Goal: Task Accomplishment & Management: Manage account settings

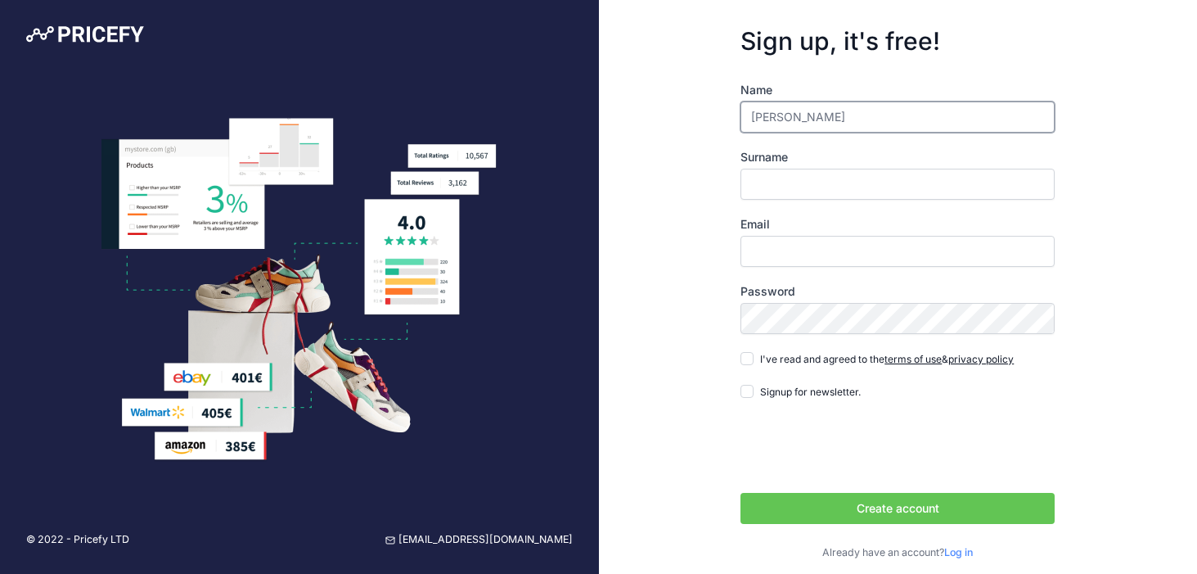
type input "[PERSON_NAME]"
type input "BEILL"
type input "[PERSON_NAME]"
click at [795, 263] on input "Email" at bounding box center [898, 251] width 314 height 31
type input "[EMAIL_ADDRESS][DOMAIN_NAME]"
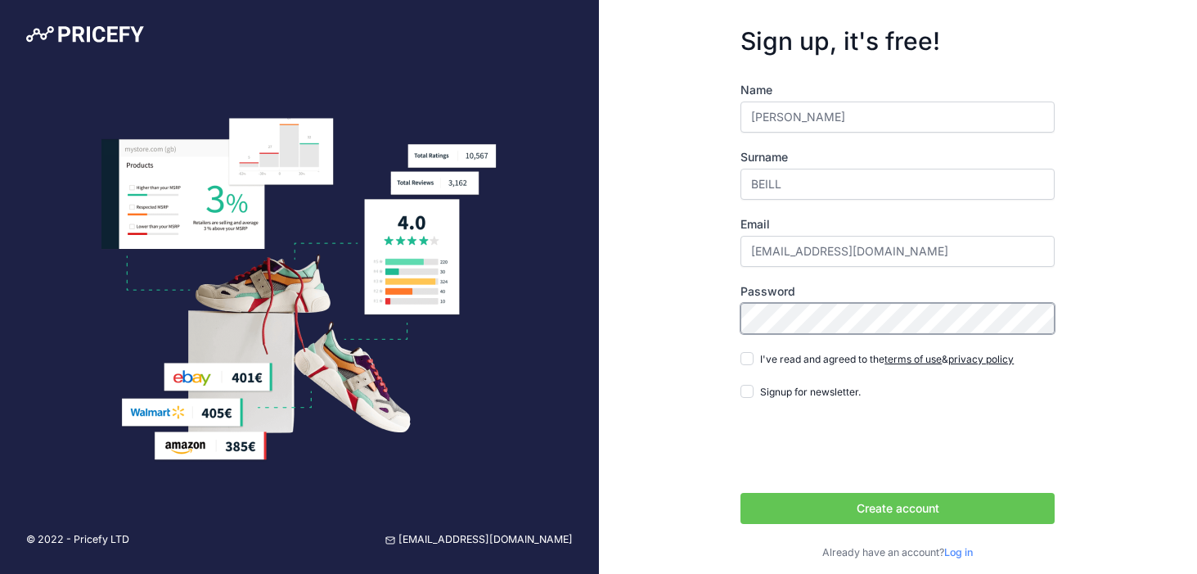
click at [702, 313] on div "Sign up, it's free! Name Lucas Surname BEILL Email lucasbeill0812@gmail.com" at bounding box center [898, 293] width 599 height 587
click at [745, 362] on input "I've read and agreed to the terms of use & privacy policy" at bounding box center [747, 358] width 13 height 13
checkbox input "true"
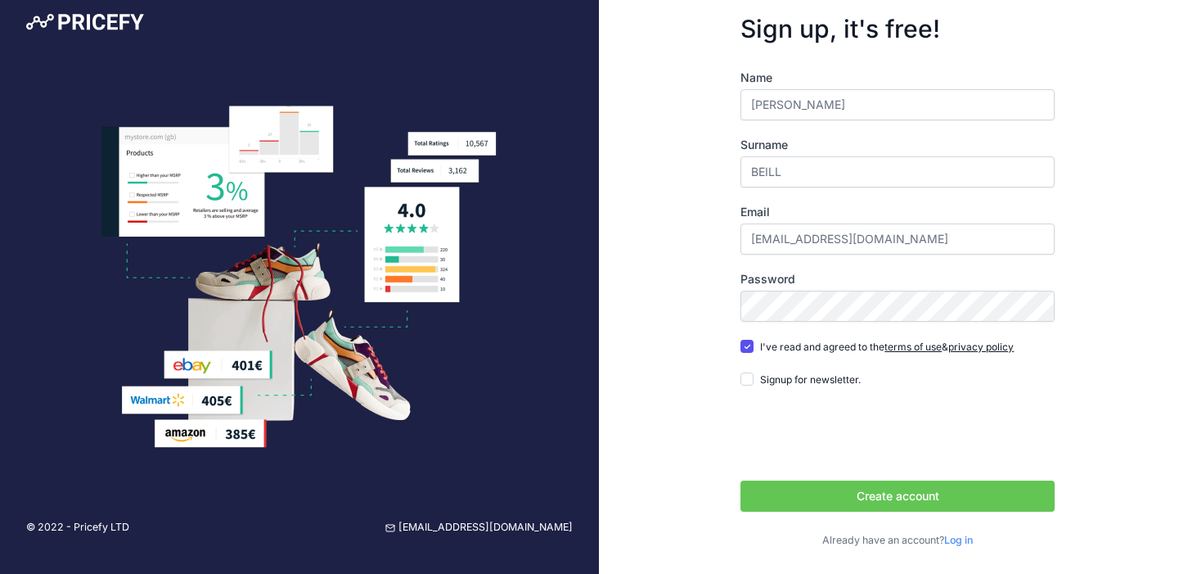
click at [841, 495] on button "Create account" at bounding box center [898, 495] width 314 height 31
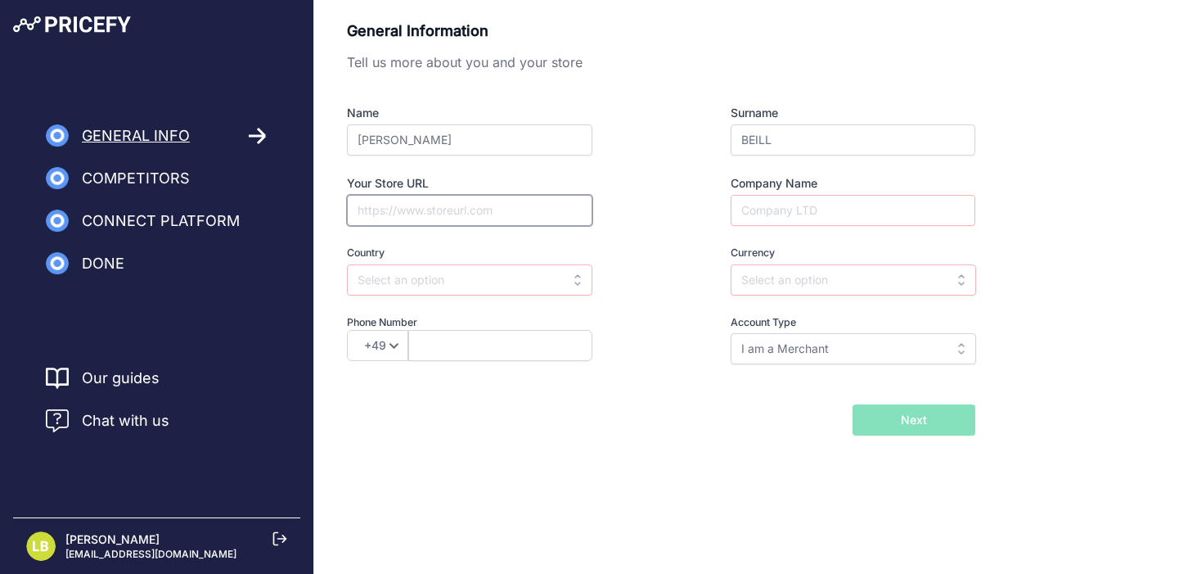
click at [448, 209] on input "Your Store URL" at bounding box center [469, 210] width 245 height 31
click at [717, 251] on div "Currency Select currency AED ALL AMD ANG AOA AQD ARS AUD AWG AZN BAM AED" at bounding box center [823, 270] width 304 height 50
click at [545, 267] on input "text" at bounding box center [469, 279] width 245 height 31
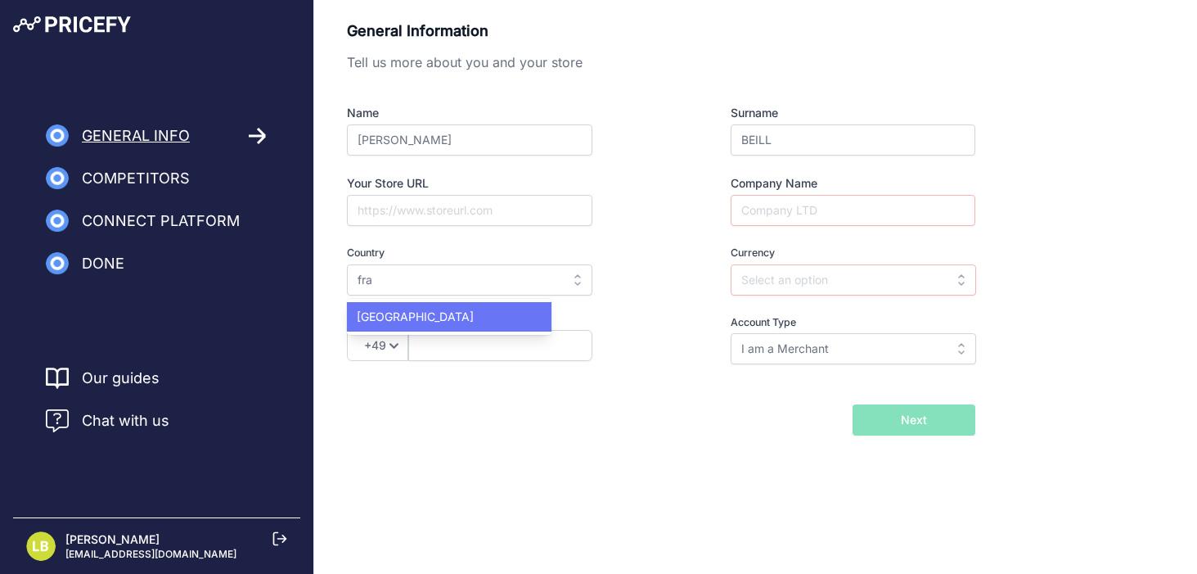
click at [431, 322] on div "[GEOGRAPHIC_DATA]" at bounding box center [449, 316] width 205 height 29
type input "France"
type input "EUR"
select select "33"
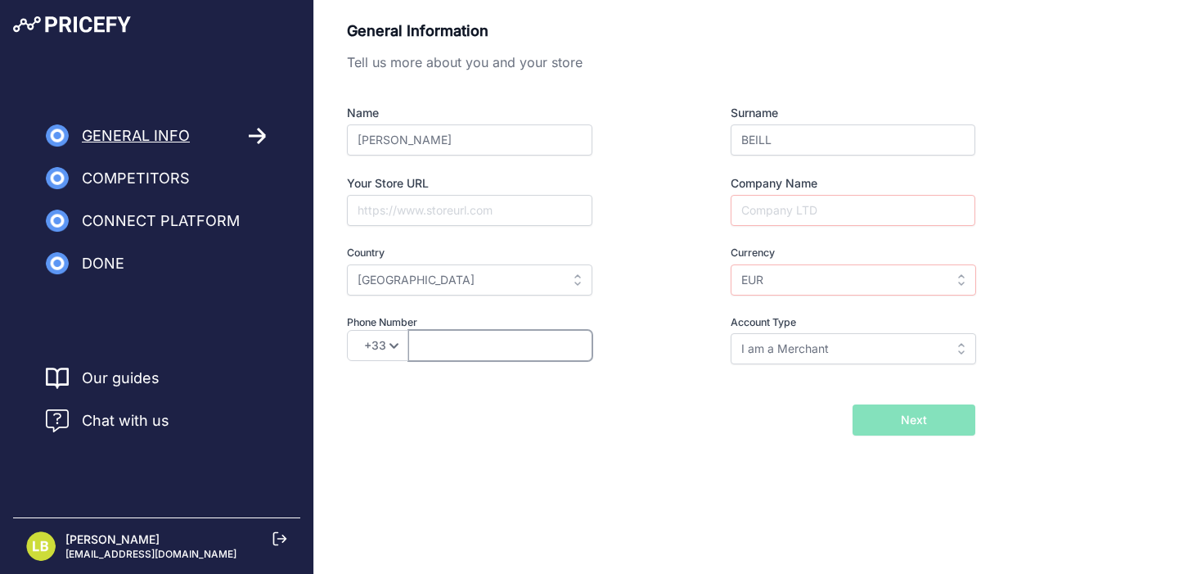
click at [431, 344] on input "text" at bounding box center [500, 345] width 184 height 31
type input "6 43 33 64 47"
click at [576, 393] on form "General Information Tell us more about you and your store Name Lucas Surname BE…" at bounding box center [661, 228] width 628 height 416
click at [832, 280] on input "EUR" at bounding box center [853, 279] width 245 height 31
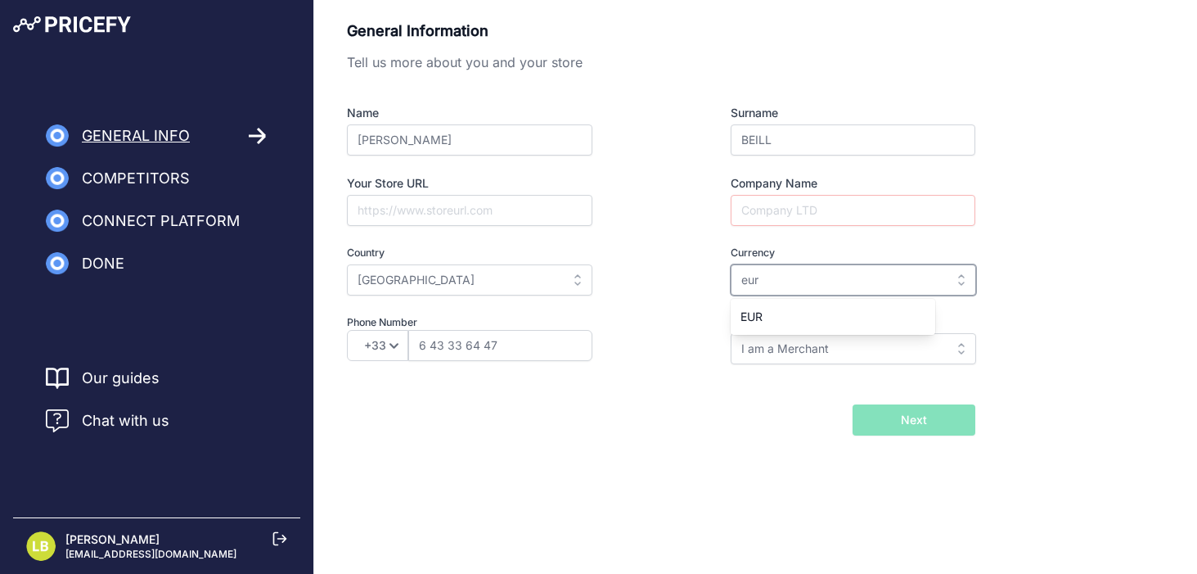
type input "eur"
click at [801, 286] on input "eur" at bounding box center [853, 279] width 245 height 31
type input "eur"
click at [866, 277] on input "eur" at bounding box center [853, 279] width 245 height 31
click at [776, 324] on div "EUR" at bounding box center [833, 316] width 205 height 29
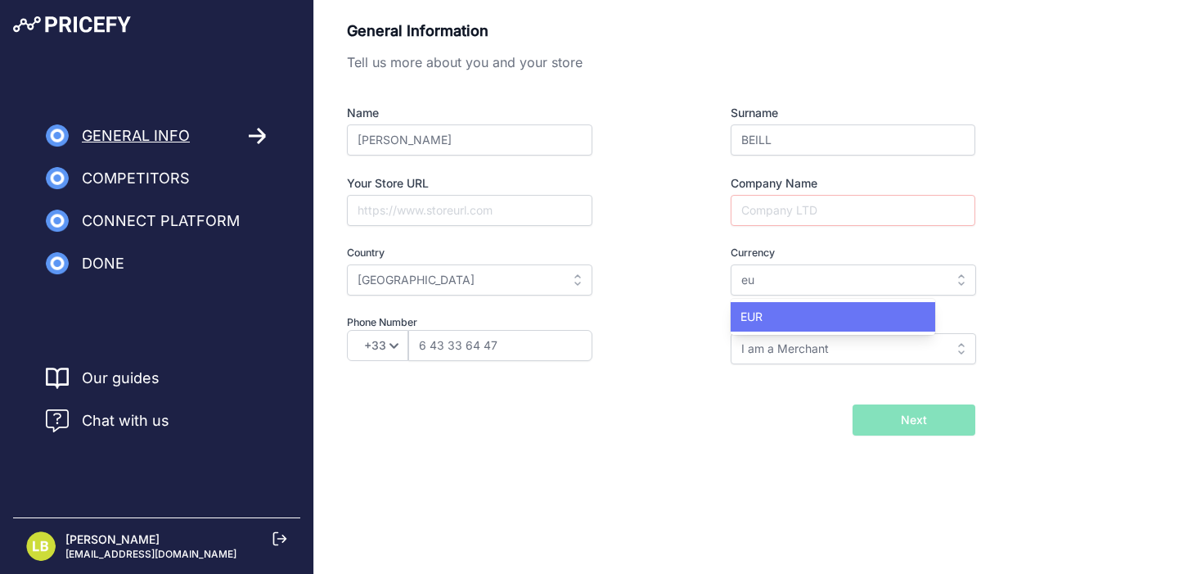
type input "EUR"
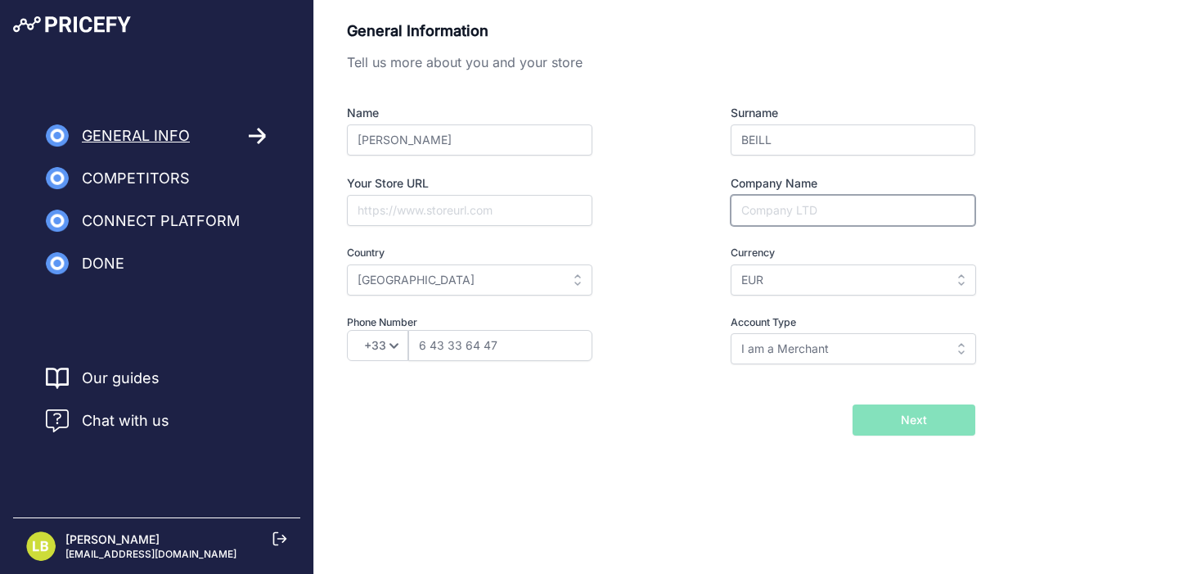
click at [784, 211] on input "Company Name" at bounding box center [853, 210] width 245 height 31
click at [763, 273] on input "EUR" at bounding box center [853, 279] width 245 height 31
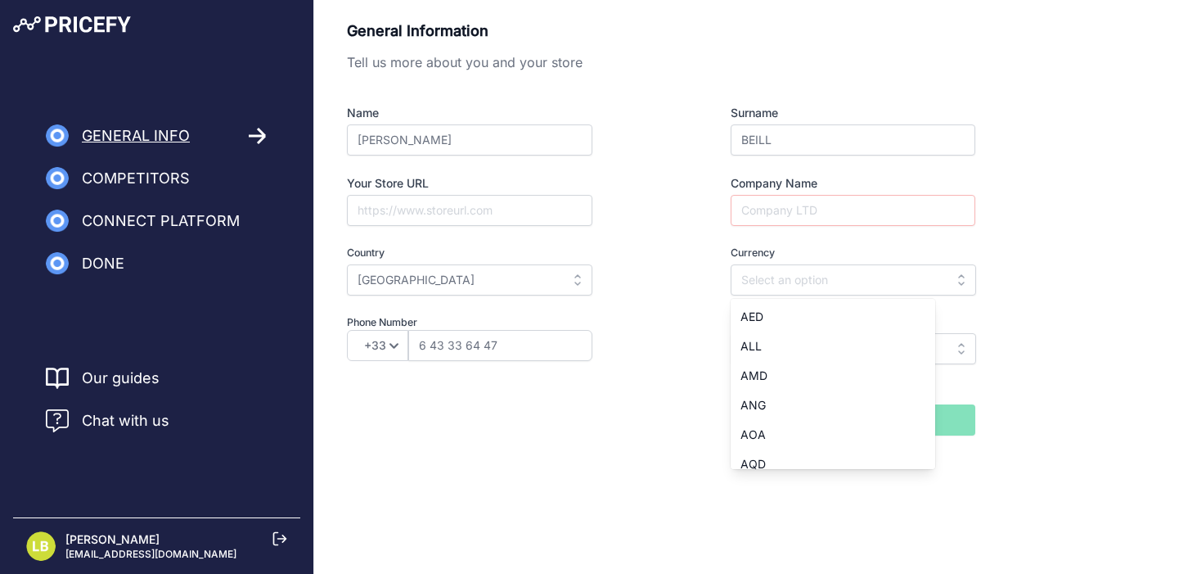
click at [767, 232] on div "Name Lucas Surname BEILL Your Store URL Company Name Country Select country Afg…" at bounding box center [661, 234] width 628 height 259
type input "EUR"
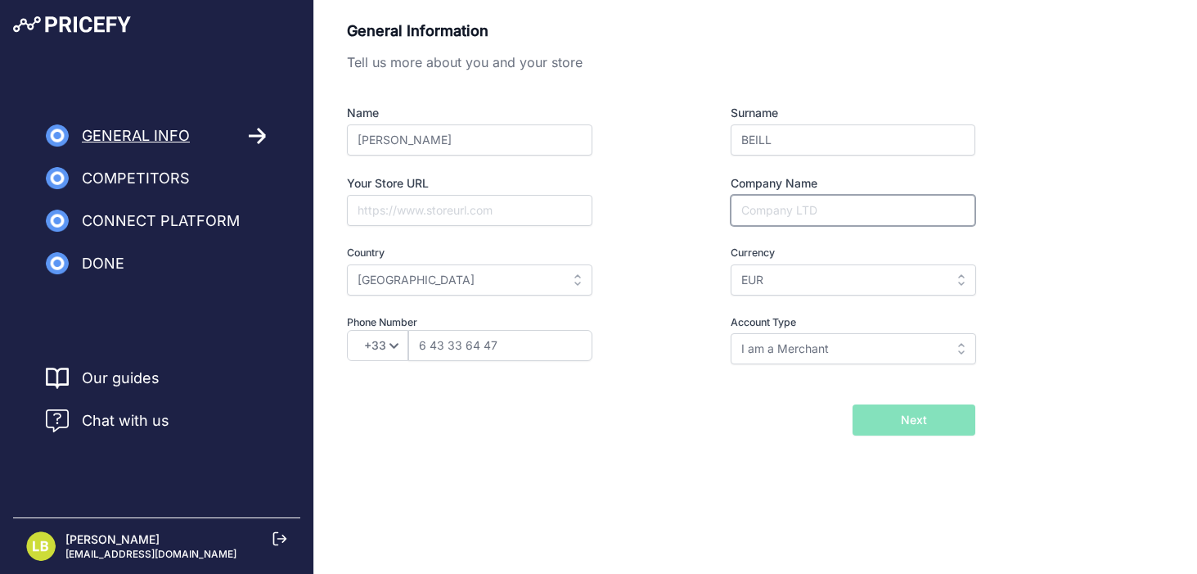
click at [772, 213] on input "Company Name" at bounding box center [853, 210] width 245 height 31
click at [793, 205] on input "Company Name" at bounding box center [853, 210] width 245 height 31
type input "LENOS SARL"
click at [935, 429] on button "Next" at bounding box center [914, 419] width 123 height 31
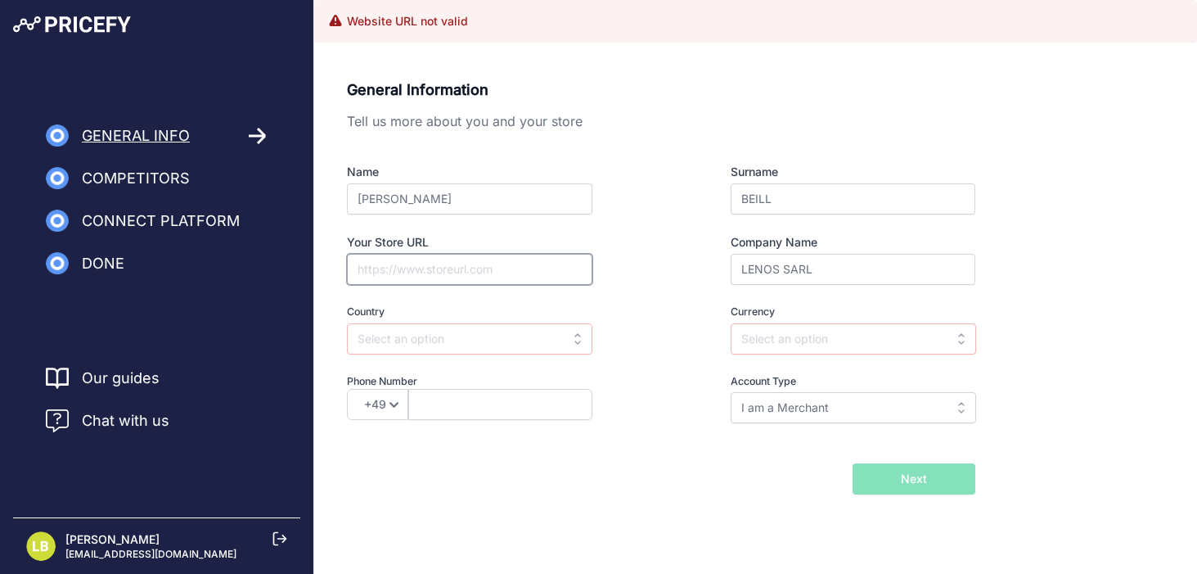
click at [481, 263] on input "Your Store URL" at bounding box center [469, 269] width 245 height 31
click at [468, 338] on input "text" at bounding box center [469, 338] width 245 height 31
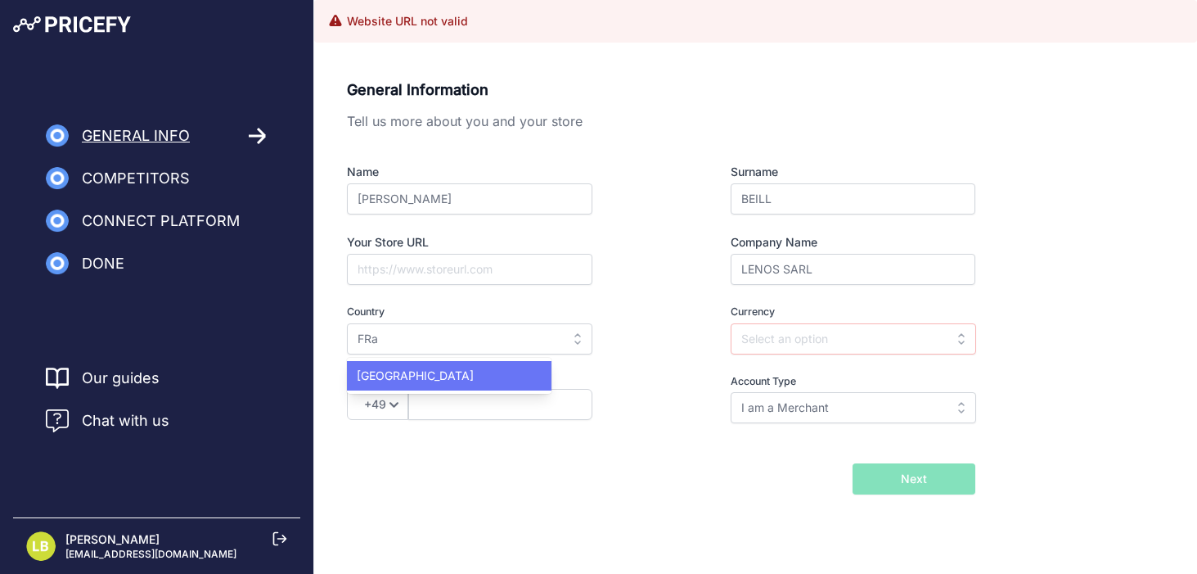
click at [399, 383] on div "France" at bounding box center [449, 375] width 205 height 29
type input "France"
type input "EUR"
select select "33"
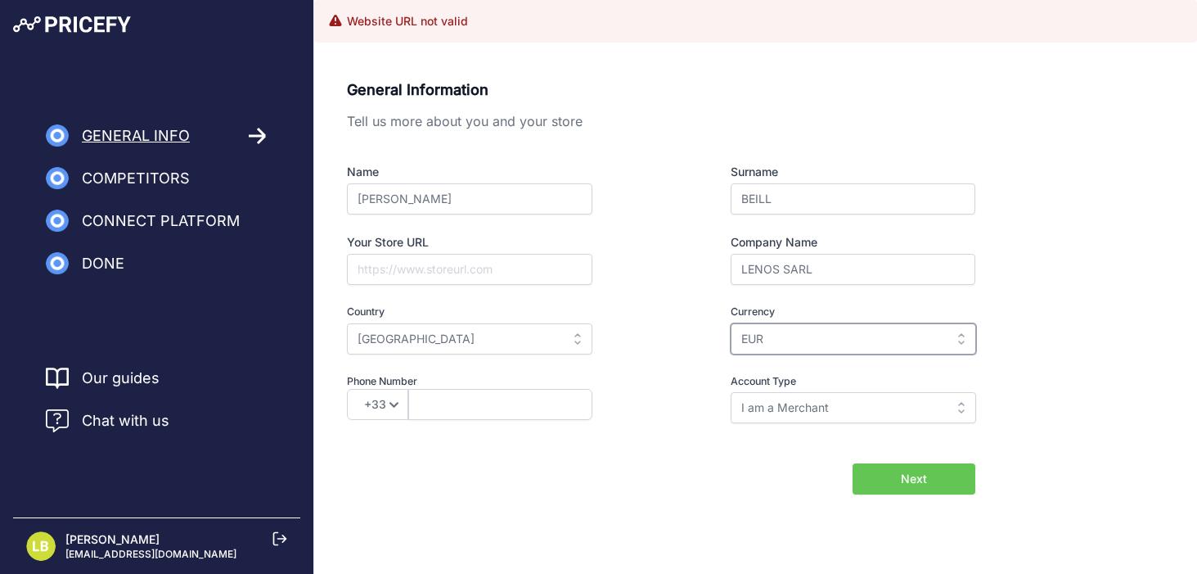
click at [824, 340] on input "EUR" at bounding box center [853, 338] width 245 height 31
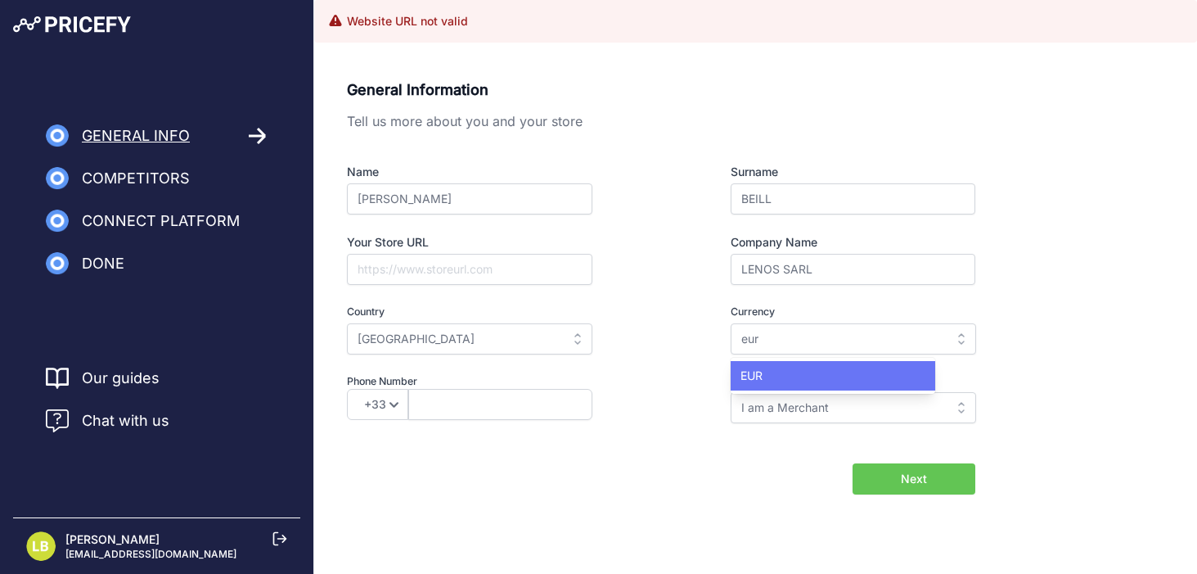
click at [763, 374] on div "EUR" at bounding box center [833, 375] width 205 height 29
type input "EUR"
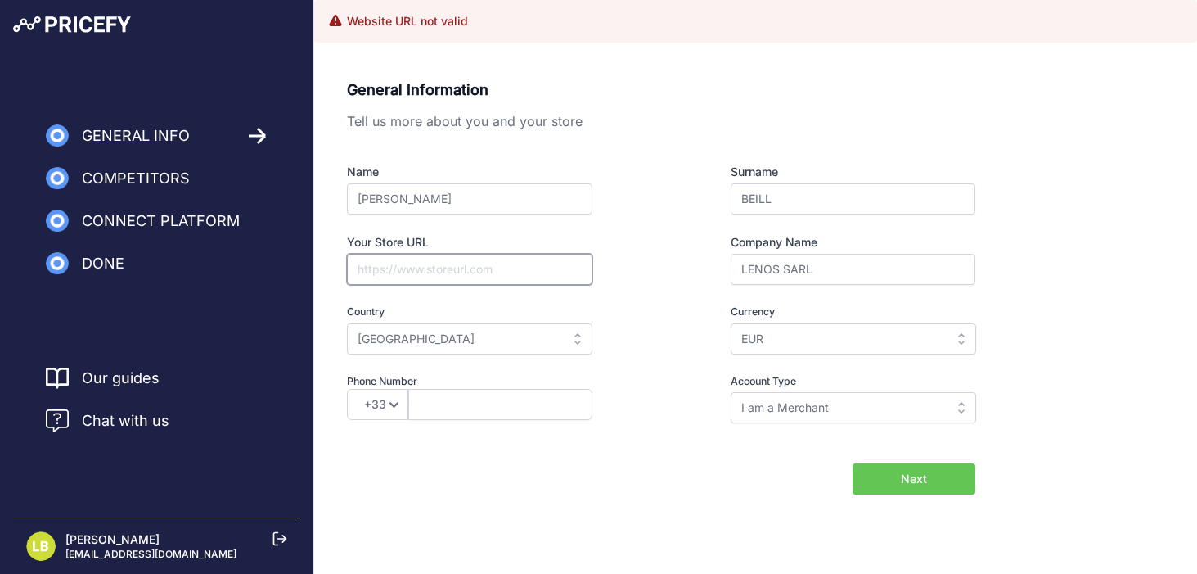
click at [484, 263] on input "Your Store URL" at bounding box center [469, 269] width 245 height 31
type input "H"
type input "https://lenos.fr"
click at [865, 415] on input "I am a Merchant" at bounding box center [853, 407] width 245 height 31
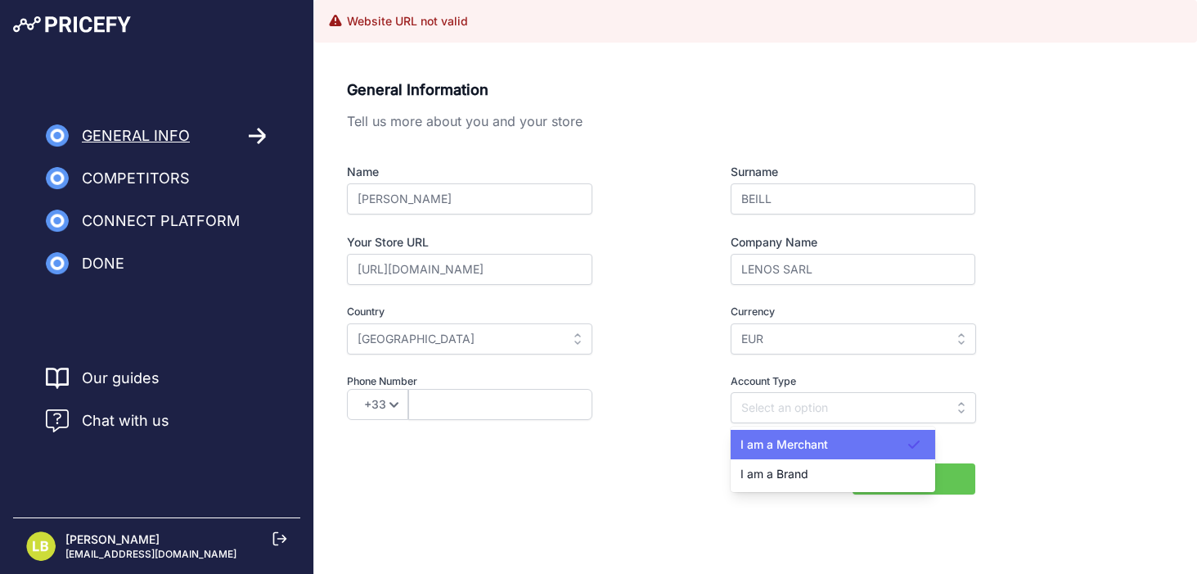
click at [840, 447] on div "I am a Merchant" at bounding box center [833, 444] width 205 height 29
type input "I am a Merchant"
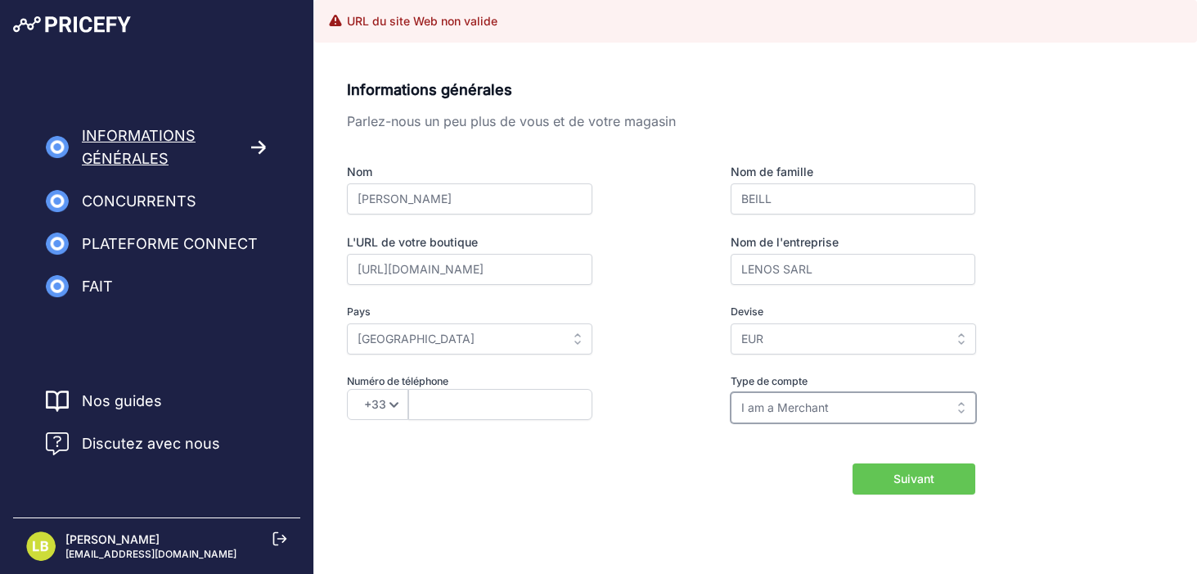
click at [813, 412] on input "I am a Merchant" at bounding box center [853, 407] width 245 height 31
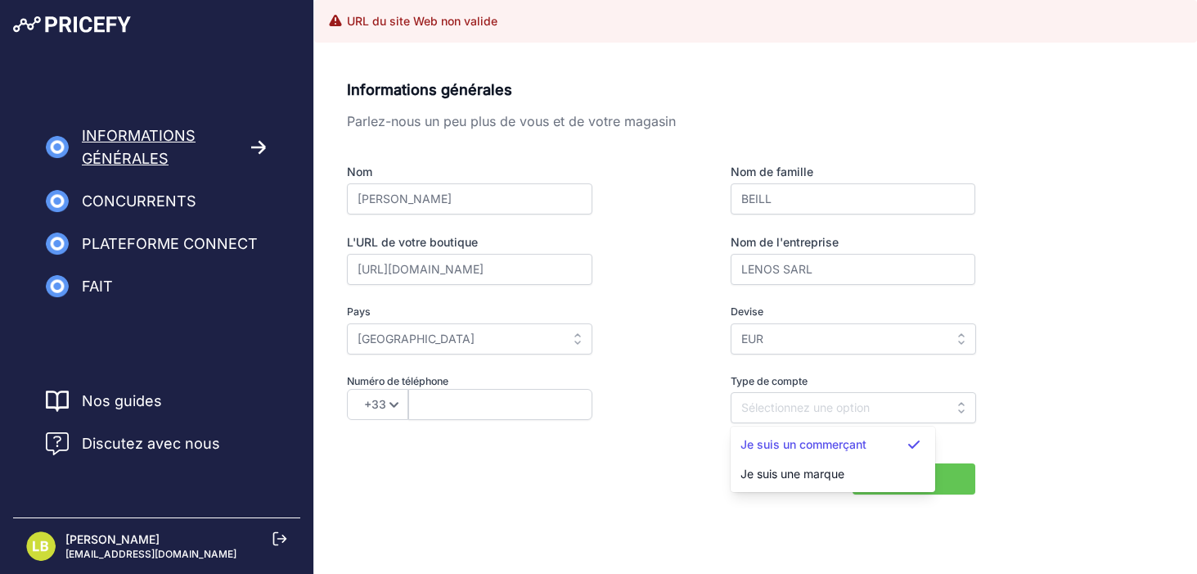
click at [631, 448] on form "Informations générales Parlez-nous un peu plus de vous et de votre magasin Nom …" at bounding box center [661, 287] width 628 height 416
type input "I am a Merchant"
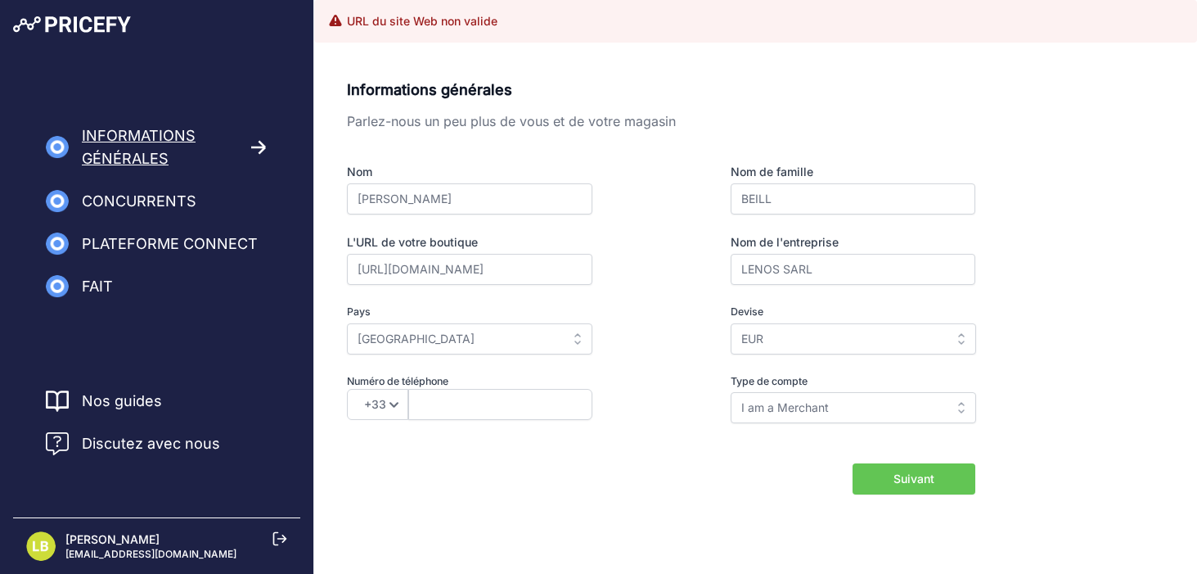
click at [521, 424] on div "Informations générales Parlez-nous un peu plus de vous et de votre magasin Nom …" at bounding box center [661, 263] width 628 height 368
click at [521, 407] on input "text" at bounding box center [500, 404] width 184 height 31
type input "6 43 33 64 47"
click at [928, 480] on font "Suivant" at bounding box center [914, 478] width 41 height 14
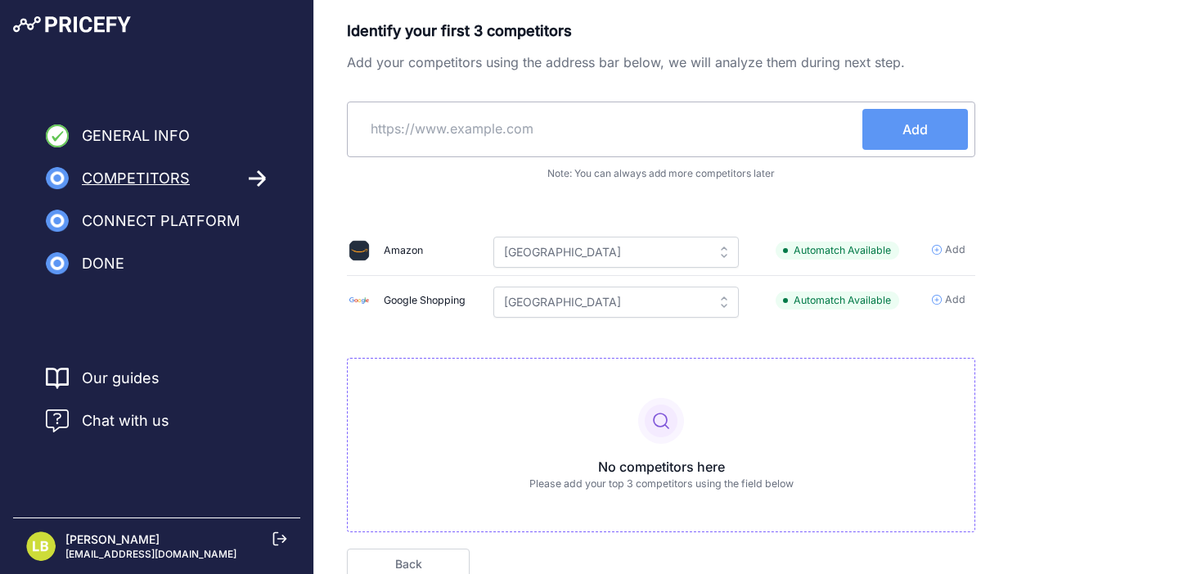
click at [572, 133] on input "text" at bounding box center [608, 128] width 508 height 39
click at [941, 246] on icon at bounding box center [937, 250] width 10 height 10
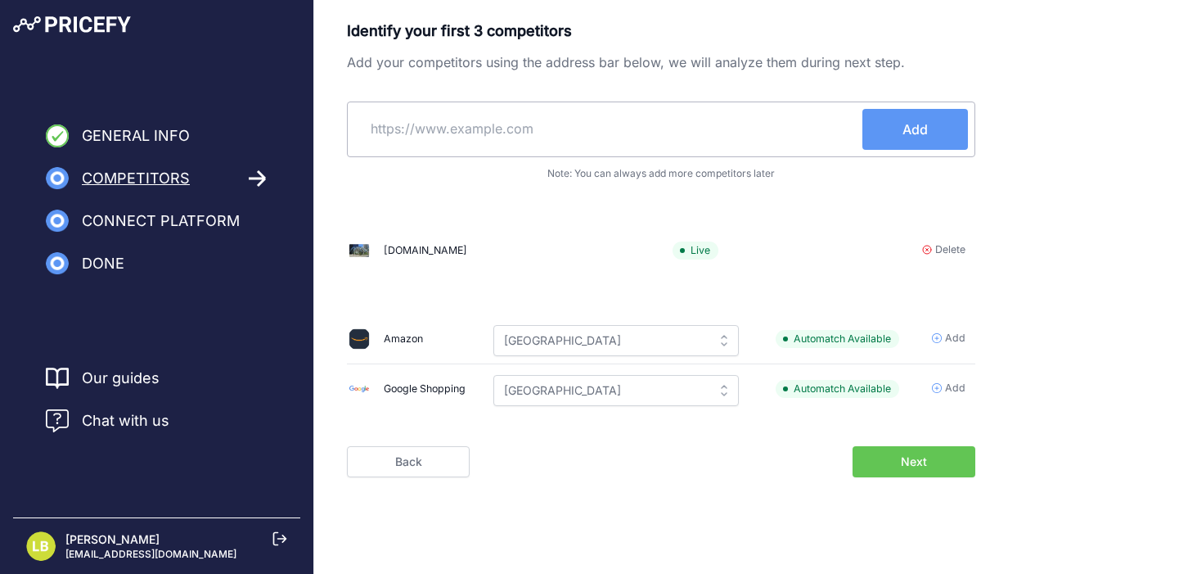
click at [937, 389] on icon at bounding box center [937, 388] width 10 height 10
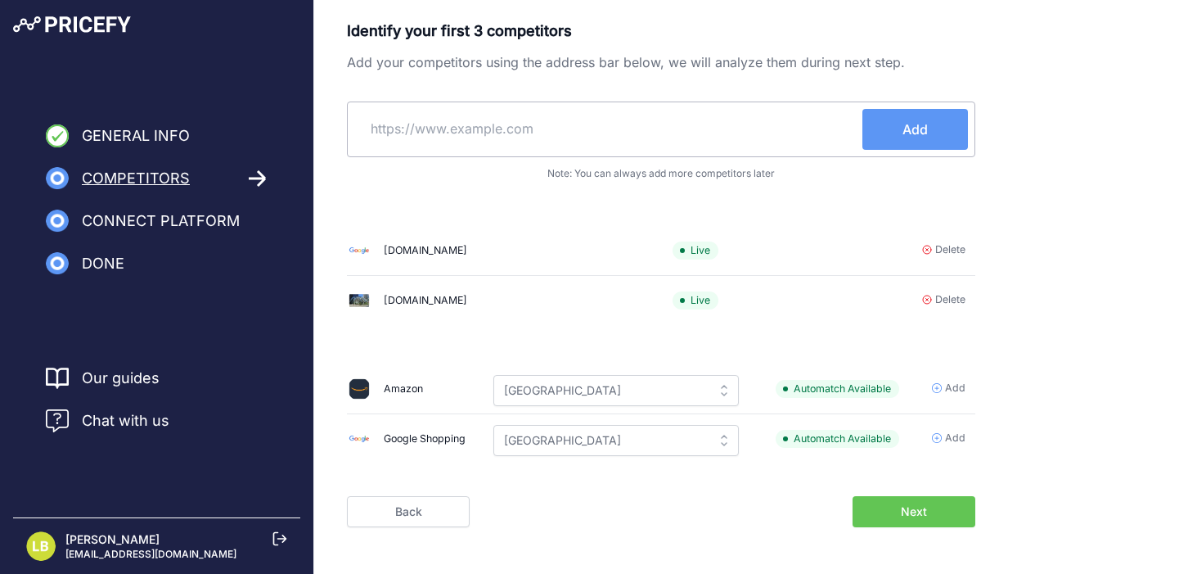
click at [689, 122] on input "text" at bounding box center [608, 128] width 508 height 39
paste input "https://www.cote-cloture.fr/"
type input "https://www.cote-cloture.fr/"
click at [894, 128] on button "Add" at bounding box center [915, 129] width 106 height 41
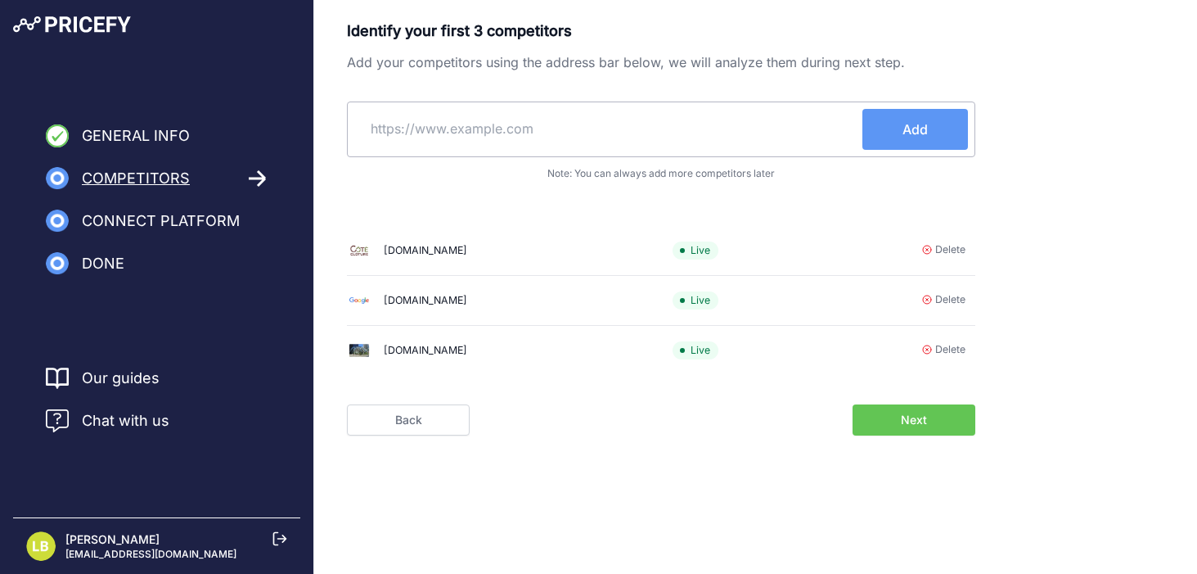
click at [563, 164] on div "Identify your first 3 competitors Add your competitors using the address bar be…" at bounding box center [661, 204] width 628 height 368
click at [564, 120] on input "text" at bounding box center [608, 128] width 508 height 39
paste input "https://www.cloture-discount.fr/"
click at [562, 124] on input "https://www.cloture-discount.fr/" at bounding box center [608, 128] width 508 height 39
type input "https://www.cloture-discount.fr/"
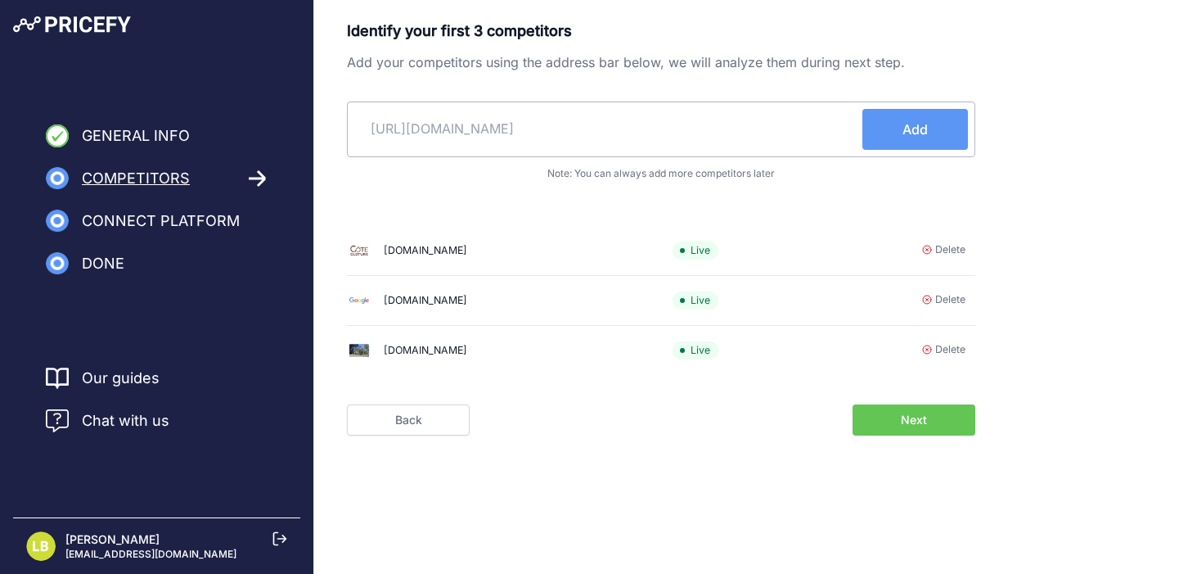
click at [902, 139] on button "Add" at bounding box center [915, 129] width 106 height 41
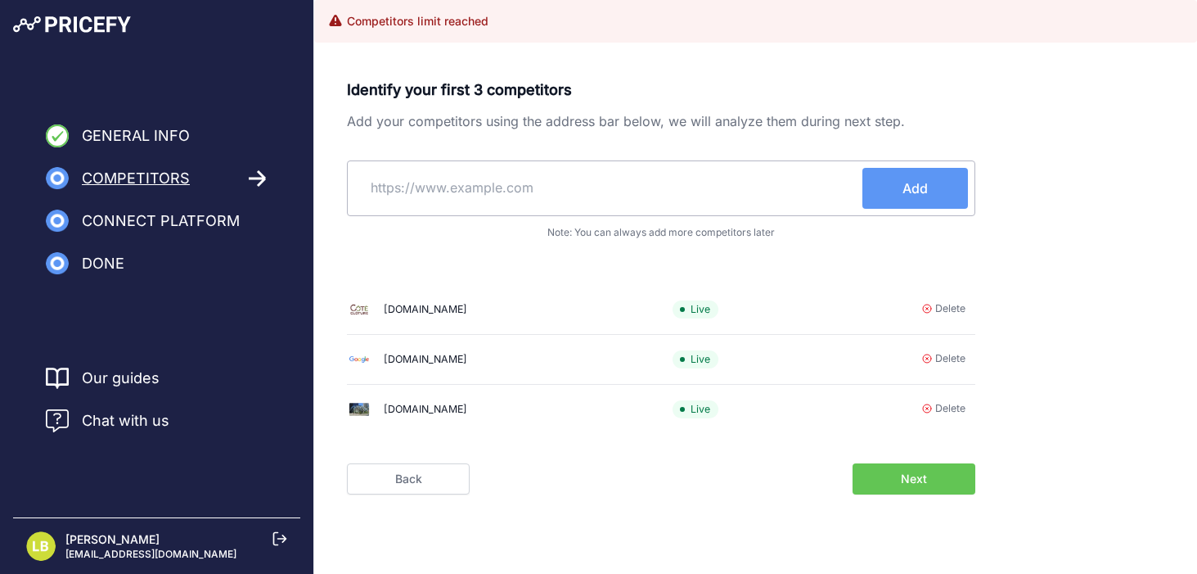
click at [923, 404] on icon at bounding box center [927, 408] width 10 height 10
click at [889, 202] on button "Add" at bounding box center [915, 188] width 106 height 41
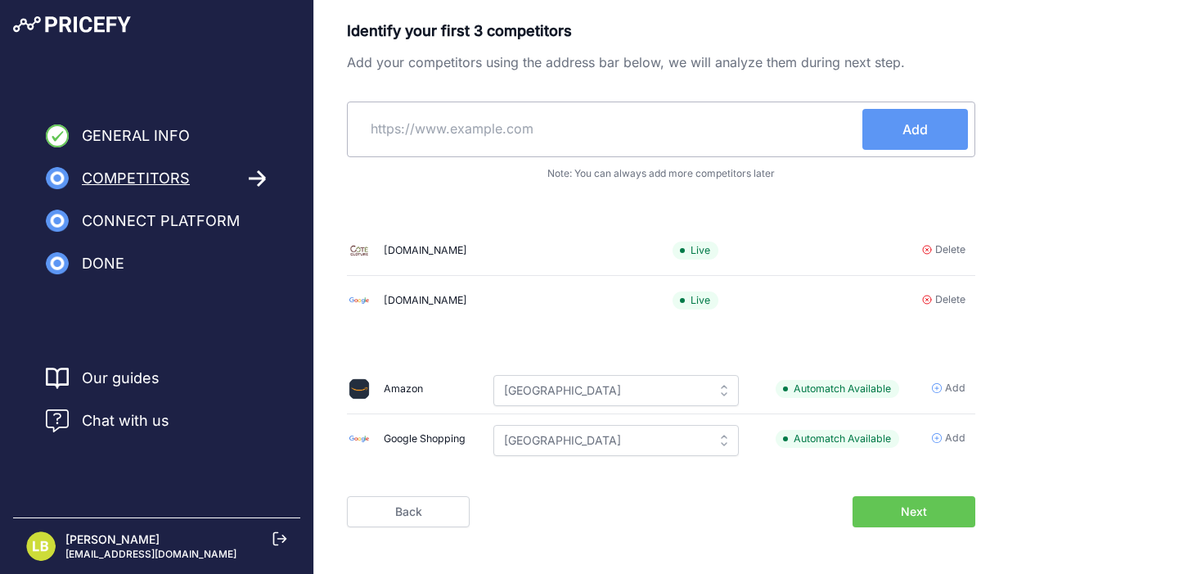
click at [662, 111] on input "text" at bounding box center [608, 128] width 508 height 39
paste input "https://www.cloture-discount.fr/"
type input "https://www.cloture-discount.fr/"
click at [883, 138] on button "Add" at bounding box center [915, 129] width 106 height 41
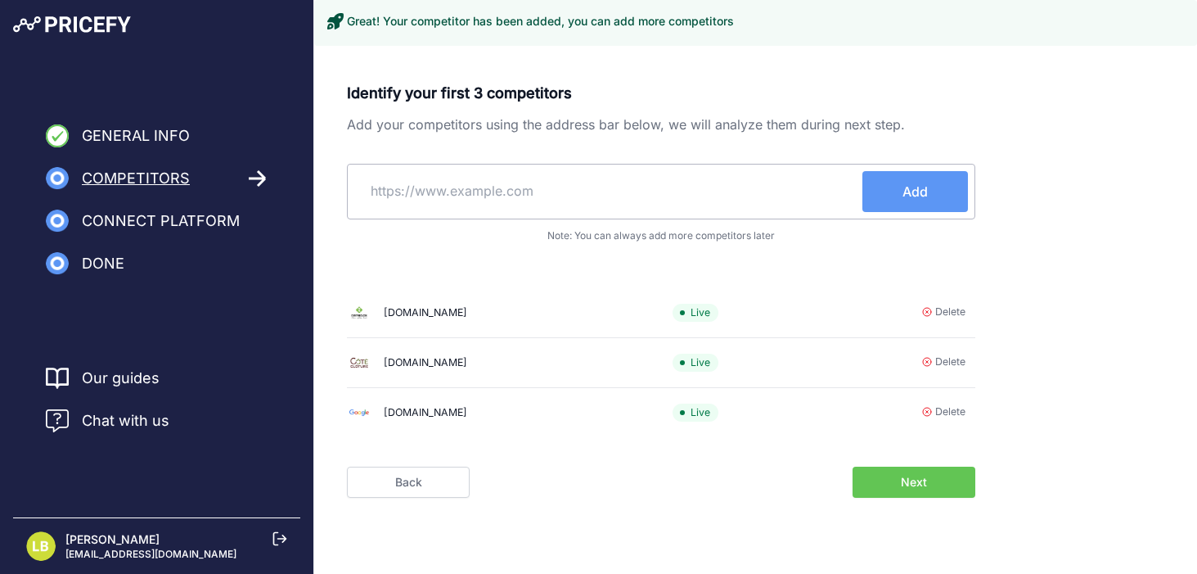
click at [889, 487] on button "Next" at bounding box center [914, 481] width 123 height 31
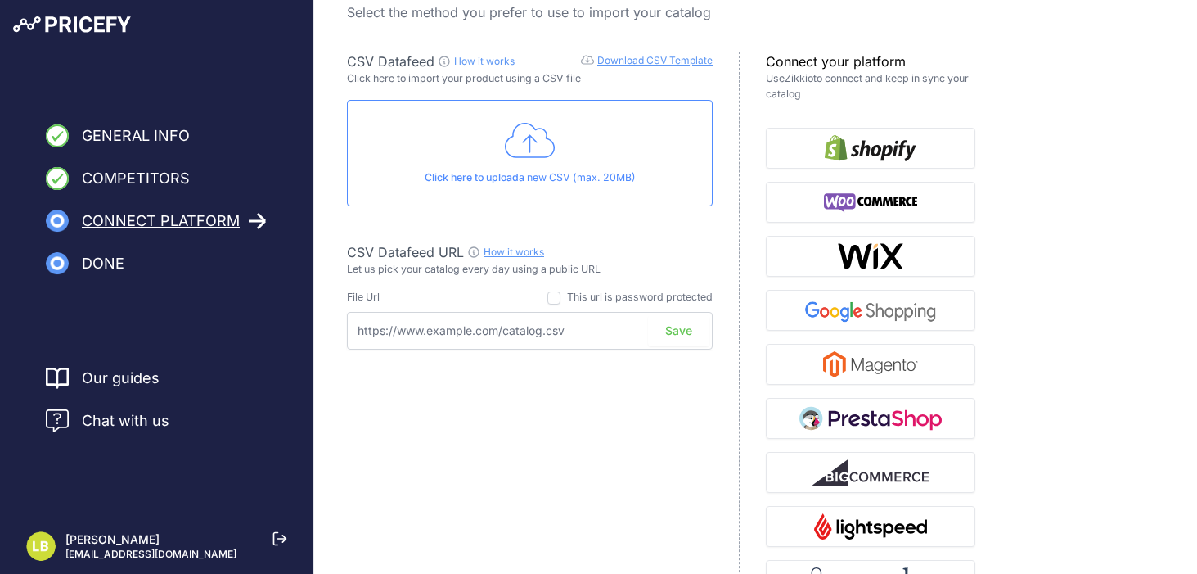
scroll to position [52, 0]
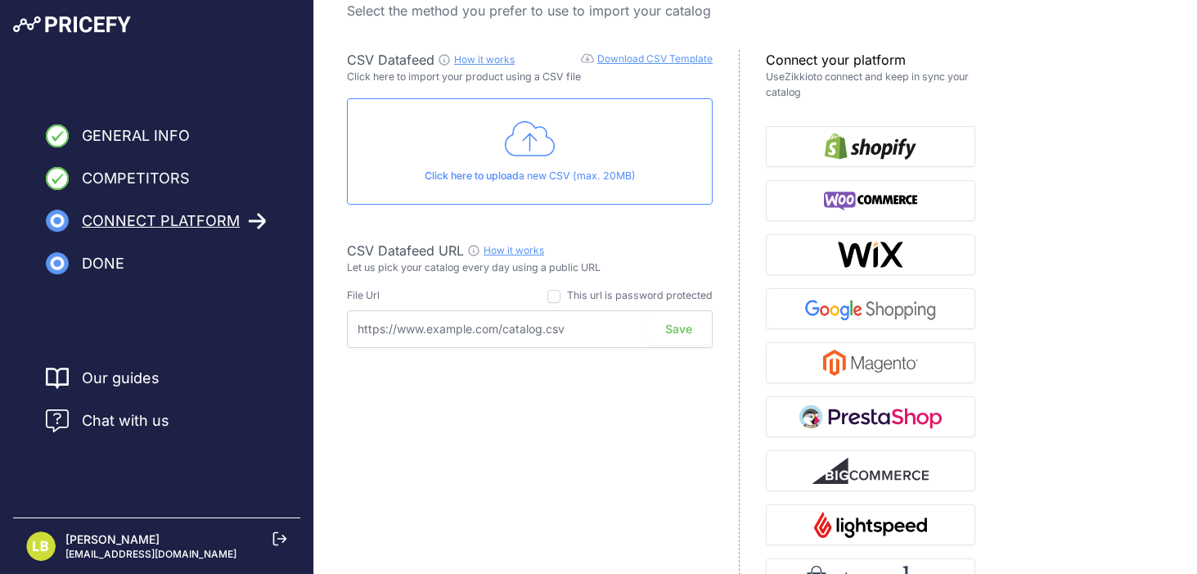
click at [523, 145] on icon at bounding box center [530, 139] width 51 height 41
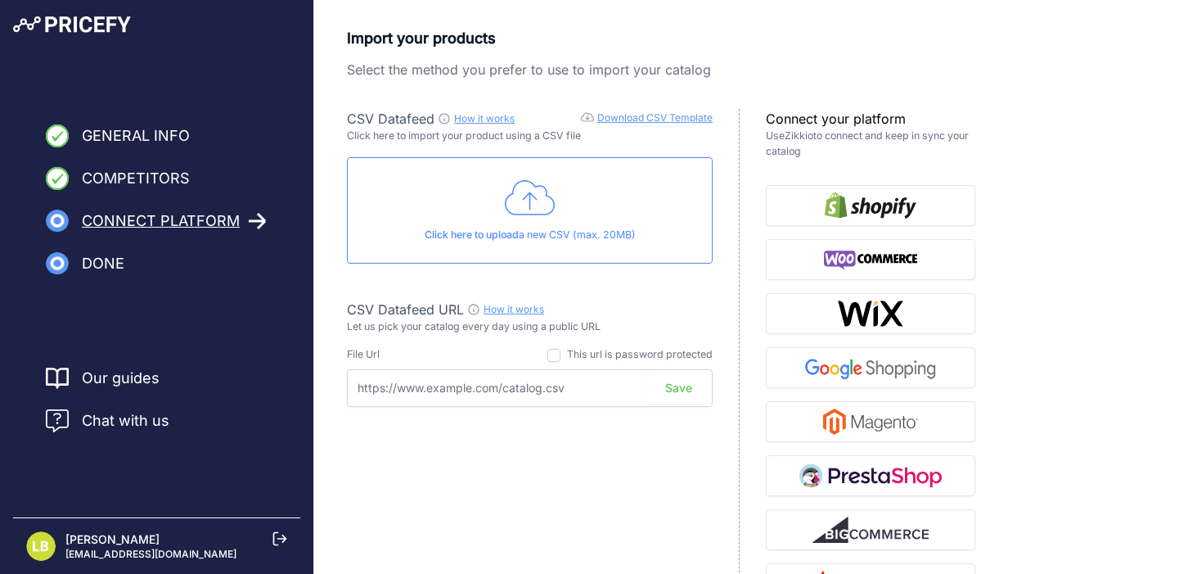
scroll to position [110, 0]
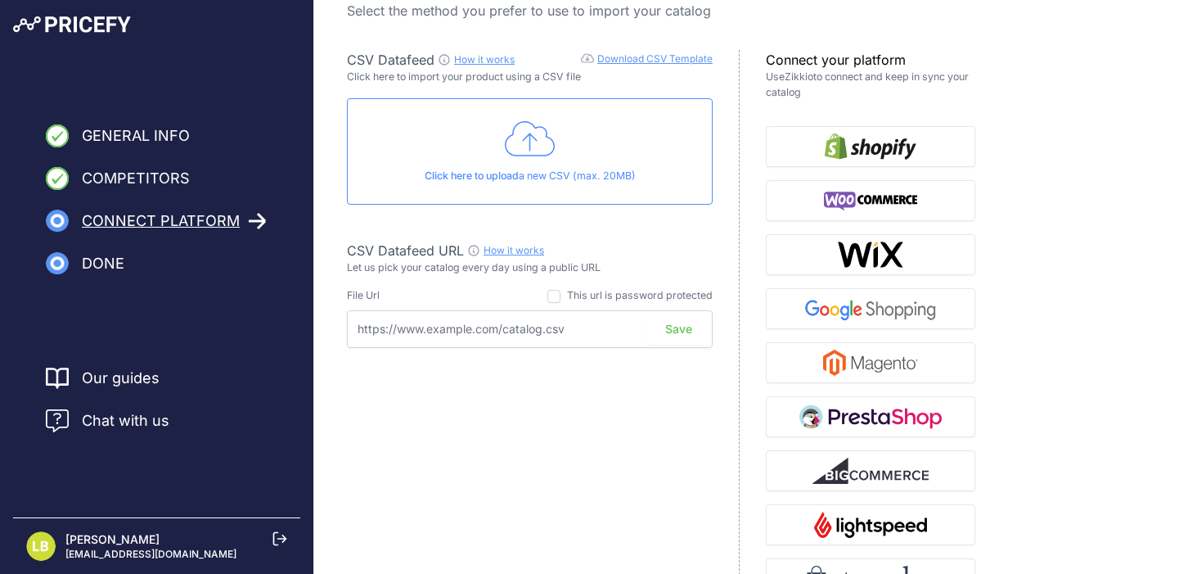
click at [531, 151] on icon at bounding box center [530, 139] width 51 height 41
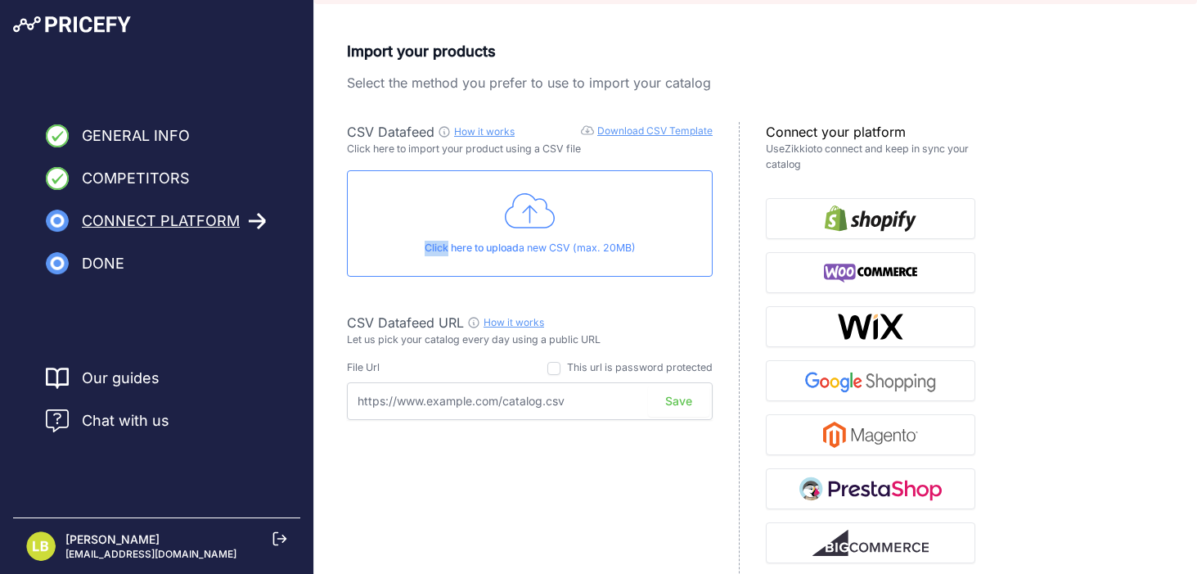
scroll to position [0, 0]
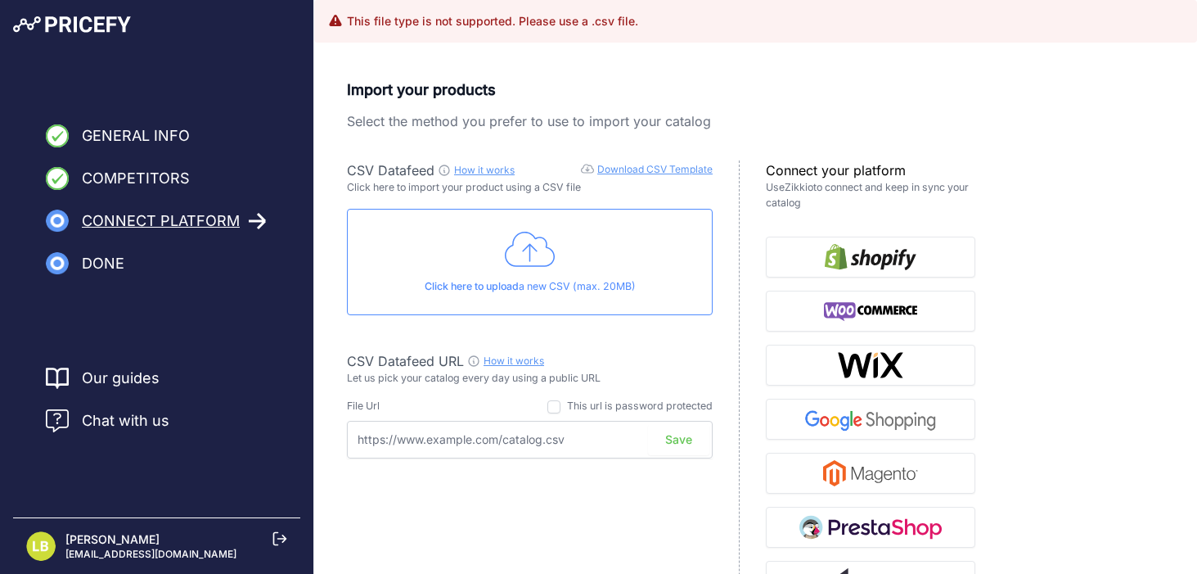
click at [508, 270] on div "Click here to upload a new CSV (max. 20MB)" at bounding box center [530, 262] width 366 height 106
click at [542, 258] on icon at bounding box center [530, 249] width 51 height 41
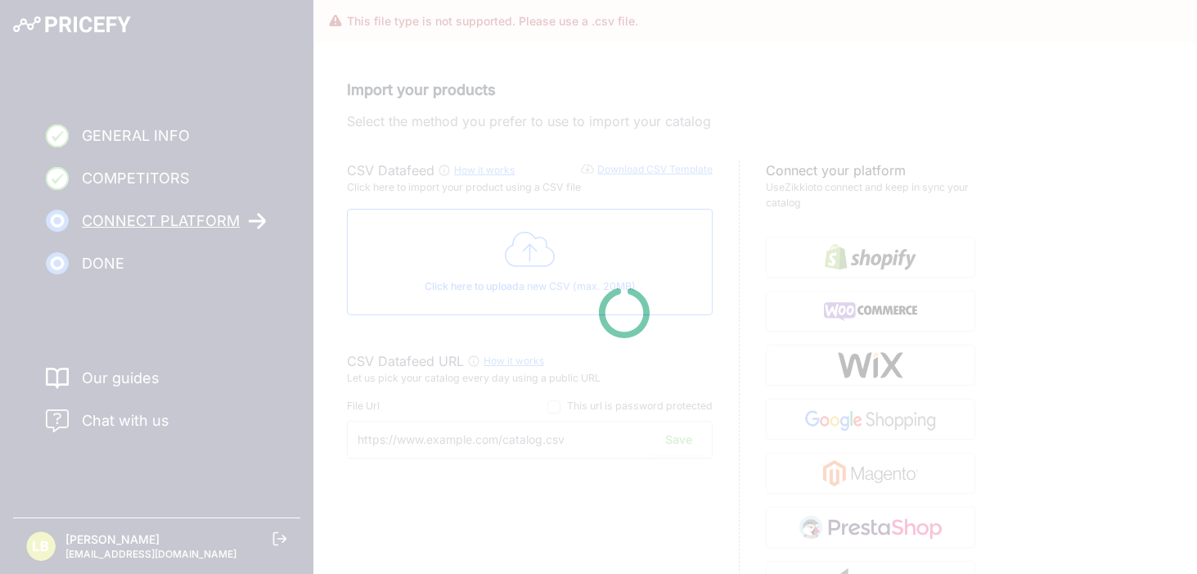
type input "[URL][DOMAIN_NAME]"
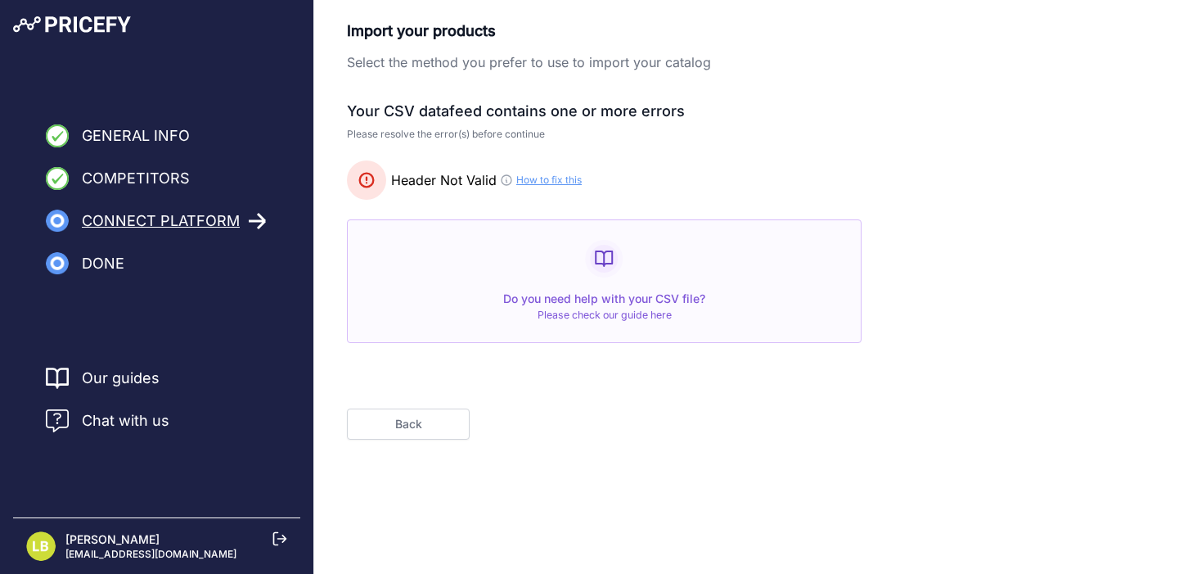
click at [530, 178] on link "How to fix this" at bounding box center [548, 179] width 65 height 13
click at [403, 413] on button "Back" at bounding box center [408, 423] width 123 height 31
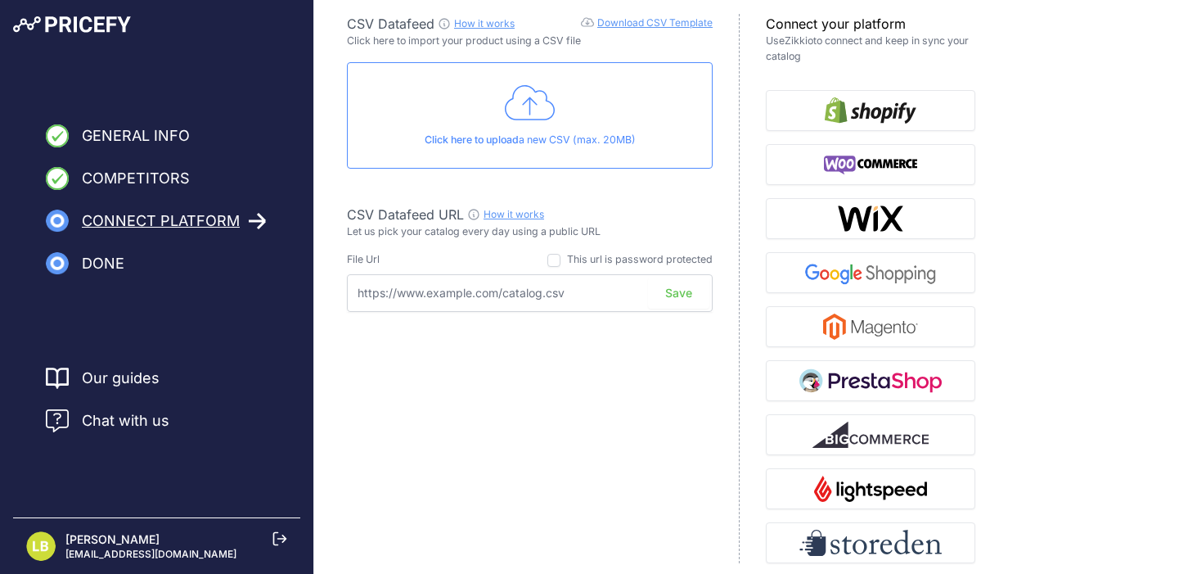
scroll to position [100, 0]
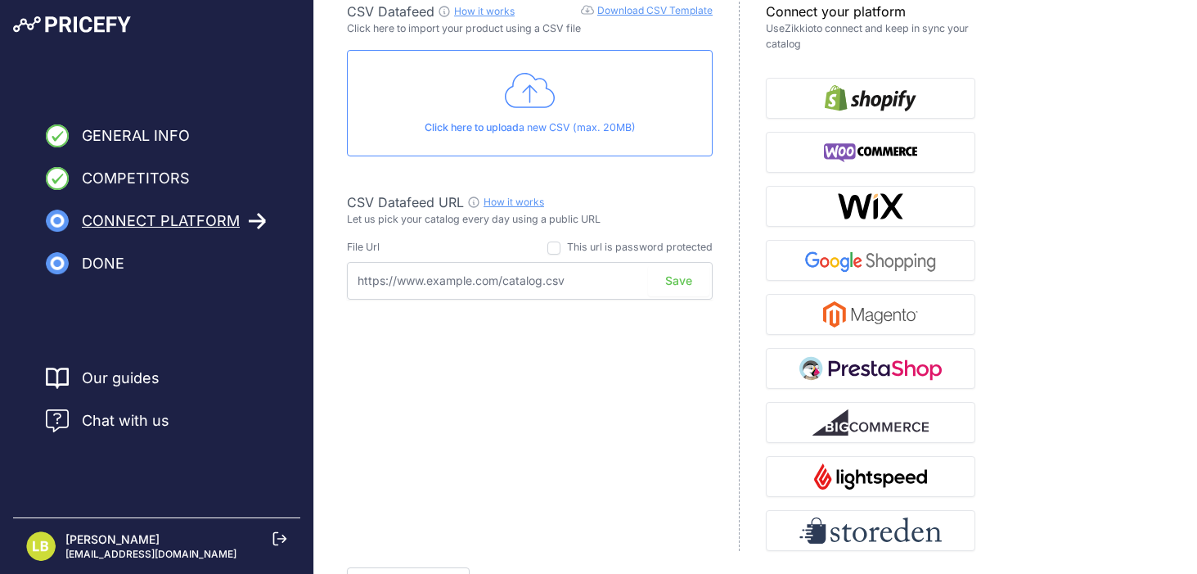
click at [655, 11] on link "Download CSV Template" at bounding box center [654, 10] width 115 height 12
click at [0, 0] on div "General Info Competitors Connect Platform Done Finish" at bounding box center [598, 285] width 1197 height 770
click at [527, 90] on icon at bounding box center [530, 90] width 51 height 41
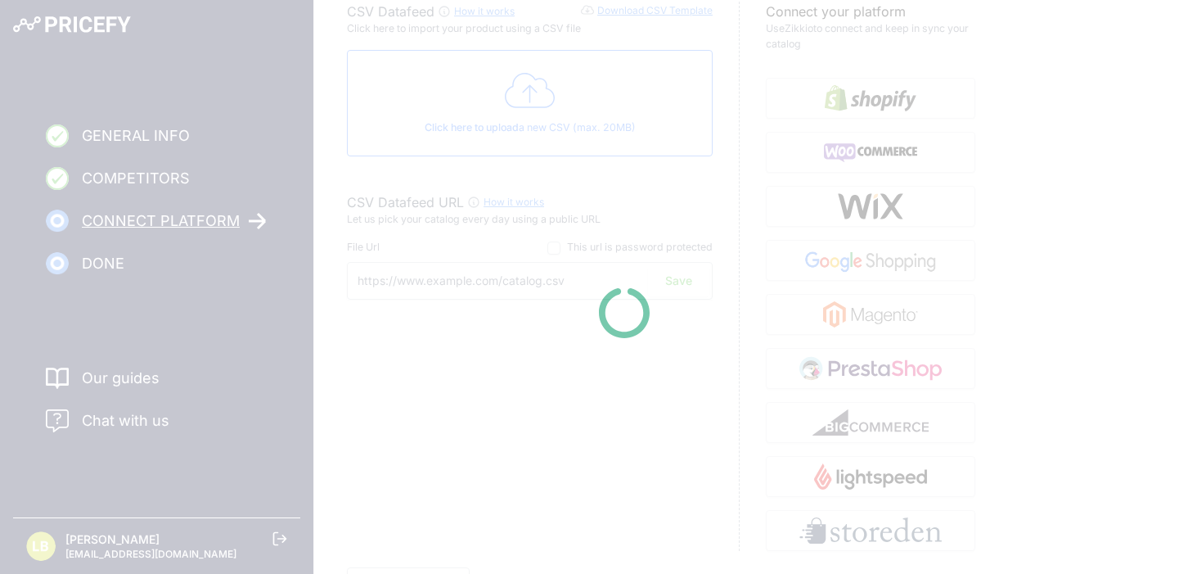
type input "https://csv.pricefy.io/merchant/manual_csv/9986/2025_08_27_19_02_MANUAL_CSV_998…"
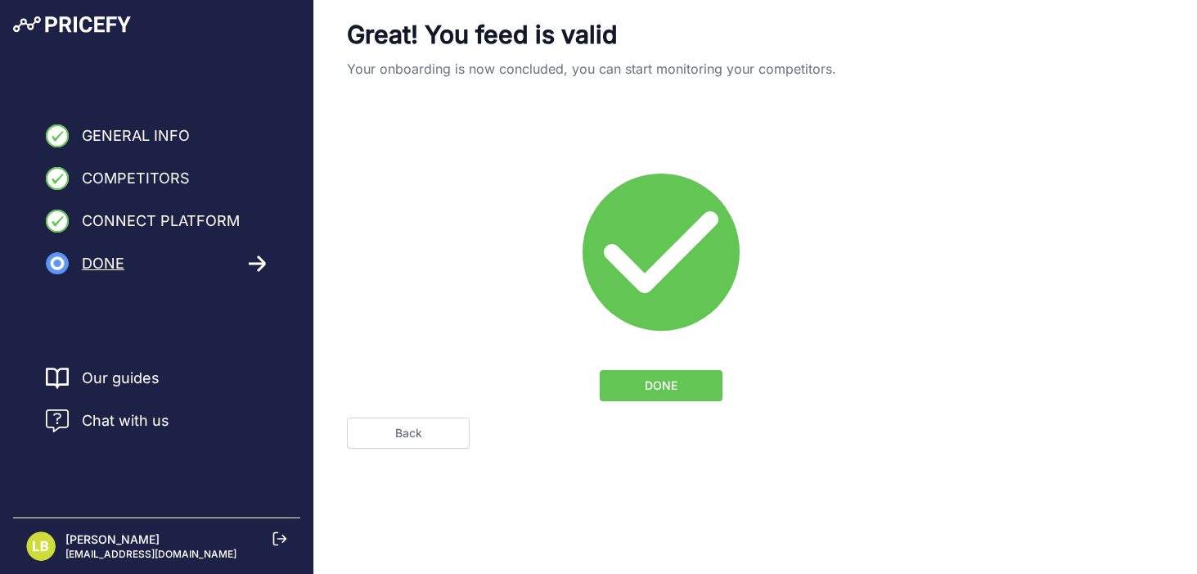
click at [681, 378] on button "DONE" at bounding box center [661, 385] width 123 height 31
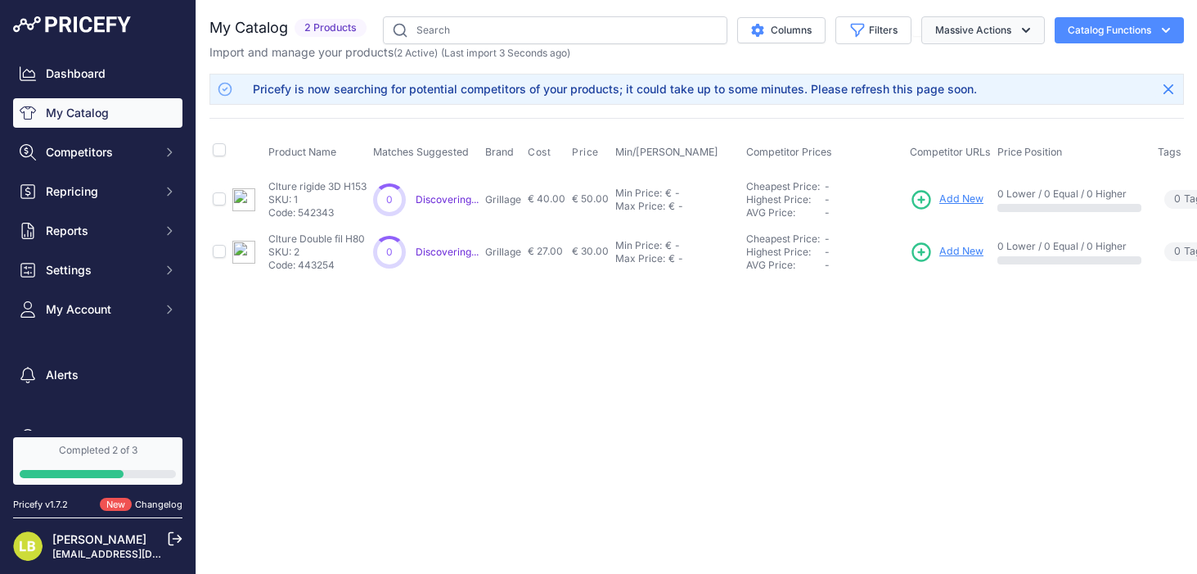
click at [1021, 34] on icon "button" at bounding box center [1026, 30] width 16 height 16
click at [349, 345] on div "Close You are not connected to the internet." at bounding box center [696, 287] width 1001 height 574
click at [438, 196] on span "Discovering..." at bounding box center [447, 199] width 63 height 12
click at [651, 190] on div "Min Price:" at bounding box center [638, 193] width 47 height 13
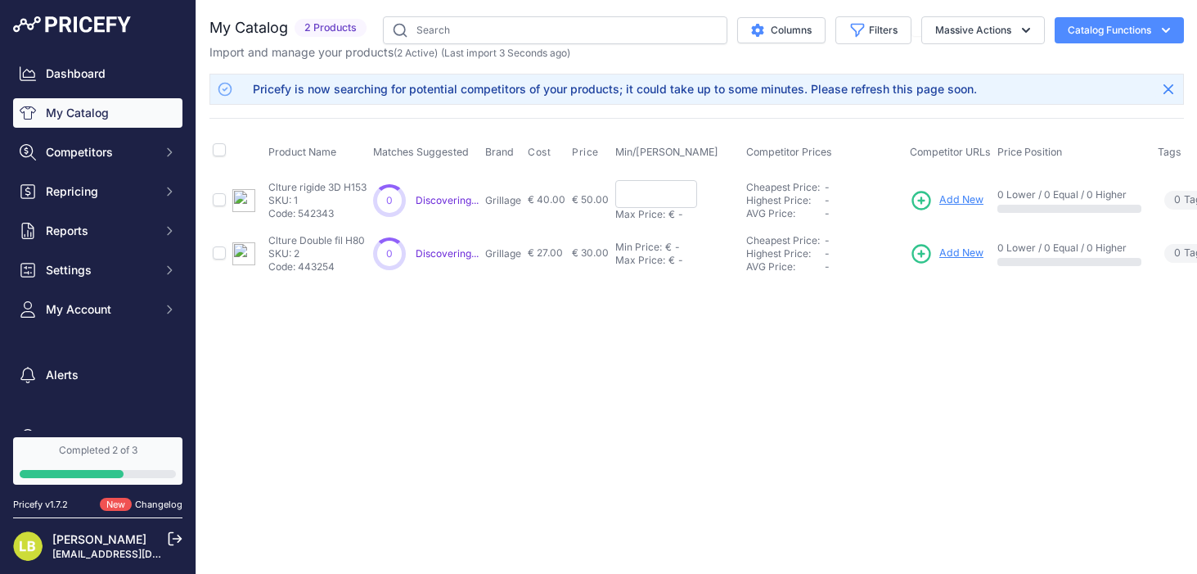
click at [677, 327] on div "Close You are not connected to the internet." at bounding box center [696, 287] width 1001 height 574
click at [47, 143] on button "Competitors" at bounding box center [97, 151] width 169 height 29
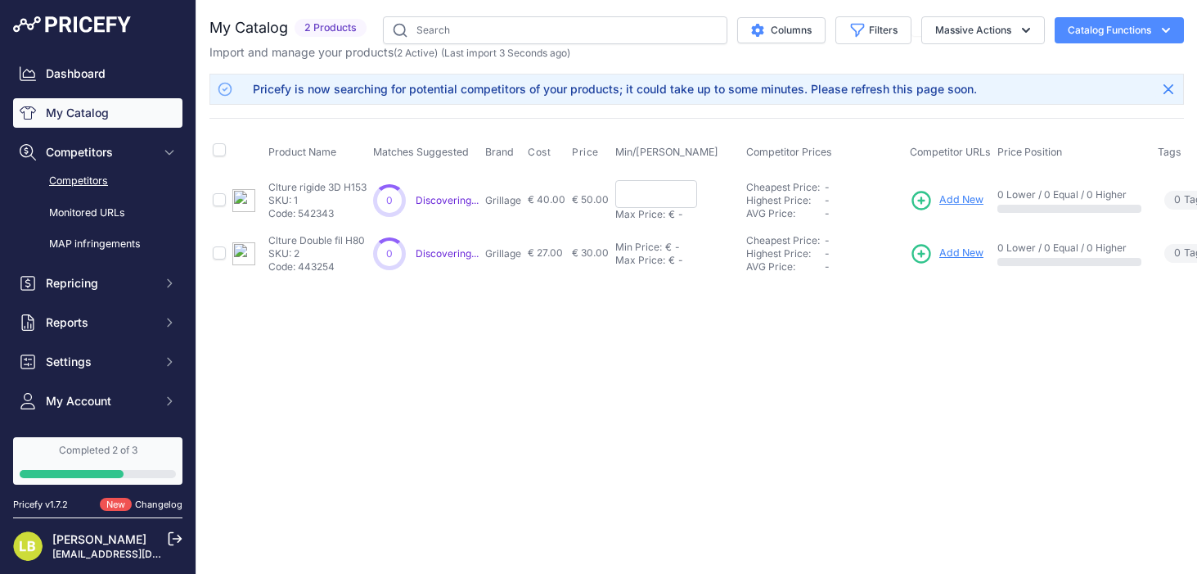
click at [74, 177] on link "Competitors" at bounding box center [97, 181] width 169 height 29
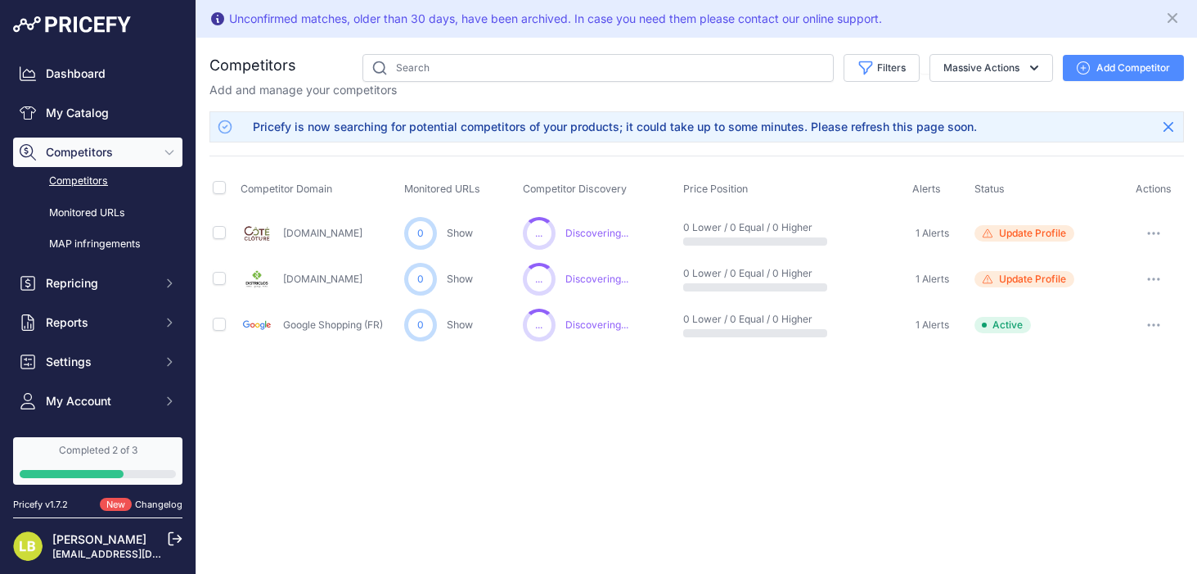
click at [1159, 278] on icon "button" at bounding box center [1159, 279] width 2 height 2
click at [433, 279] on circle at bounding box center [420, 279] width 33 height 33
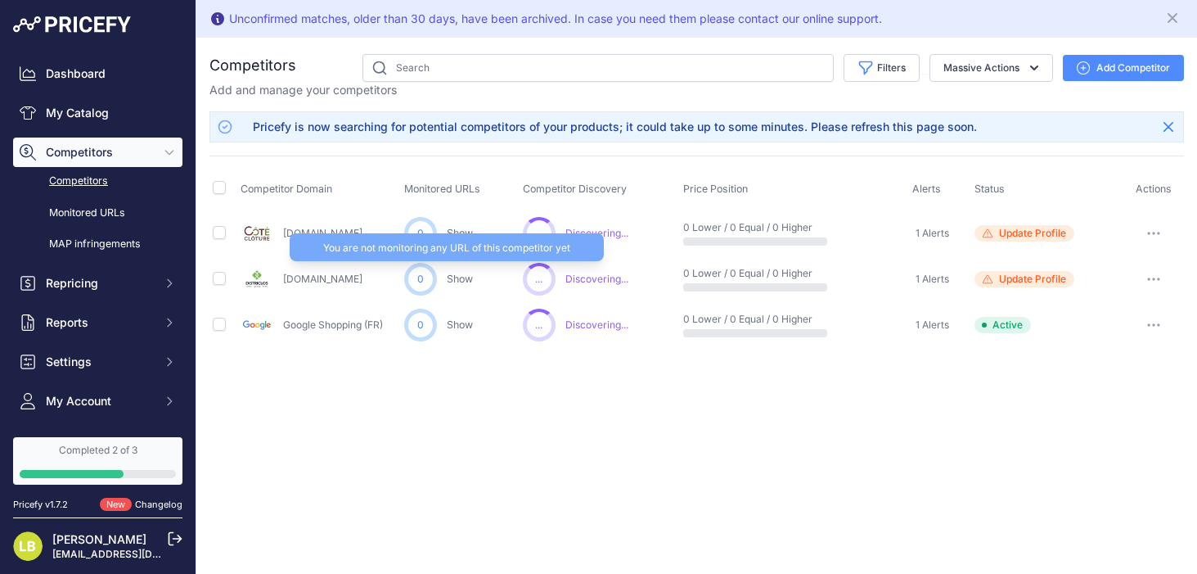
click at [452, 277] on link "Show" at bounding box center [460, 278] width 26 height 12
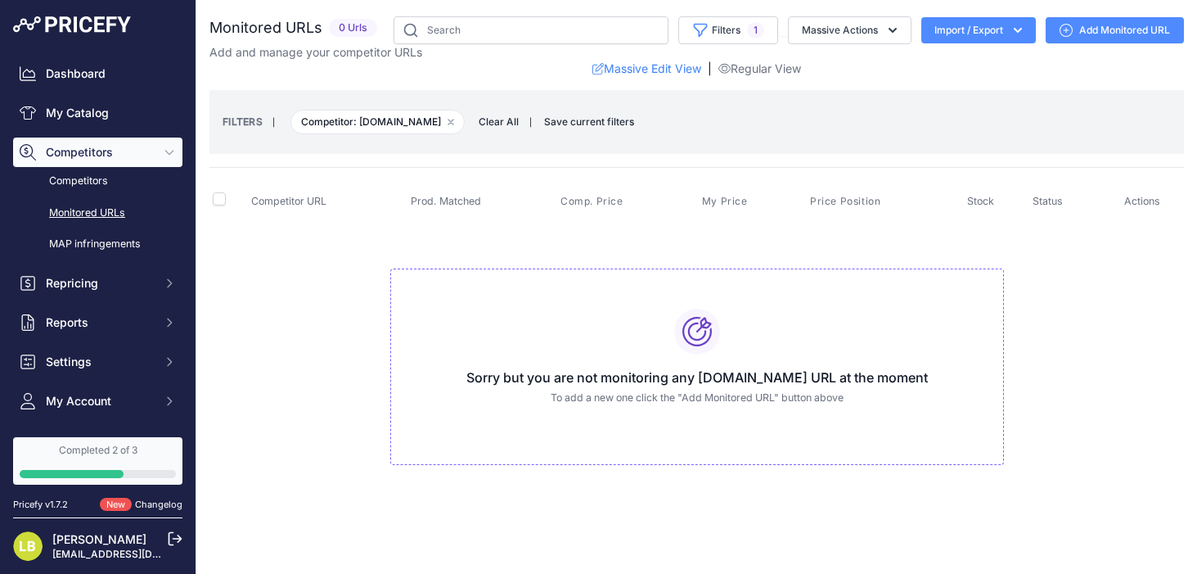
click at [1126, 25] on link "Add Monitored URL" at bounding box center [1115, 30] width 138 height 26
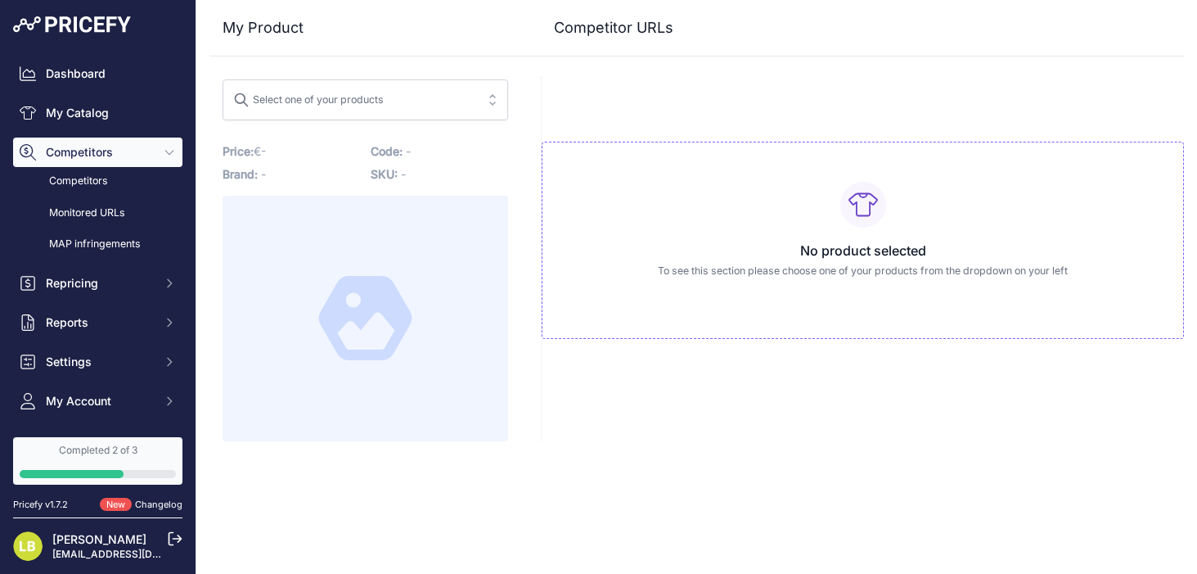
click at [313, 105] on div "Select one of your products" at bounding box center [308, 97] width 151 height 21
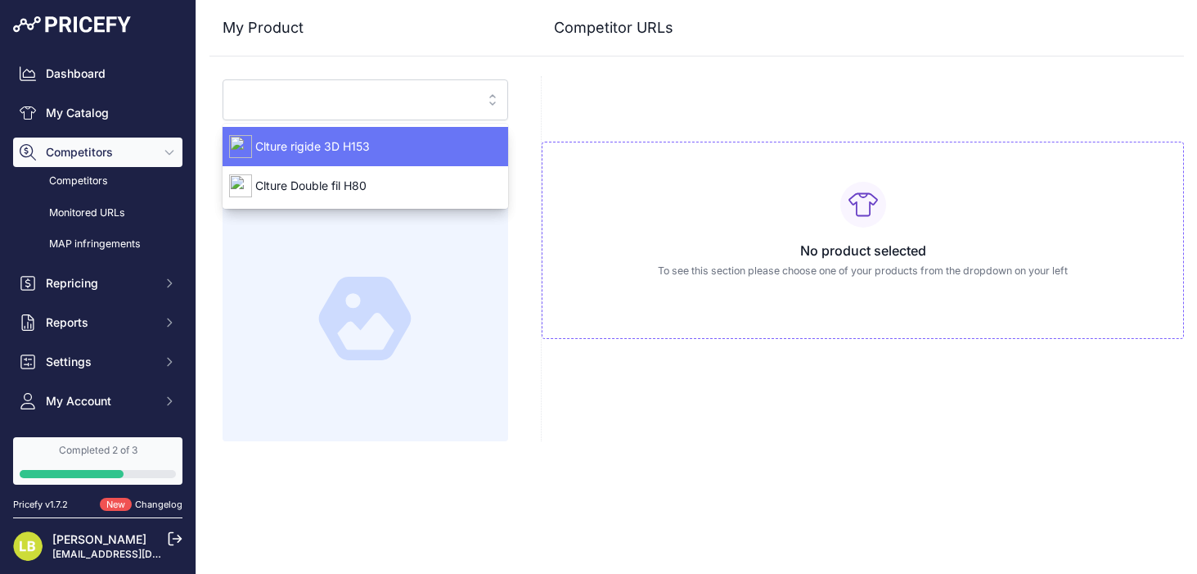
click at [348, 145] on span "Clture rigide 3D H153" at bounding box center [366, 146] width 286 height 16
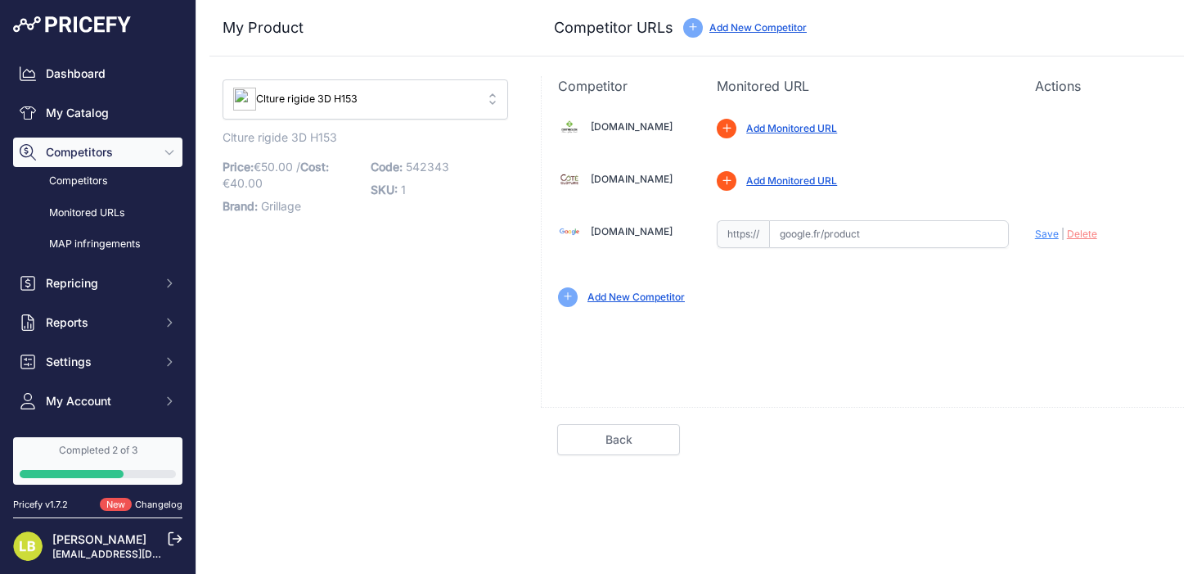
click at [803, 125] on link "Add Monitored URL" at bounding box center [791, 128] width 91 height 12
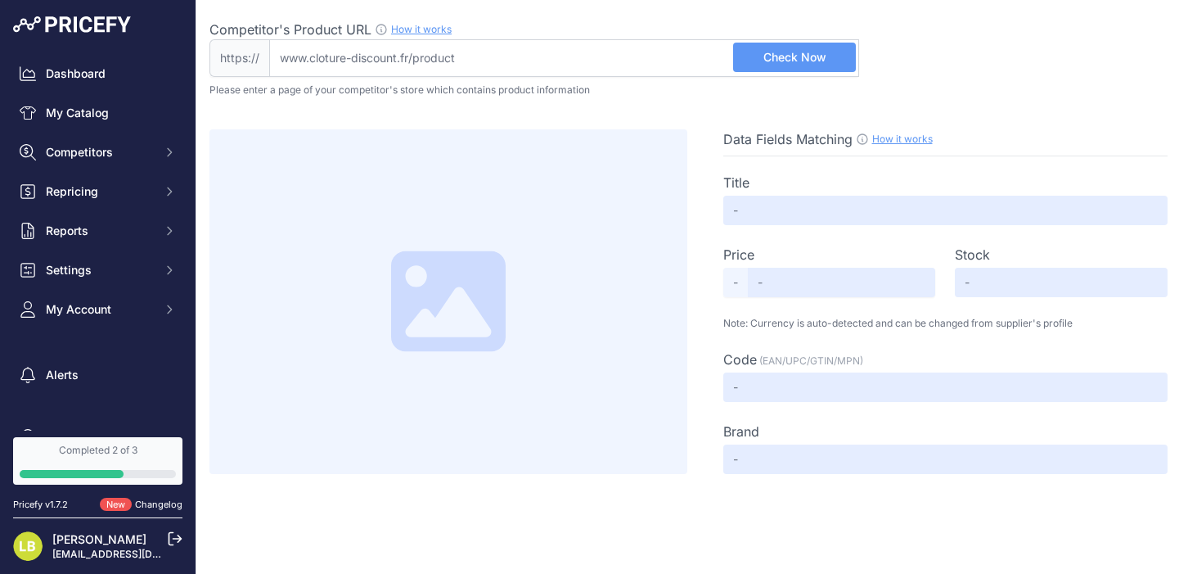
click at [585, 56] on input "Competitor's Product URL How it works In order to create your competitor's extr…" at bounding box center [564, 58] width 590 height 38
click at [134, 148] on span "Competitors" at bounding box center [99, 152] width 107 height 16
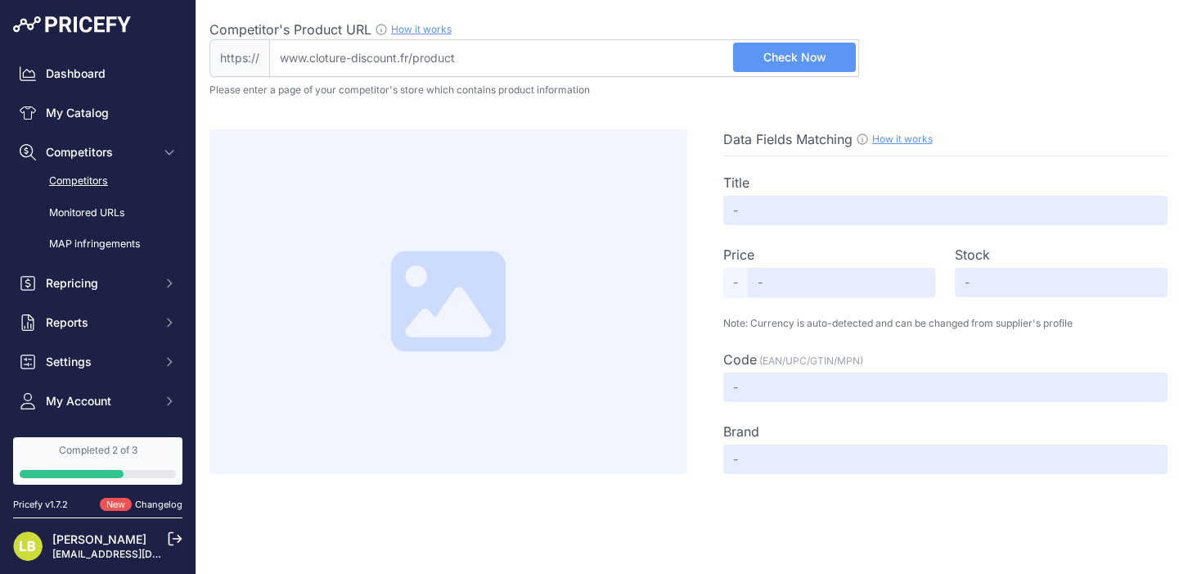
click at [87, 187] on link "Competitors" at bounding box center [97, 181] width 169 height 29
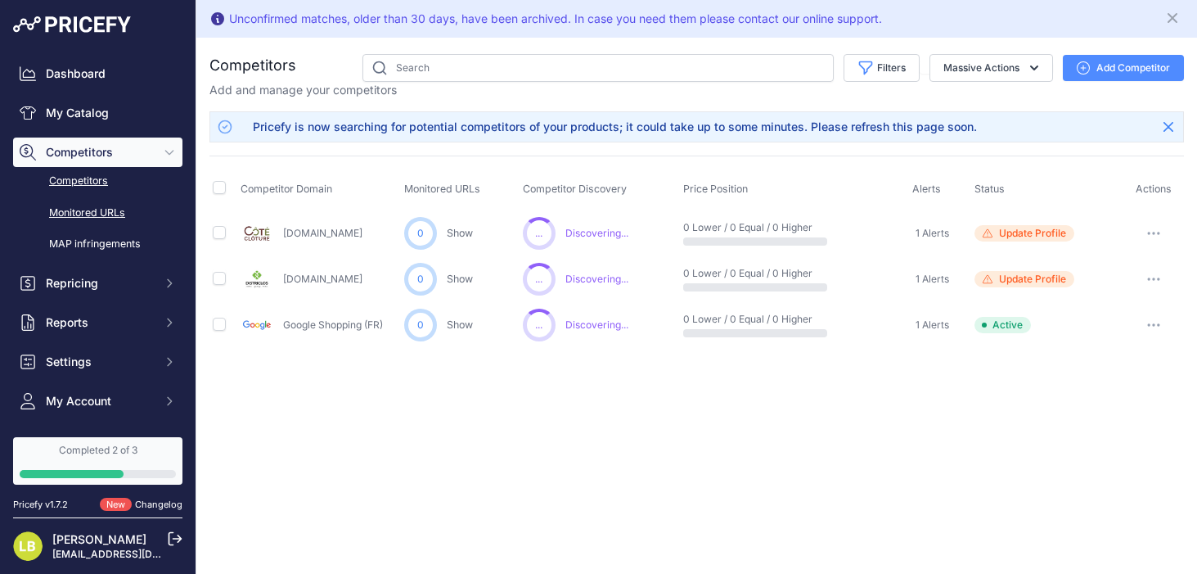
click at [94, 213] on link "Monitored URLs" at bounding box center [97, 213] width 169 height 29
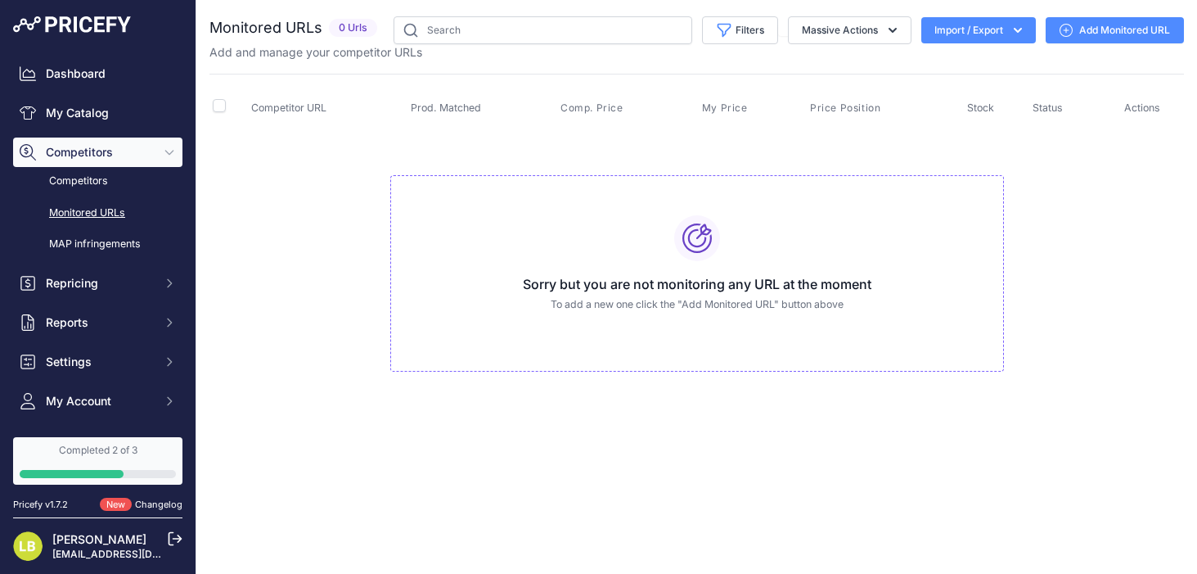
click at [1110, 34] on link "Add Monitored URL" at bounding box center [1115, 30] width 138 height 26
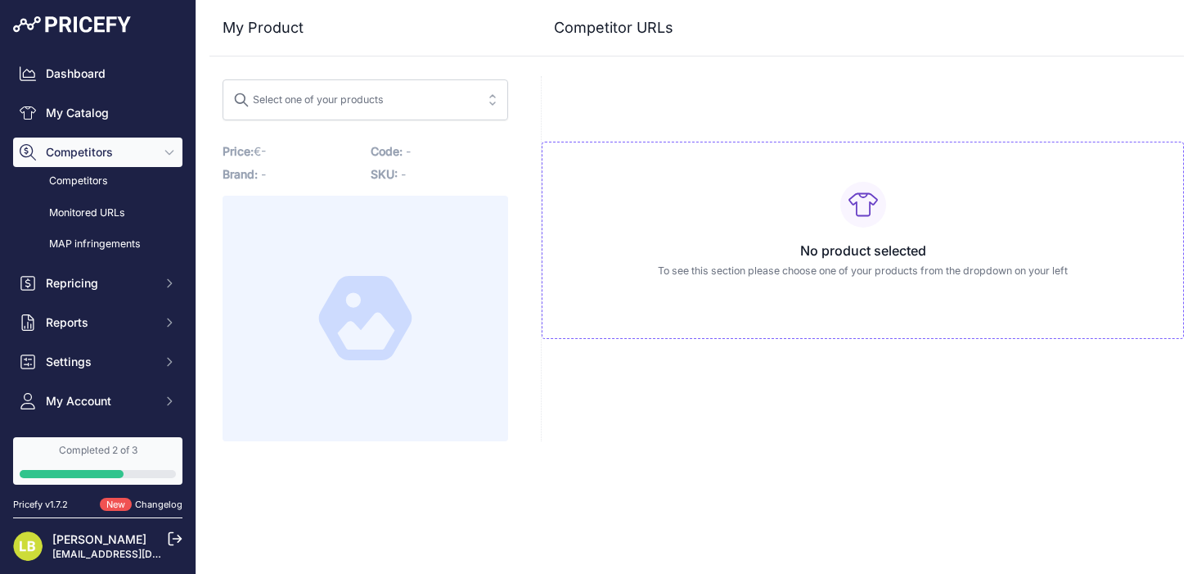
click at [324, 112] on button "Select one of your products" at bounding box center [366, 99] width 286 height 41
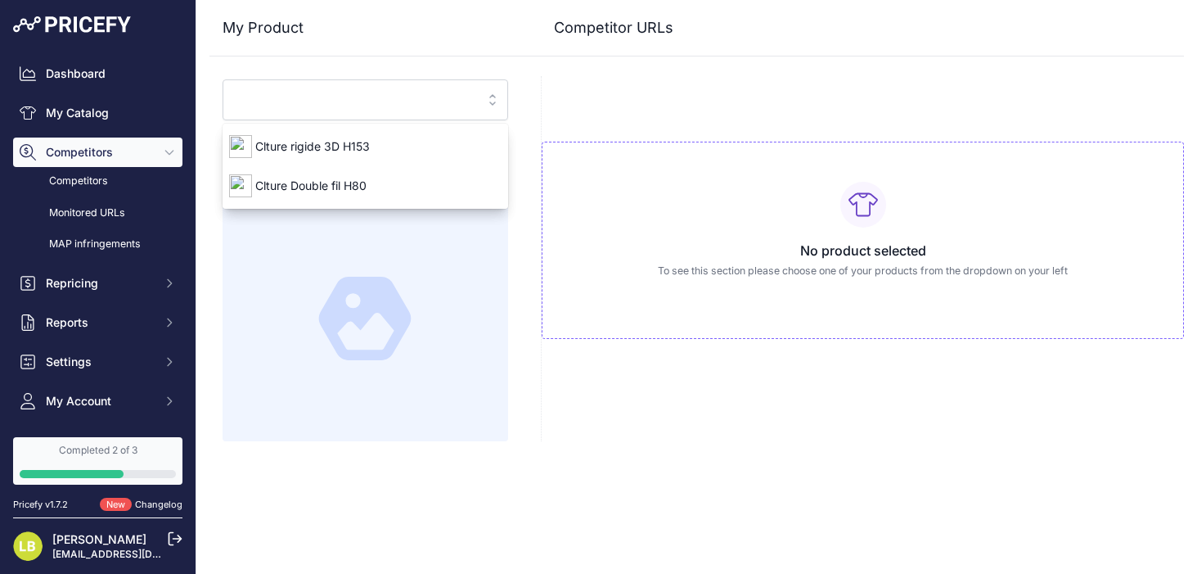
click at [831, 281] on div "No product selected To see this section please choose one of your products from…" at bounding box center [863, 240] width 642 height 197
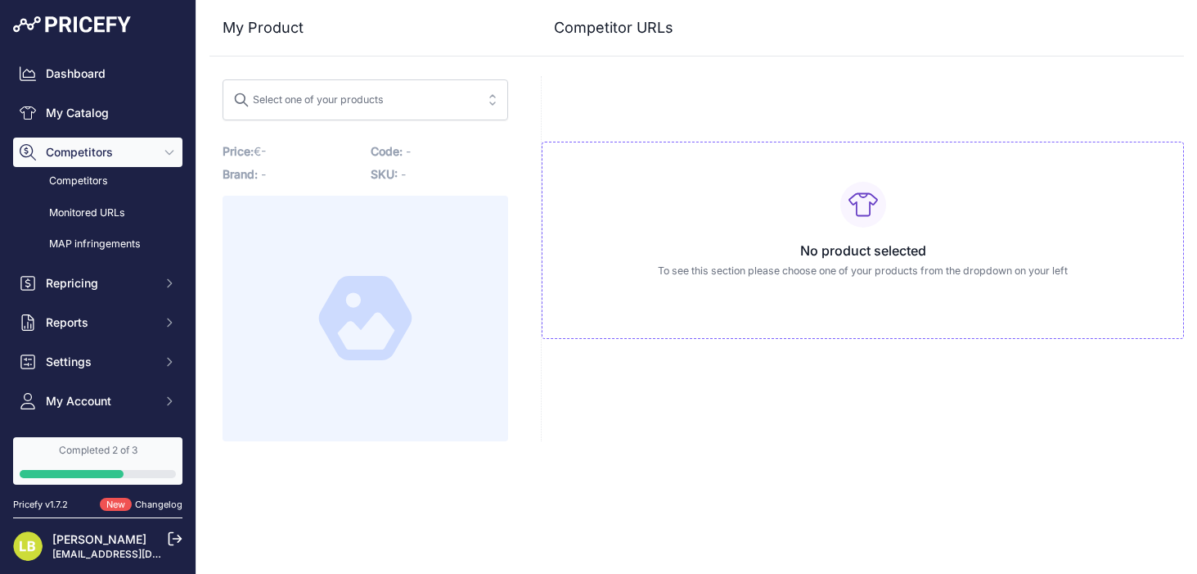
click at [382, 106] on div "Select one of your products" at bounding box center [308, 97] width 151 height 21
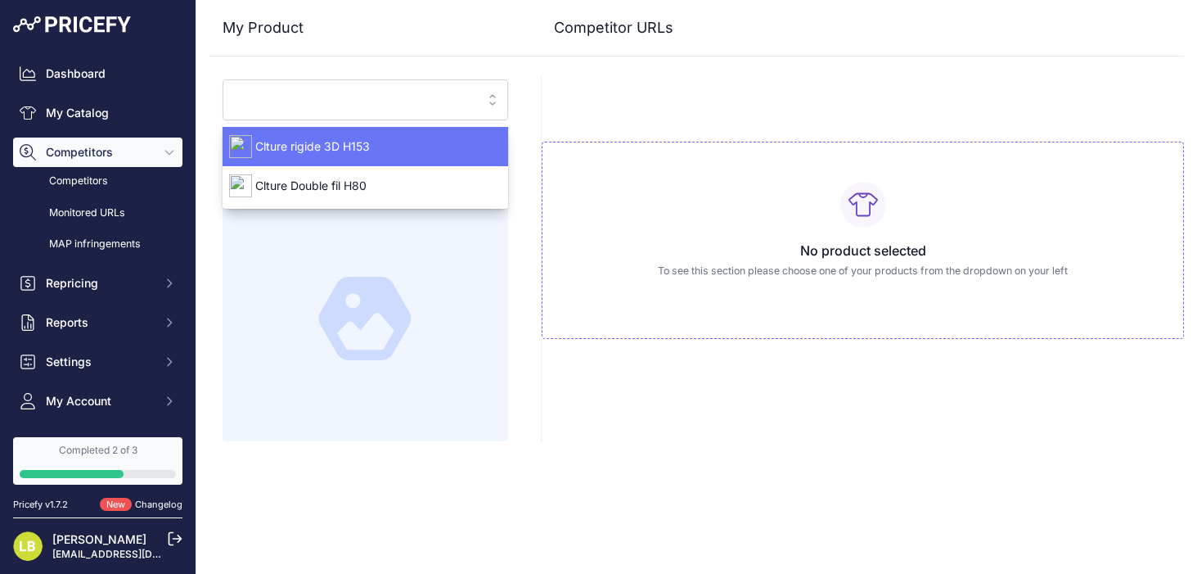
click at [385, 157] on div "Clture rigide 3D H153" at bounding box center [366, 146] width 286 height 26
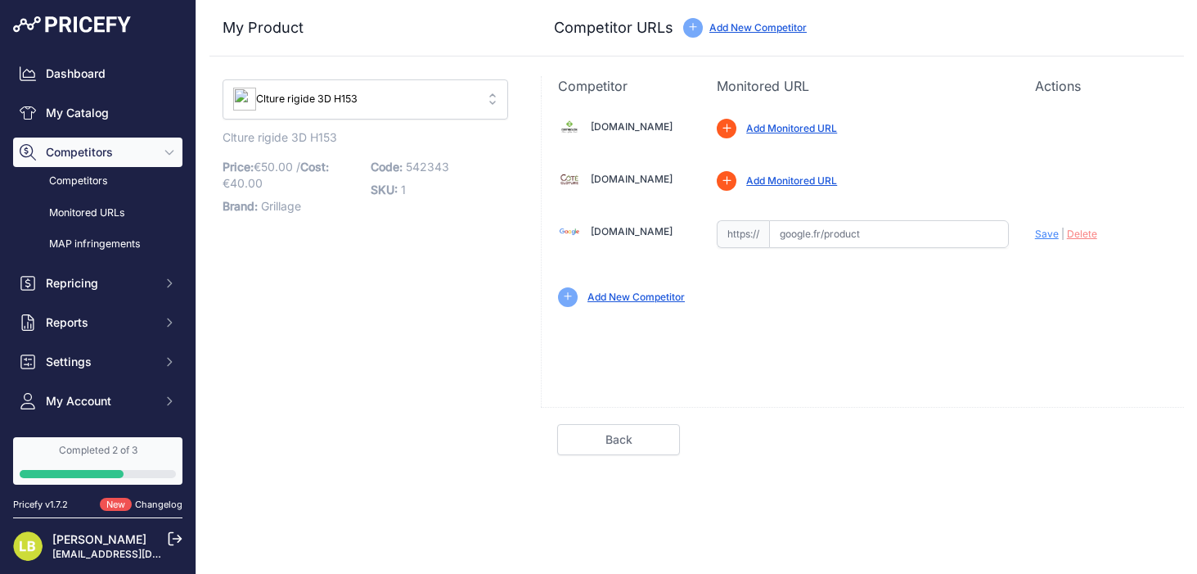
click at [781, 134] on div "Add Monitored URL" at bounding box center [791, 129] width 91 height 16
click at [781, 130] on link "Add Monitored URL" at bounding box center [791, 128] width 91 height 12
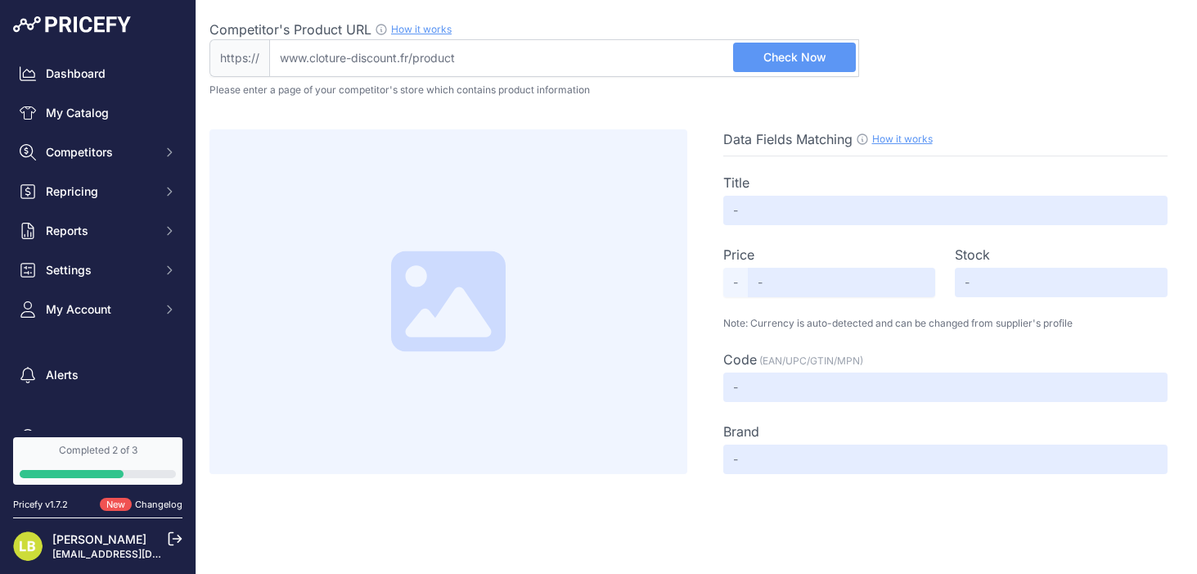
click at [411, 69] on input "Competitor's Product URL How it works In order to create your competitor's extr…" at bounding box center [564, 58] width 590 height 38
paste input "[URL][DOMAIN_NAME]"
type input "[DOMAIN_NAME][URL]"
click at [814, 49] on span "Check Now" at bounding box center [794, 57] width 63 height 16
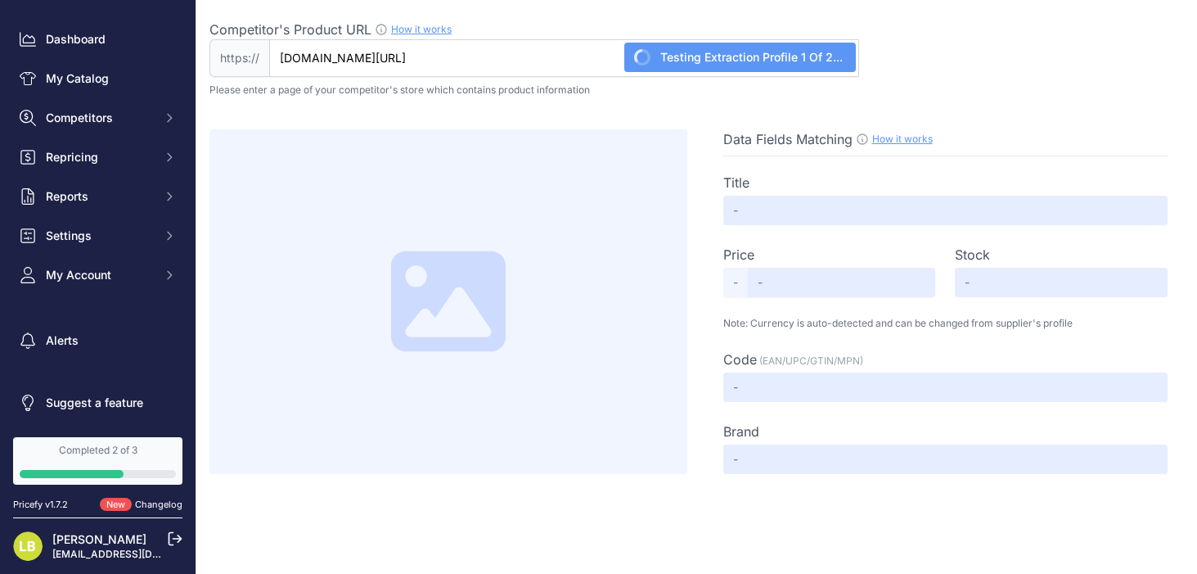
scroll to position [0, 0]
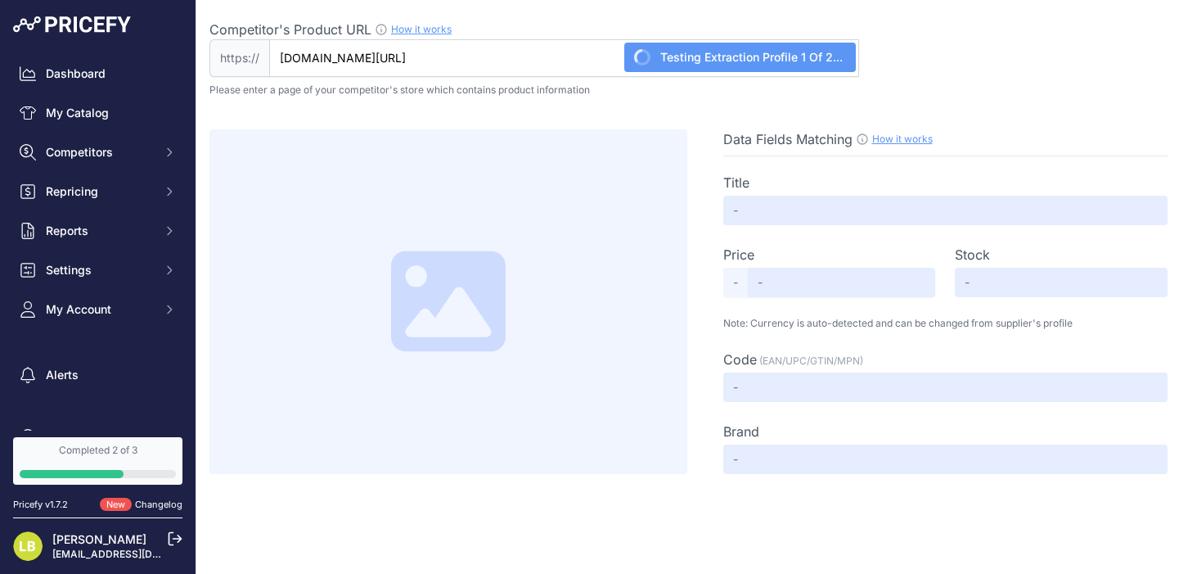
type input "Panneau grillage rigide"
type input "29"
type input "Not Available"
type input "PNX062PPV"
type input "Districlos"
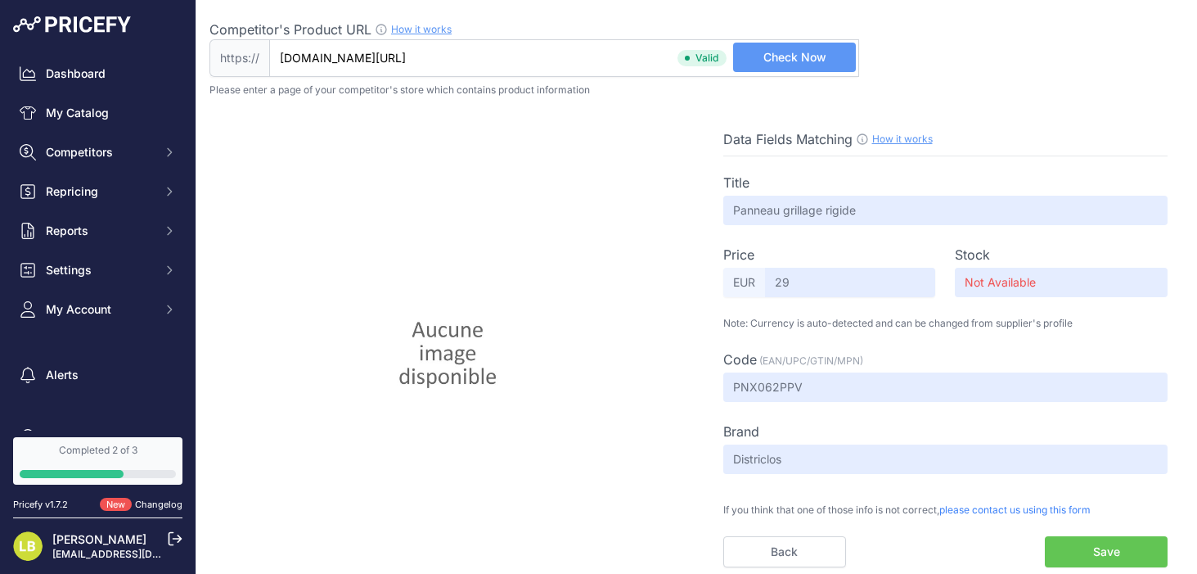
scroll to position [6, 0]
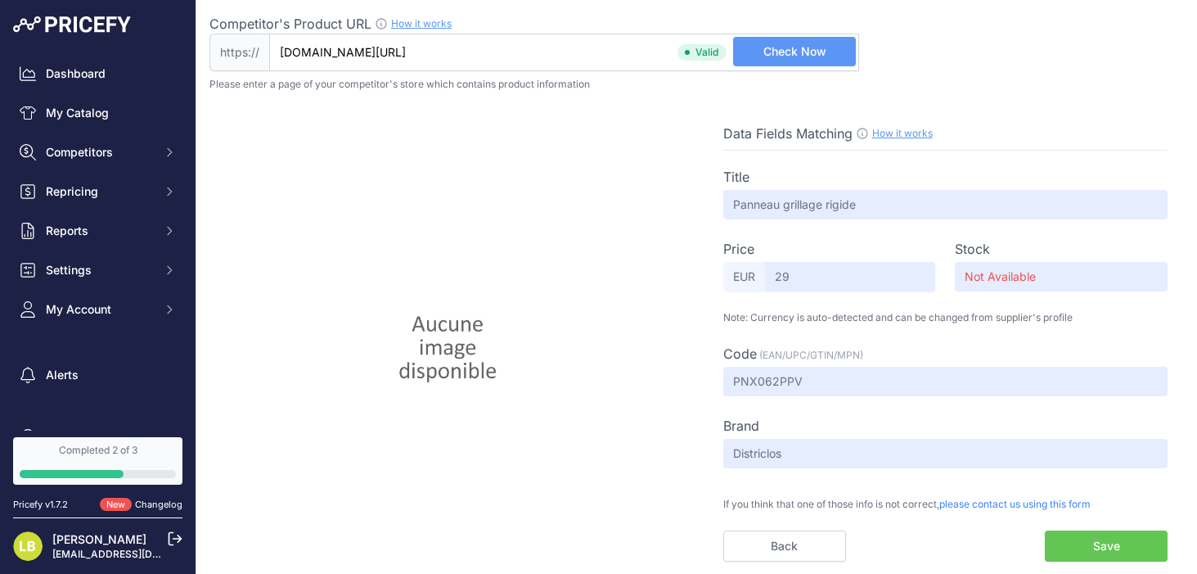
click at [1105, 545] on button "Save" at bounding box center [1106, 545] width 123 height 31
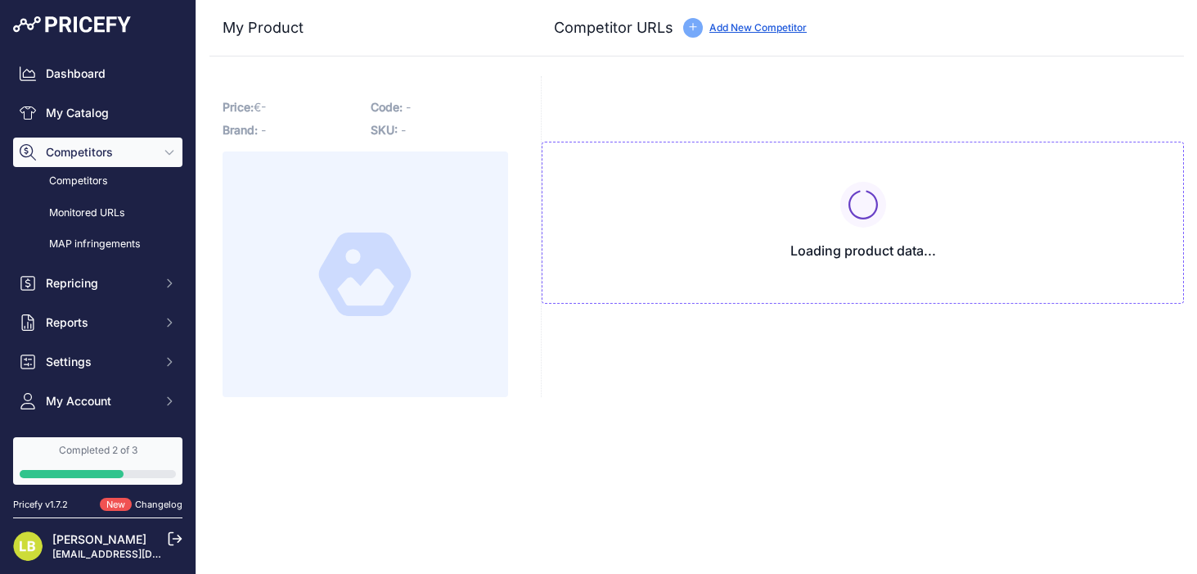
type input "[DOMAIN_NAME][URL]"
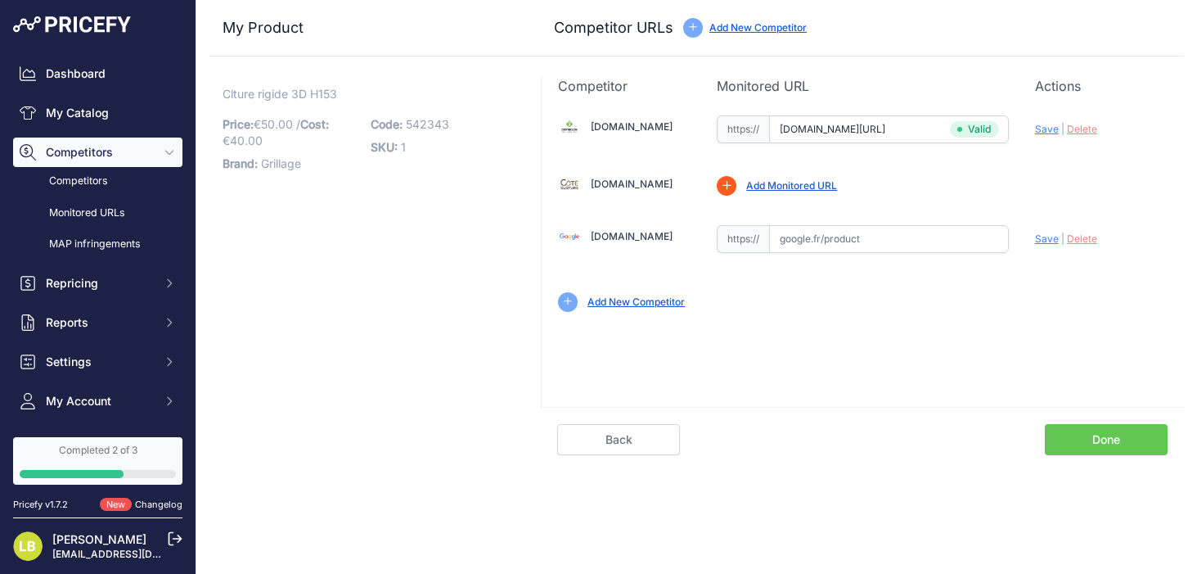
click at [784, 189] on link "Add Monitored URL" at bounding box center [791, 185] width 91 height 12
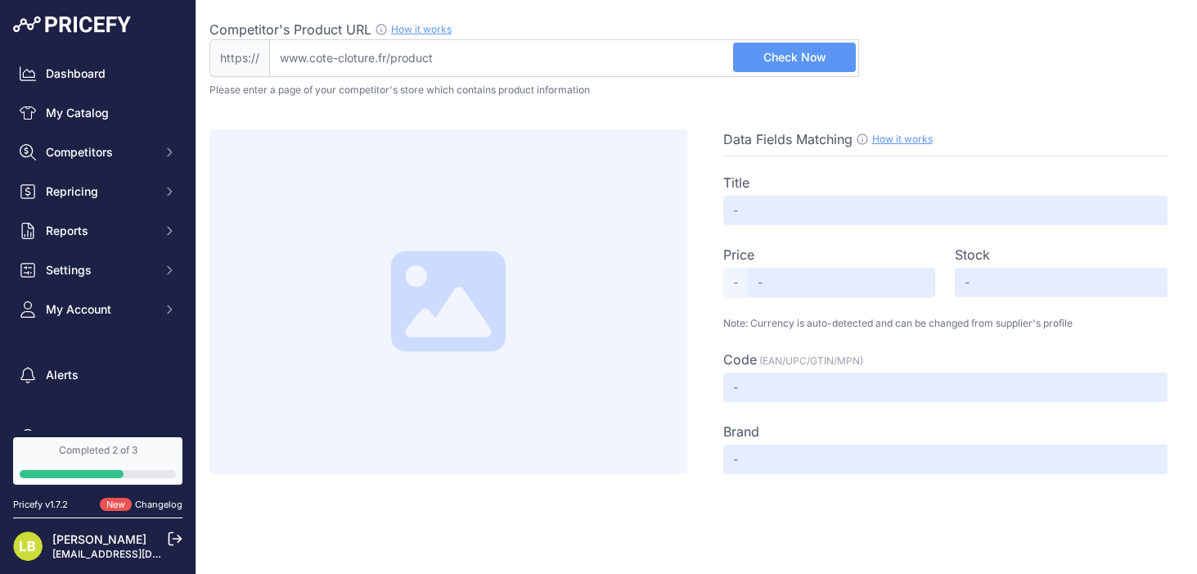
click at [475, 65] on input "Competitor's Product URL How it works In order to create your competitor's extr…" at bounding box center [564, 58] width 590 height 38
paste input "[URL][DOMAIN_NAME]"
type input "[DOMAIN_NAME][URL]"
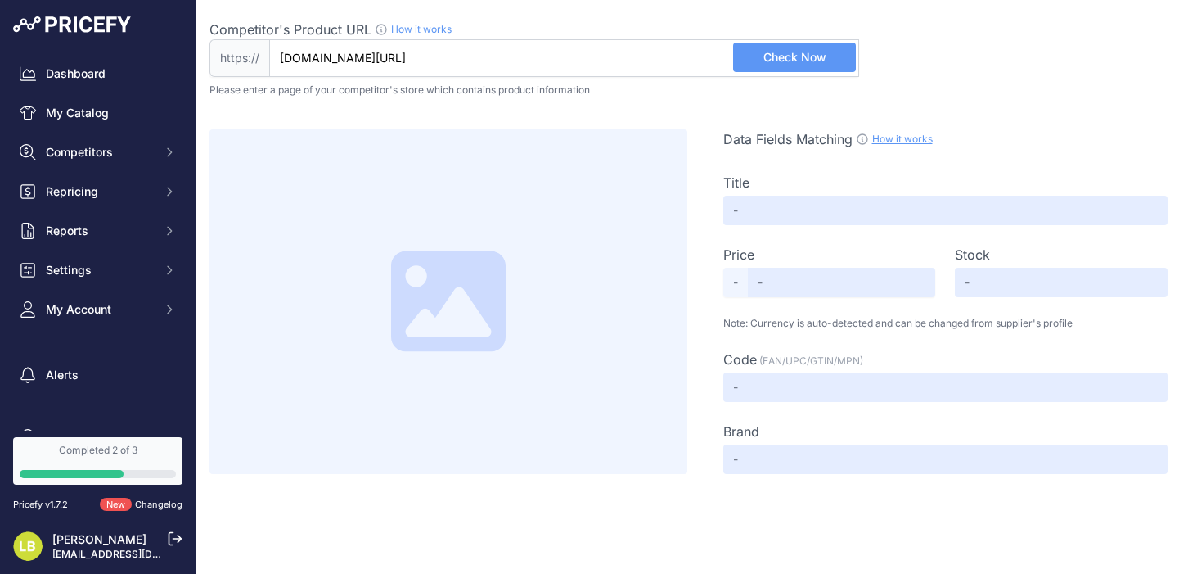
click at [830, 52] on button "Check Now" at bounding box center [794, 57] width 123 height 29
type input "Clôture panneau rigide PRO 4/5"
type input "21.72"
type input "Available"
type input "MEDPLUS"
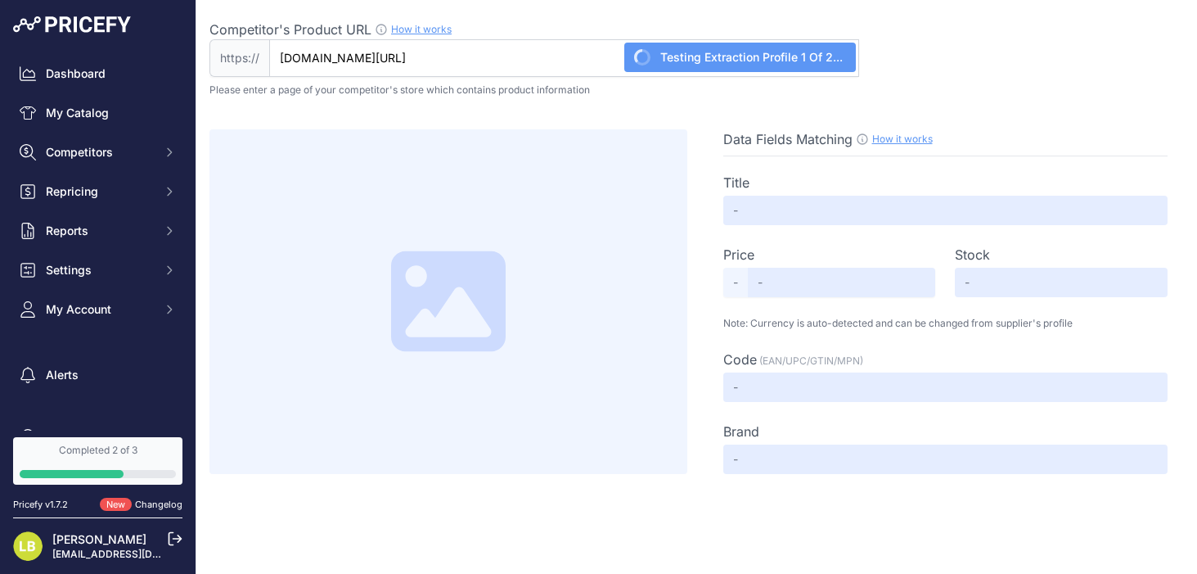
type input "Not Found"
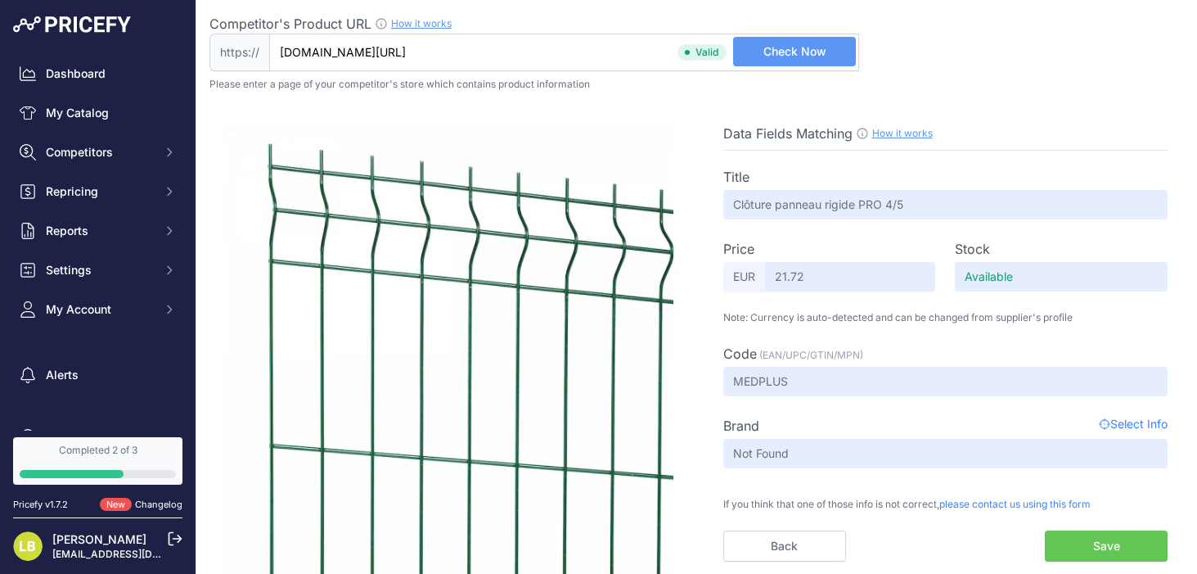
scroll to position [6, 0]
click at [1119, 543] on button "Save" at bounding box center [1106, 545] width 123 height 31
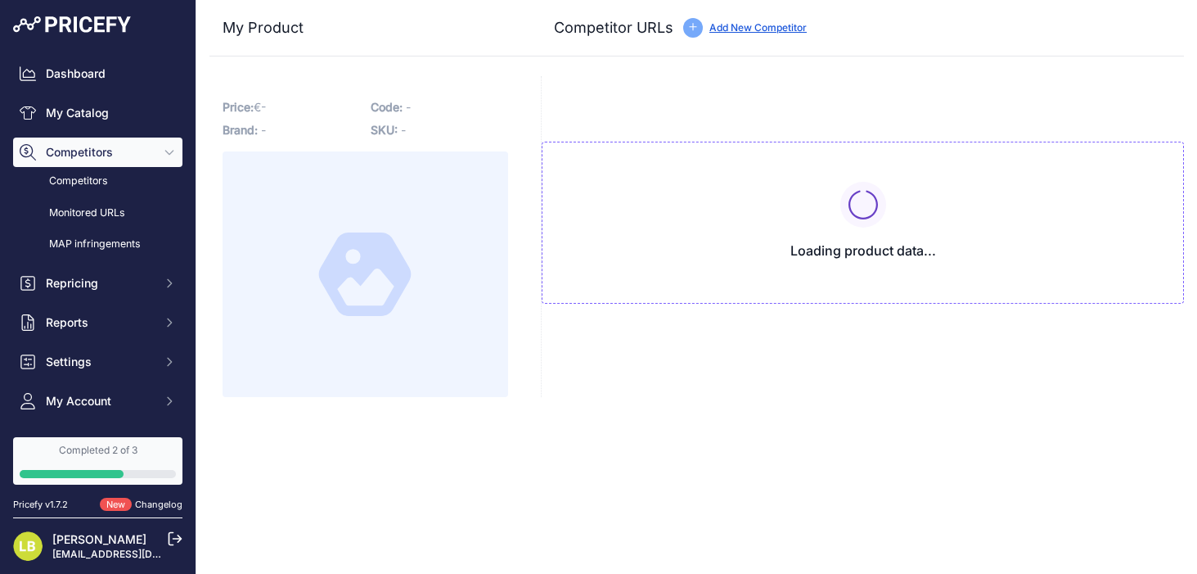
type input "[DOMAIN_NAME][URL]"
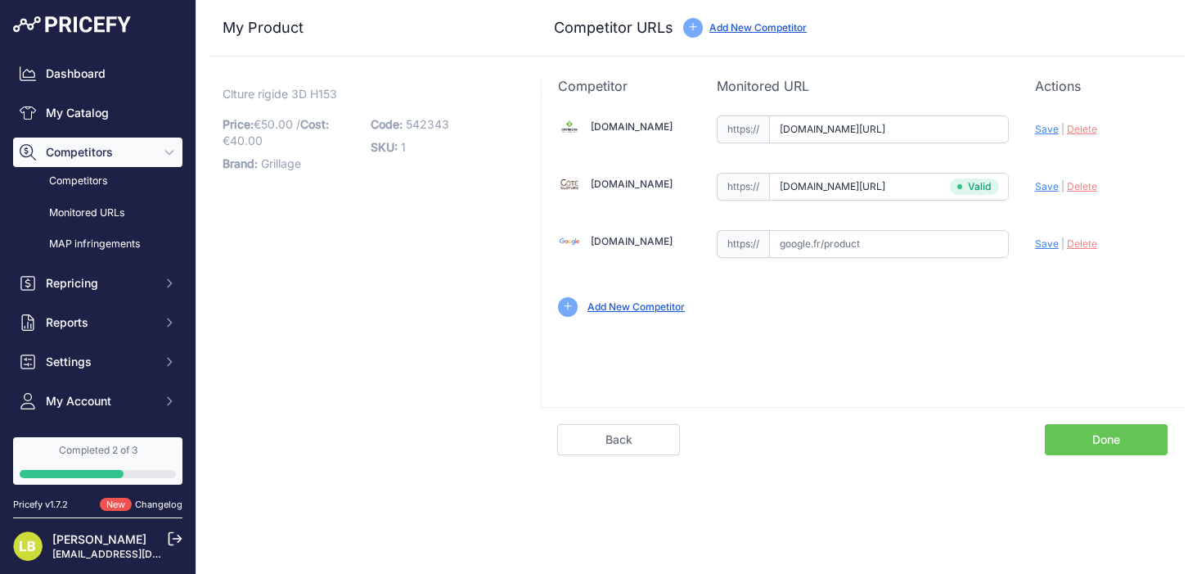
click at [1069, 449] on link "Done" at bounding box center [1106, 439] width 123 height 31
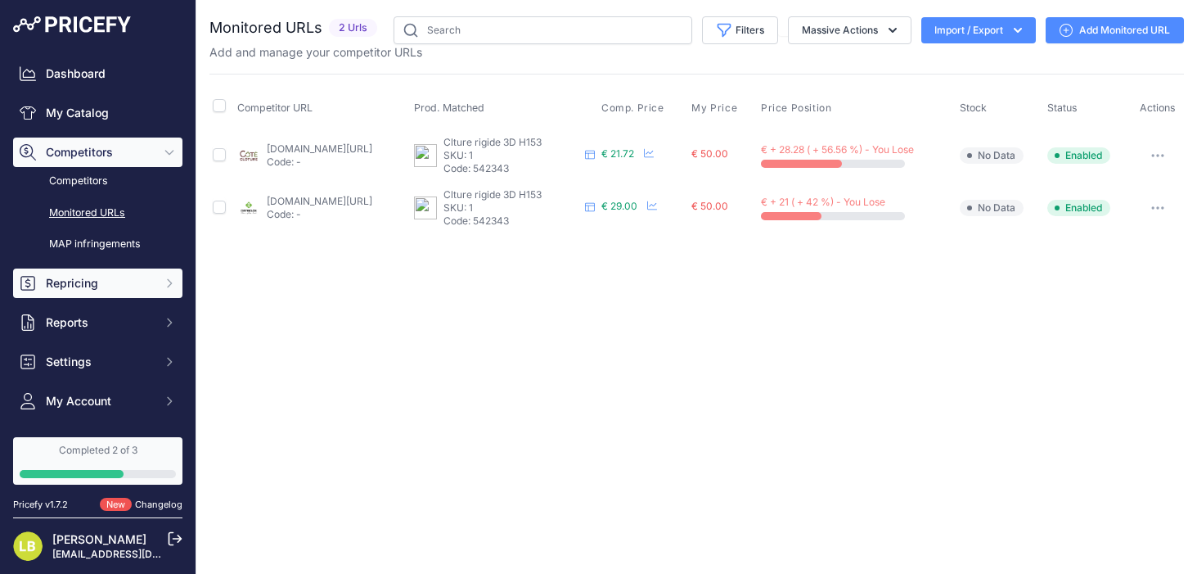
click at [66, 284] on span "Repricing" at bounding box center [99, 283] width 107 height 16
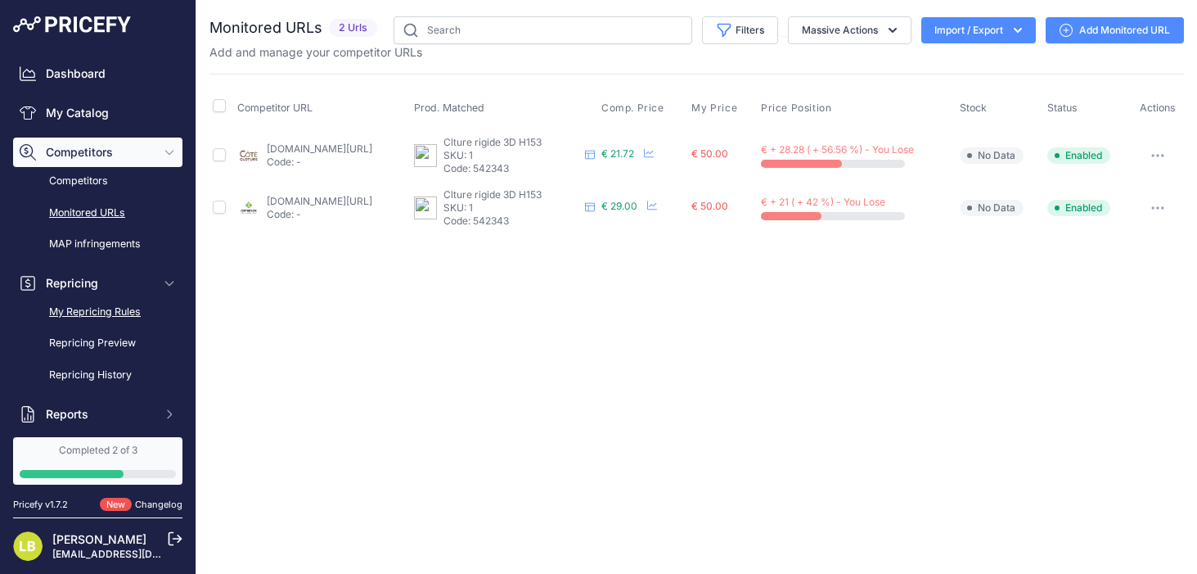
click at [65, 317] on link "My Repricing Rules" at bounding box center [97, 312] width 169 height 29
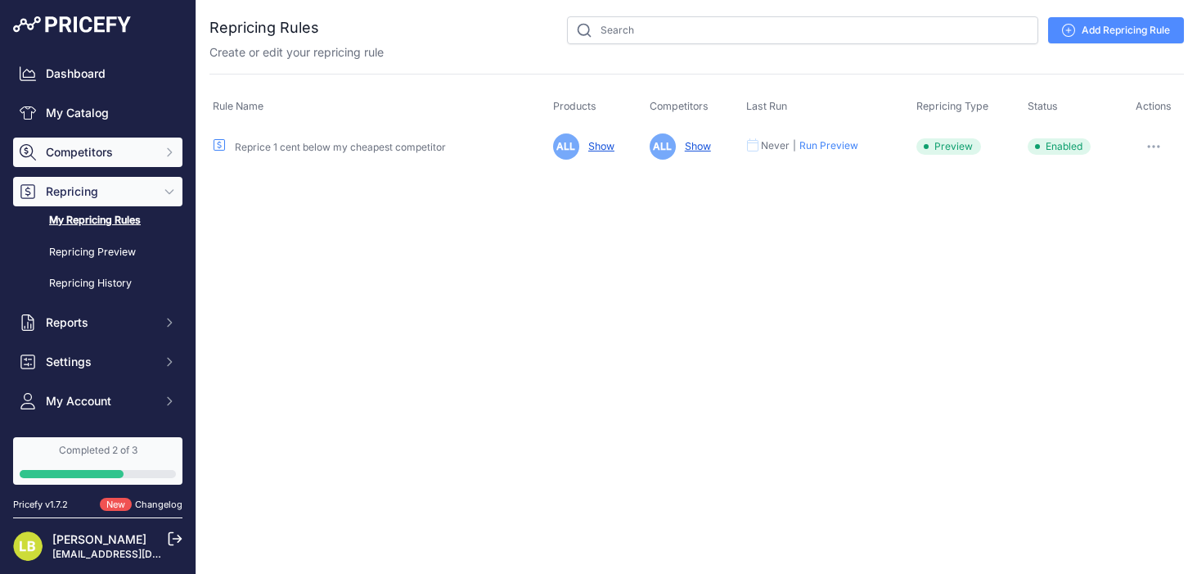
click at [108, 151] on span "Competitors" at bounding box center [99, 152] width 107 height 16
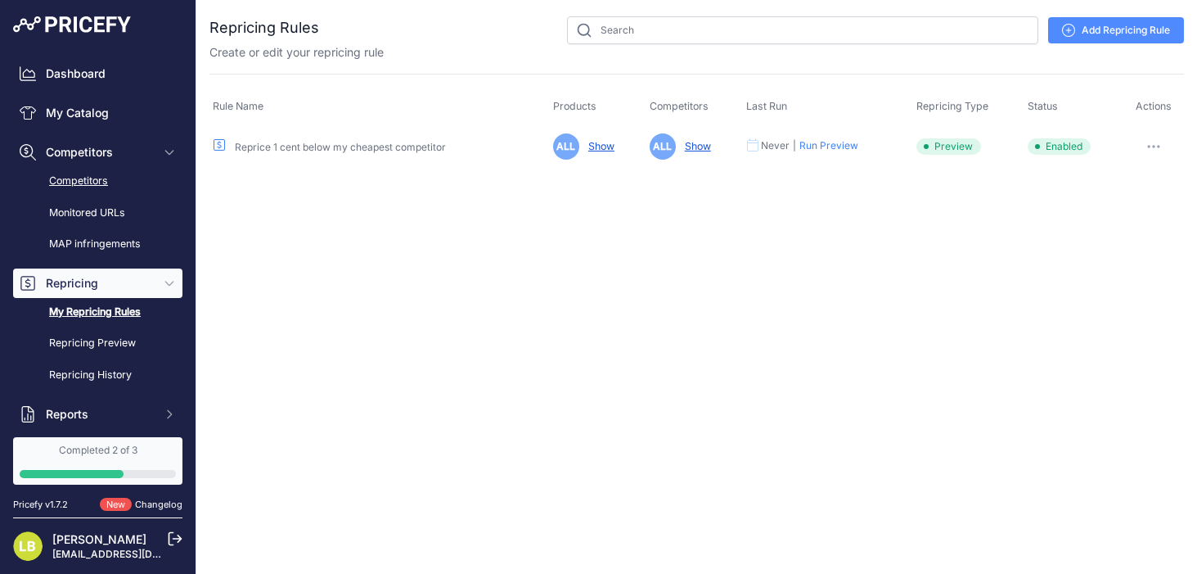
click at [105, 180] on link "Competitors" at bounding box center [97, 181] width 169 height 29
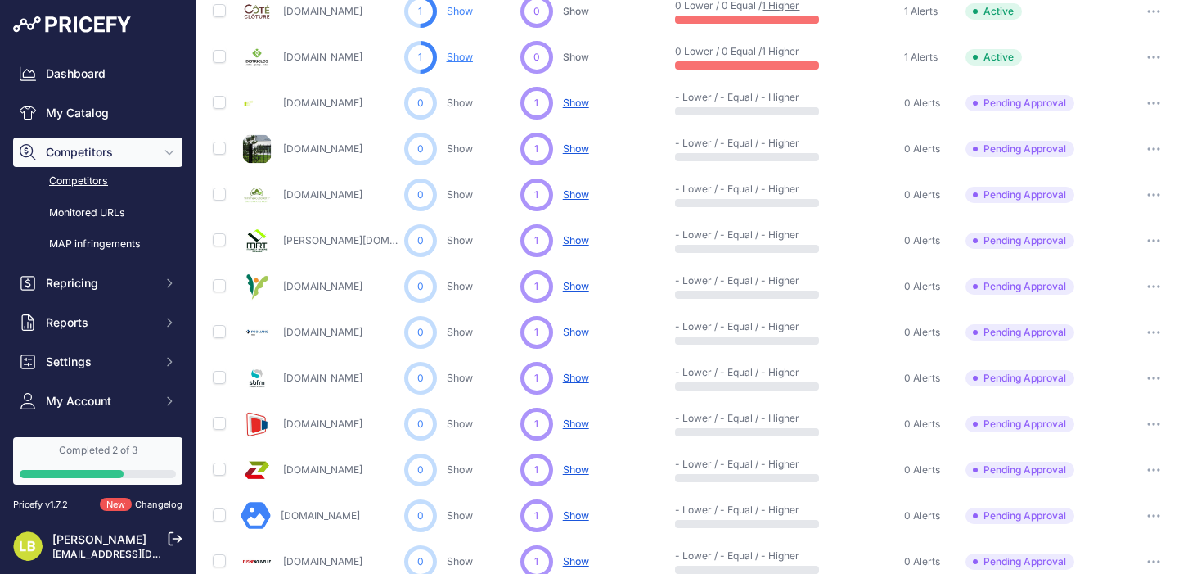
scroll to position [218, 0]
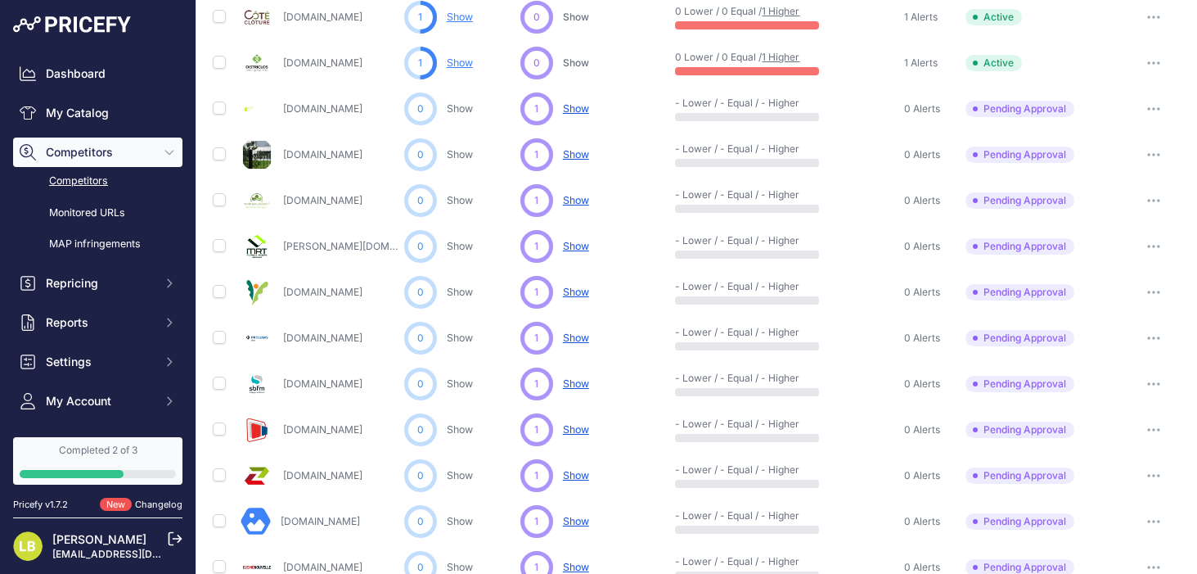
click at [580, 245] on span "Show" at bounding box center [576, 246] width 26 height 12
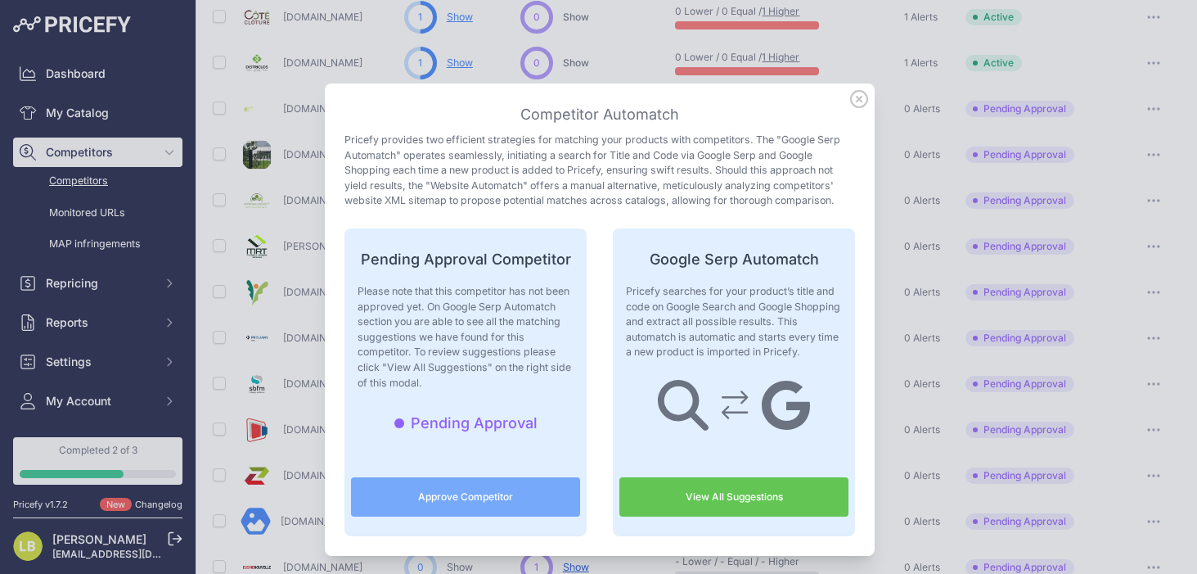
click at [864, 104] on icon at bounding box center [859, 99] width 18 height 18
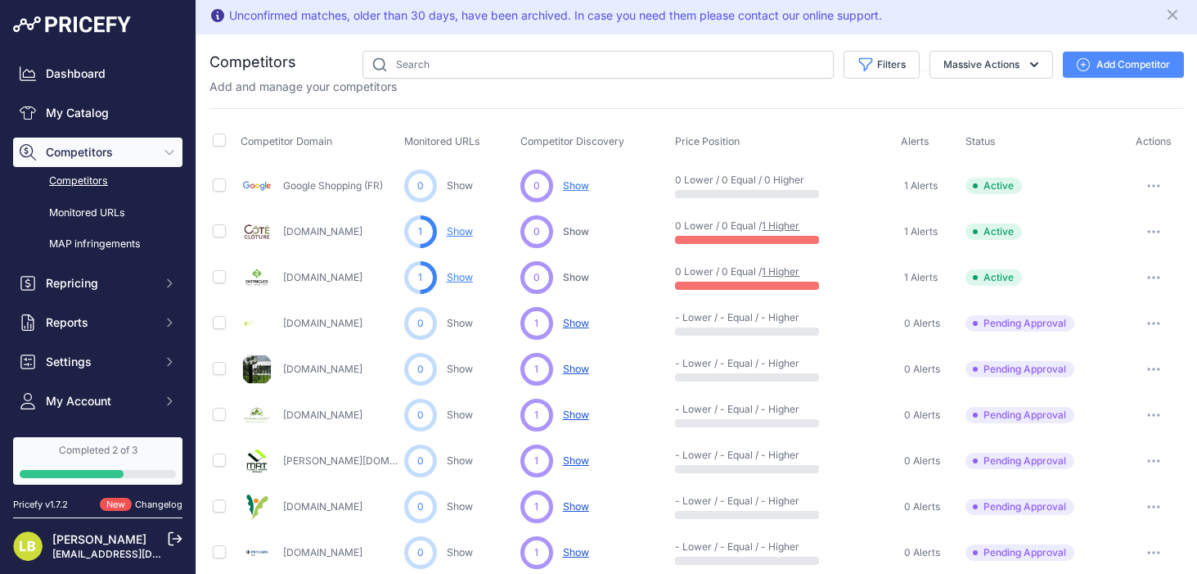
scroll to position [5, 0]
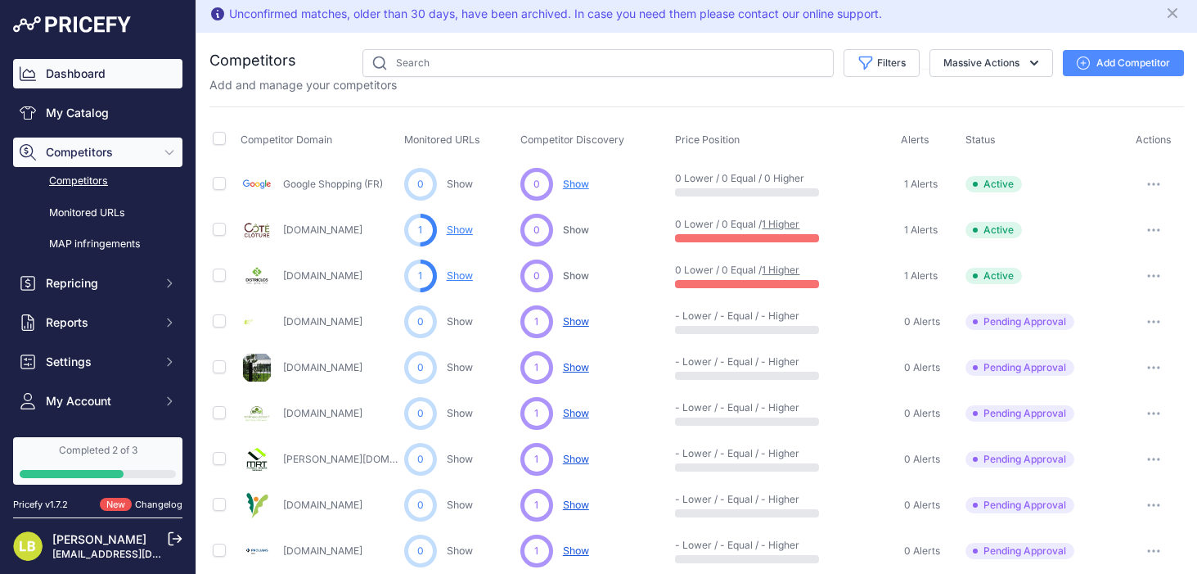
click at [104, 70] on link "Dashboard" at bounding box center [97, 73] width 169 height 29
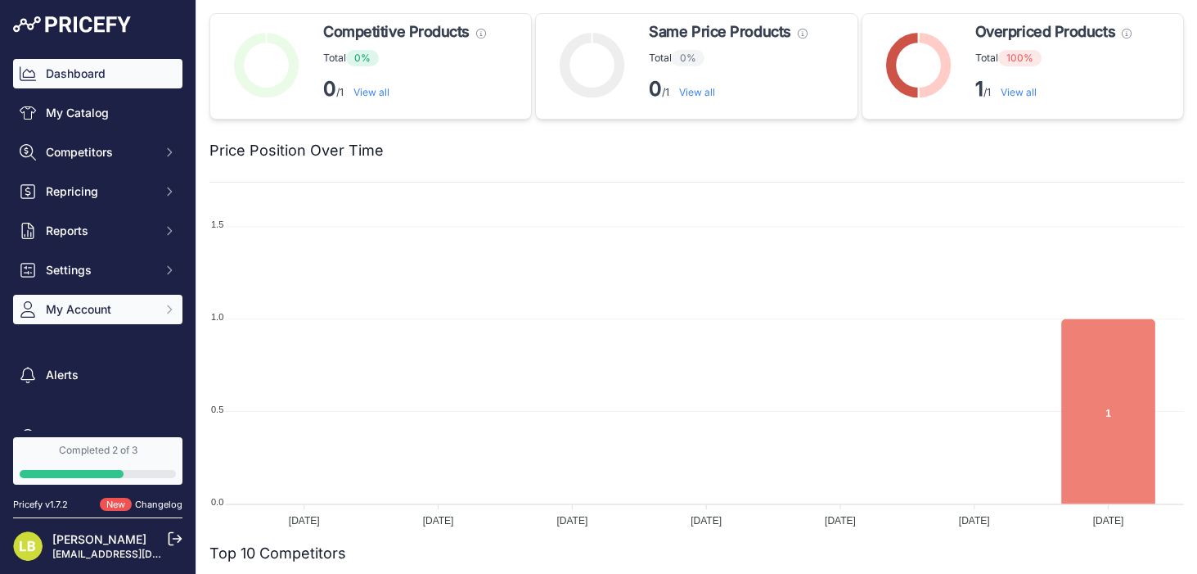
click at [110, 305] on span "My Account" at bounding box center [99, 309] width 107 height 16
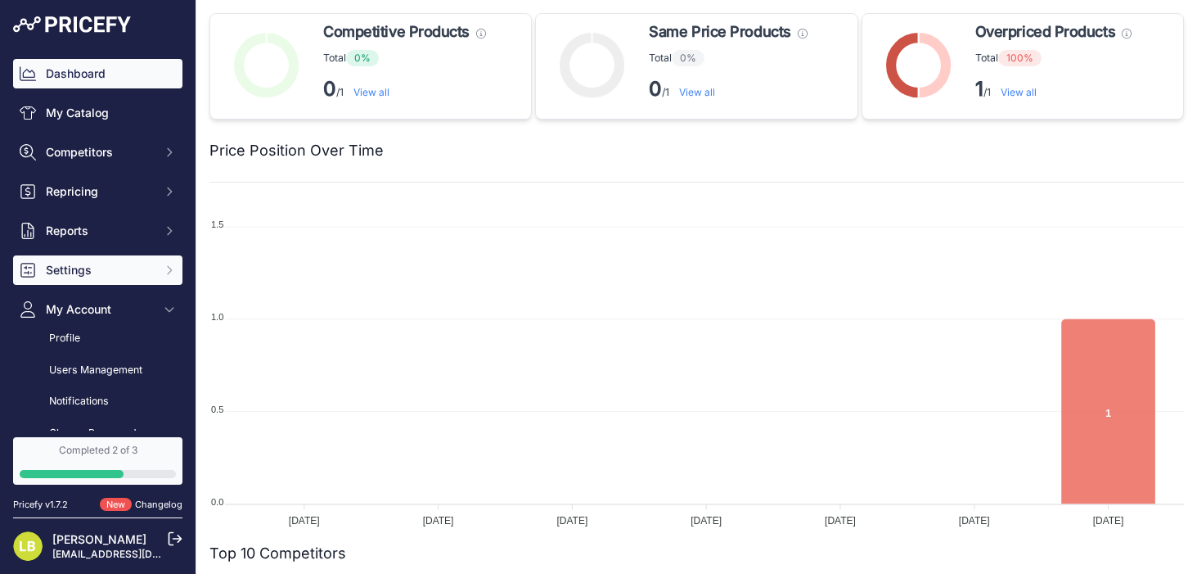
click at [128, 260] on button "Settings" at bounding box center [97, 269] width 169 height 29
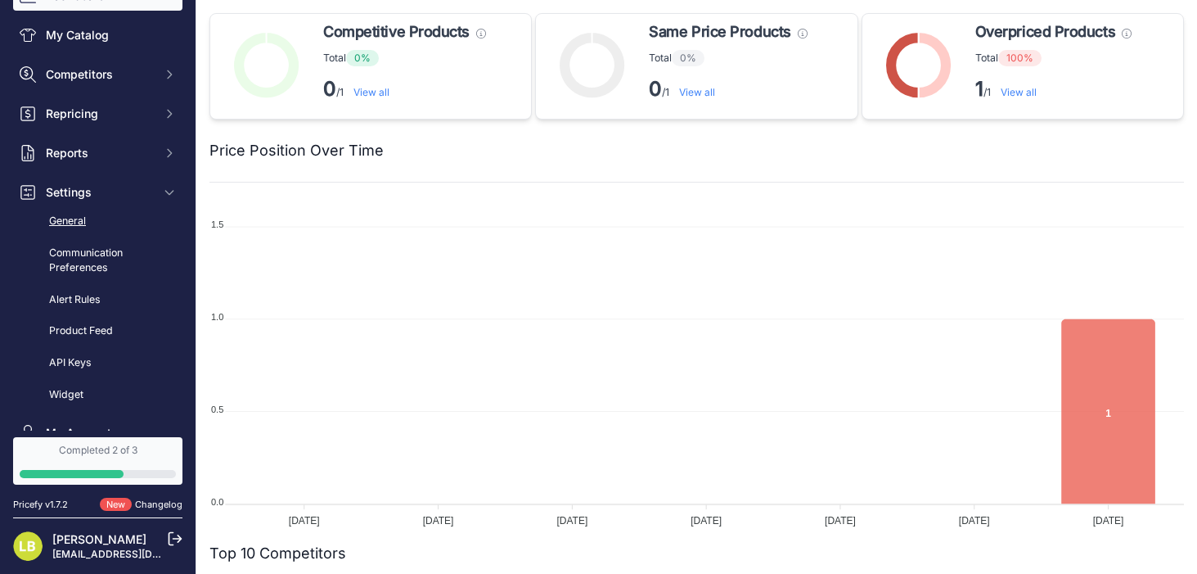
scroll to position [124, 0]
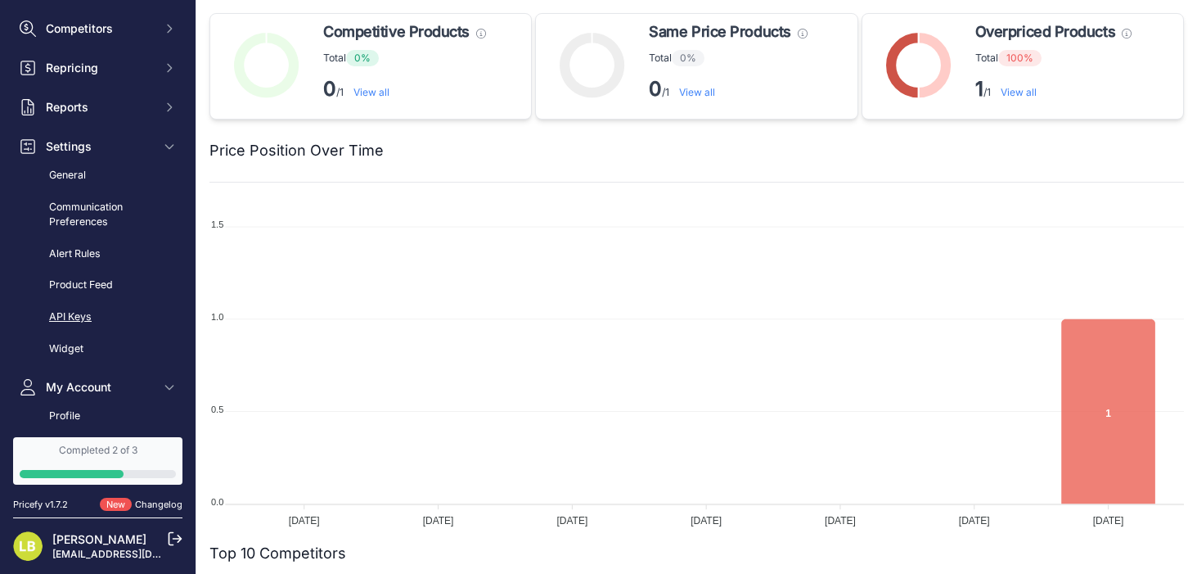
click at [83, 314] on link "API Keys" at bounding box center [97, 317] width 169 height 29
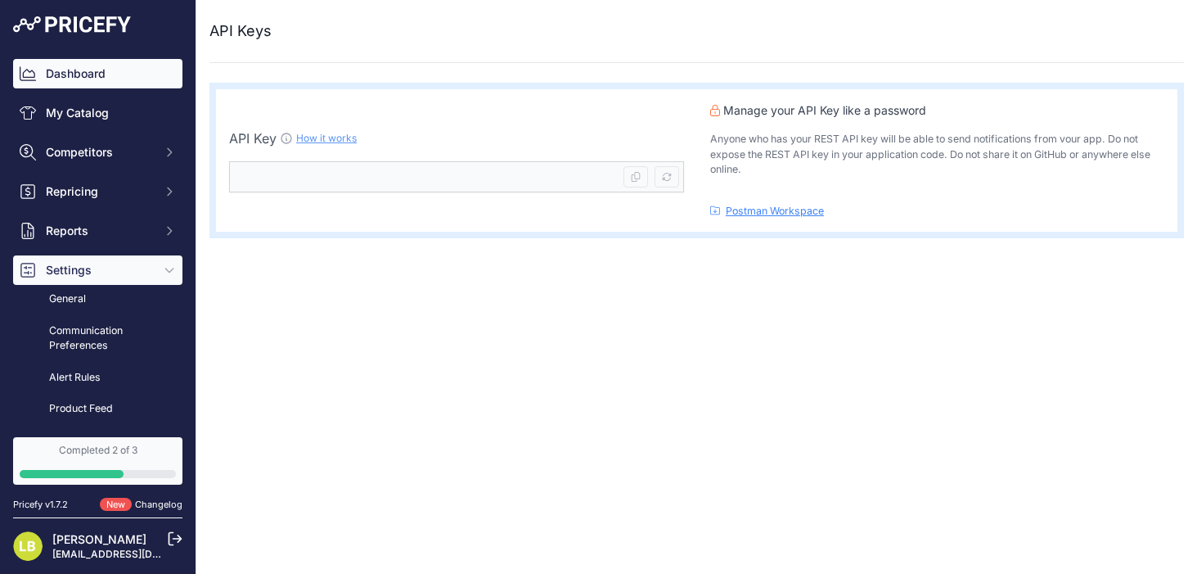
click at [53, 79] on link "Dashboard" at bounding box center [97, 73] width 169 height 29
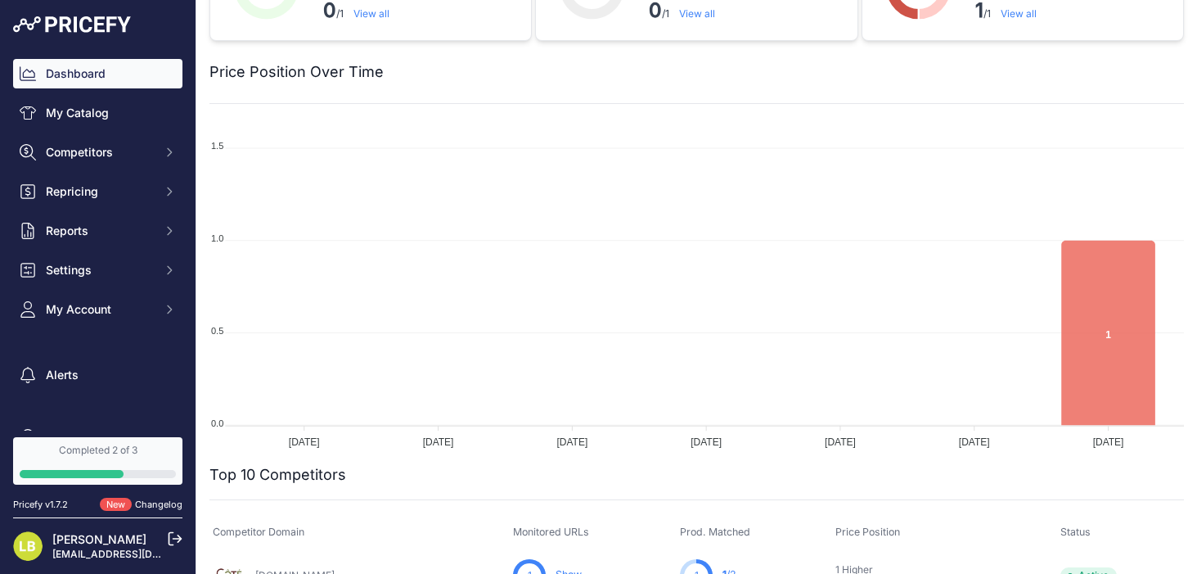
scroll to position [97, 0]
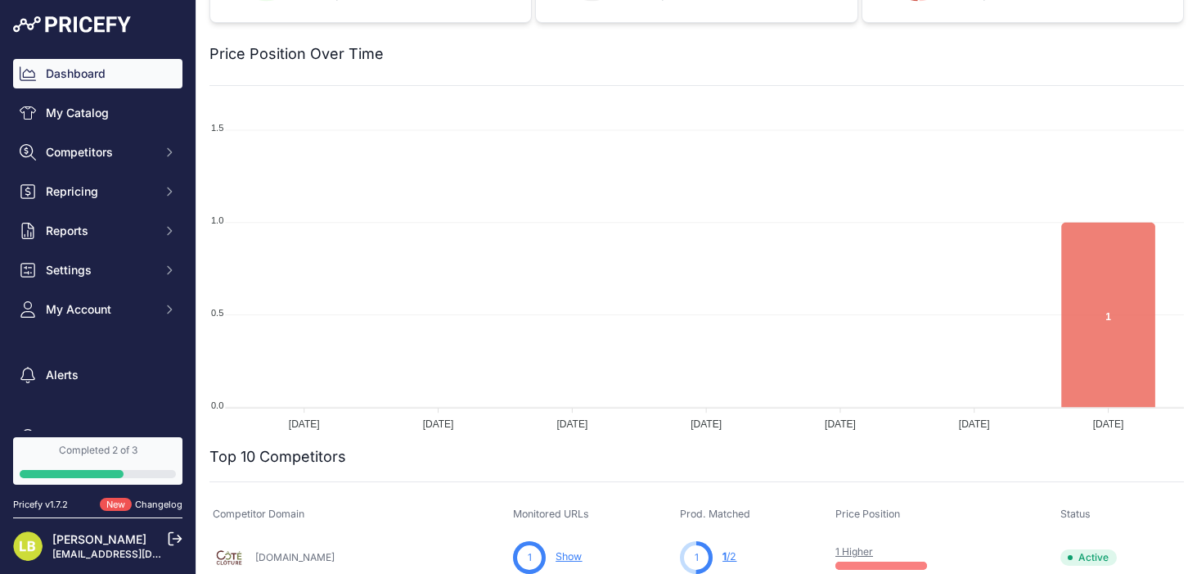
click at [103, 206] on div "Dashboard My Catalog Competitors Competitors Monitored URLs MAP infringements R…" at bounding box center [97, 191] width 169 height 265
click at [110, 196] on span "Repricing" at bounding box center [99, 191] width 107 height 16
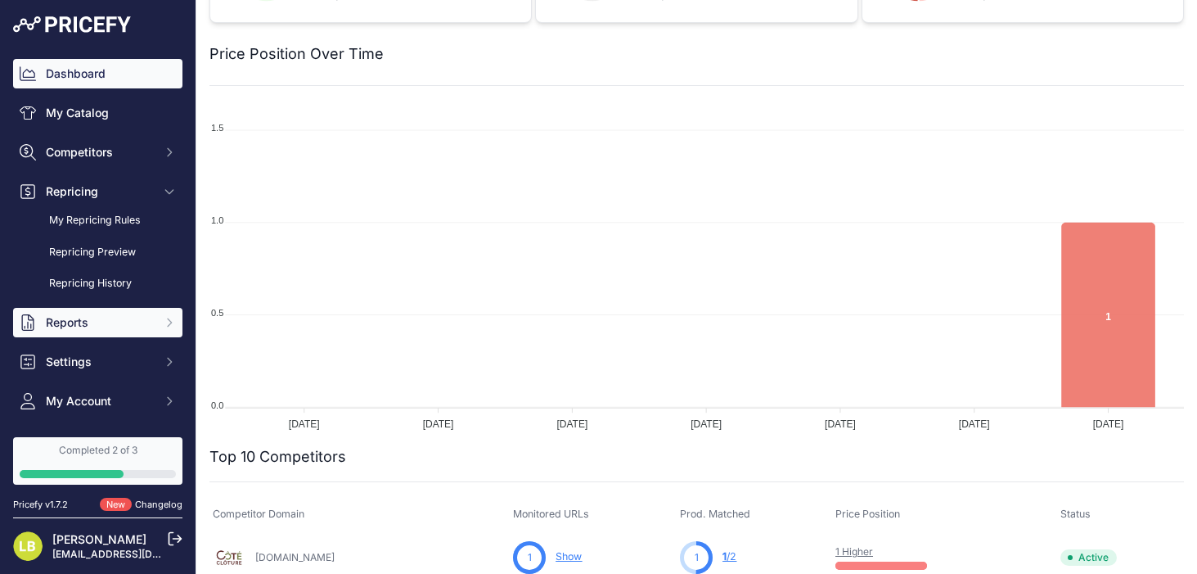
click at [104, 317] on span "Reports" at bounding box center [99, 322] width 107 height 16
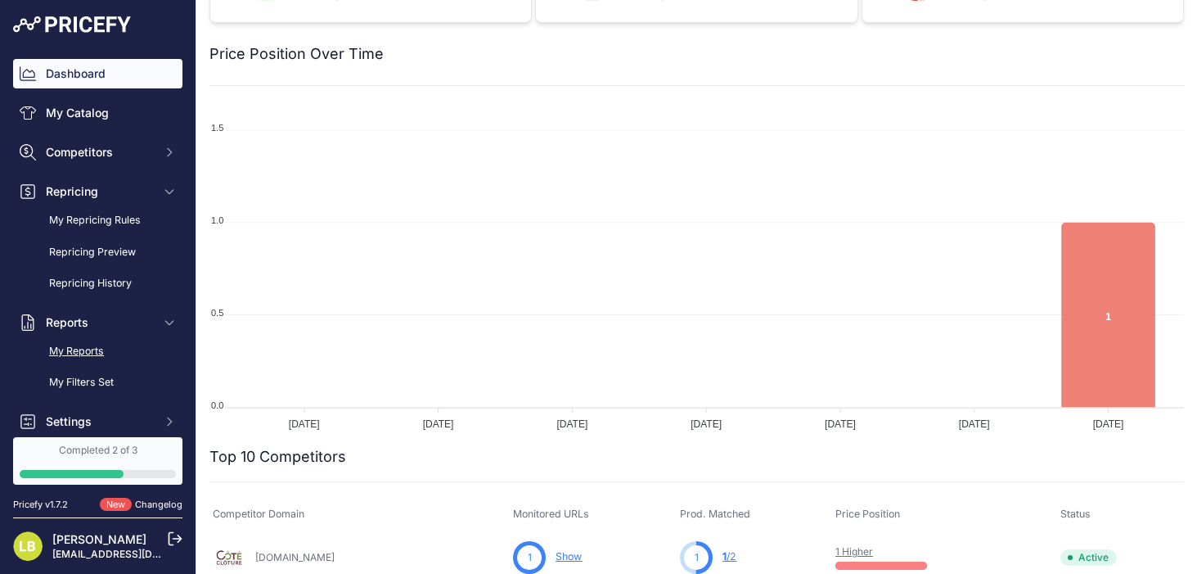
click at [78, 352] on link "My Reports" at bounding box center [97, 351] width 169 height 29
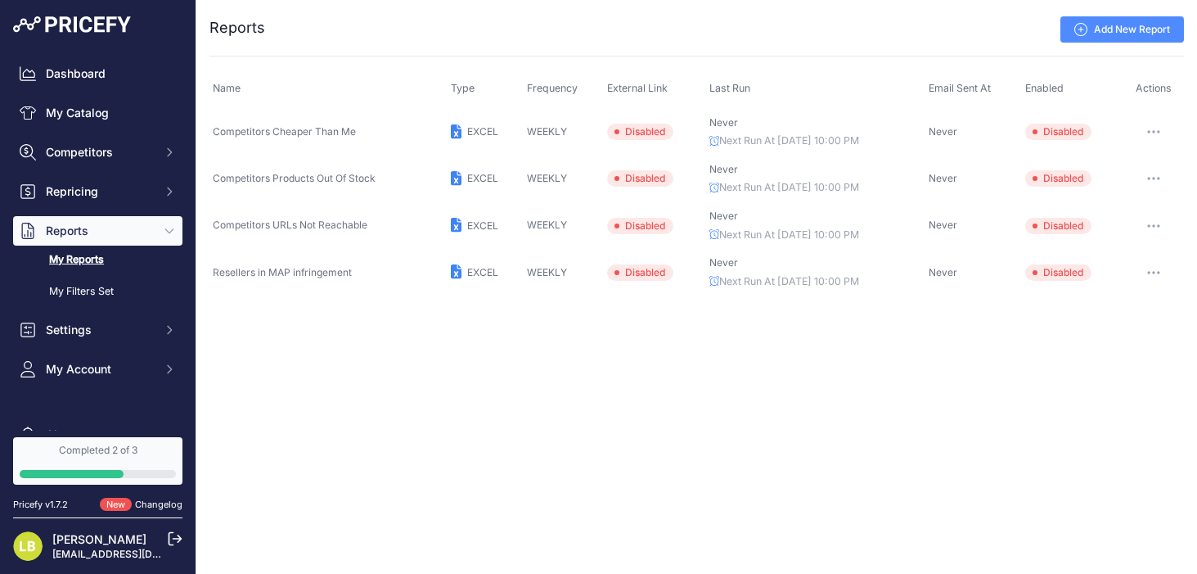
click at [1125, 28] on link "Add New Report" at bounding box center [1122, 29] width 124 height 26
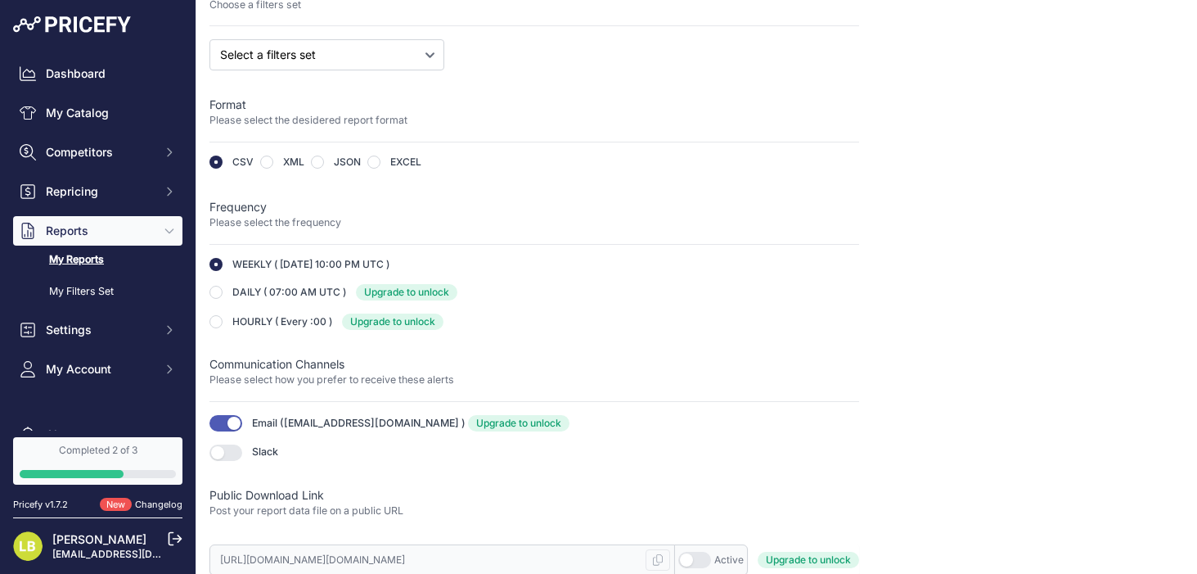
scroll to position [234, 0]
click at [350, 410] on div "Name Please enter a recognizable name for this report Filters Set Choose a filt…" at bounding box center [534, 219] width 650 height 709
click at [327, 430] on div "Email ( lucasbeill0812@gmail.com + other -1 ) Edit recipients Upgrade to unlock…" at bounding box center [534, 437] width 650 height 46
click at [327, 429] on div "Email ( lucasbeill0812@gmail.com + other -1 ) Edit recipients Upgrade to unlock…" at bounding box center [534, 437] width 650 height 46
click at [331, 424] on span "[EMAIL_ADDRESS][DOMAIN_NAME]" at bounding box center [371, 422] width 175 height 12
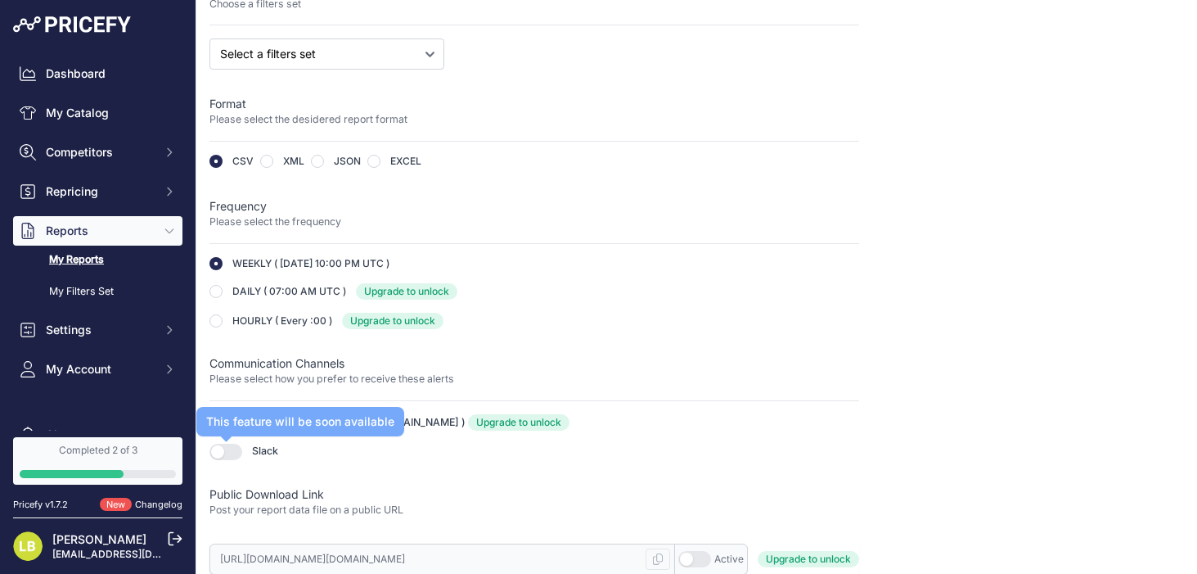
click at [237, 457] on button "button" at bounding box center [225, 451] width 33 height 16
click at [232, 452] on button "button" at bounding box center [225, 451] width 33 height 16
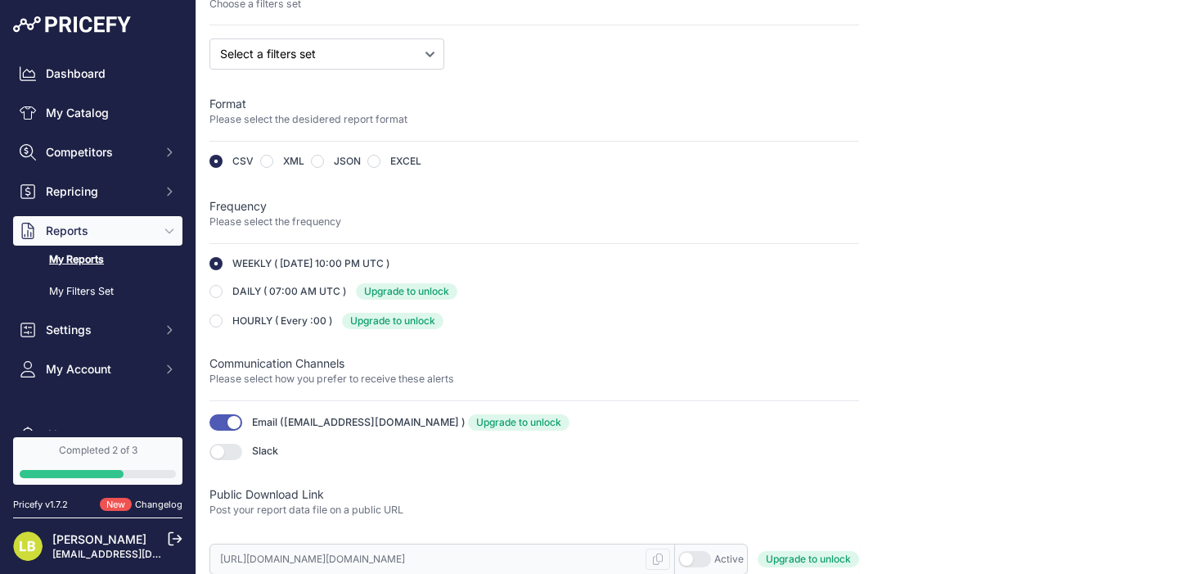
click at [335, 453] on div "Slack This feature will be soon available" at bounding box center [534, 451] width 650 height 16
click at [353, 414] on span "Email ( lucasbeill0812@gmail.com + other -1 ) Edit recipients Upgrade to unlock" at bounding box center [410, 422] width 317 height 16
click at [420, 417] on span "Email ( lucasbeill0812@gmail.com + other -1 ) Edit recipients Upgrade to unlock" at bounding box center [410, 422] width 317 height 12
click at [468, 421] on link "Upgrade to unlock" at bounding box center [518, 422] width 101 height 16
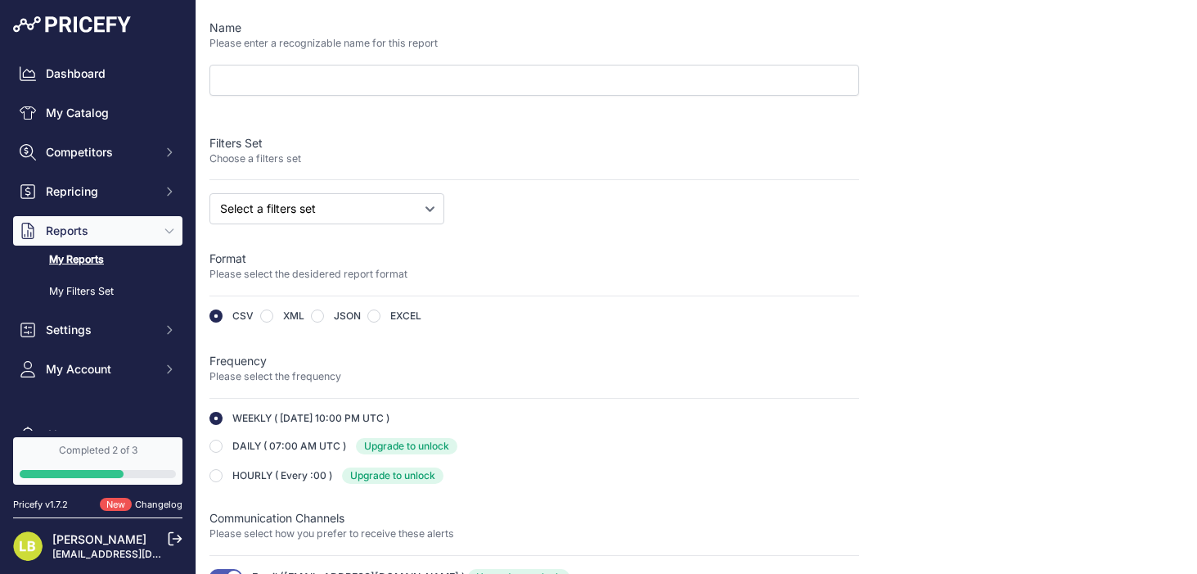
scroll to position [81, 0]
click at [367, 202] on select "Select a filters set Competitors Cheaper Than Me Competitors Products Out Of St…" at bounding box center [326, 206] width 235 height 31
select select "34446"
click at [209, 191] on select "Select a filters set Competitors Cheaper Than Me Competitors Products Out Of St…" at bounding box center [326, 206] width 235 height 31
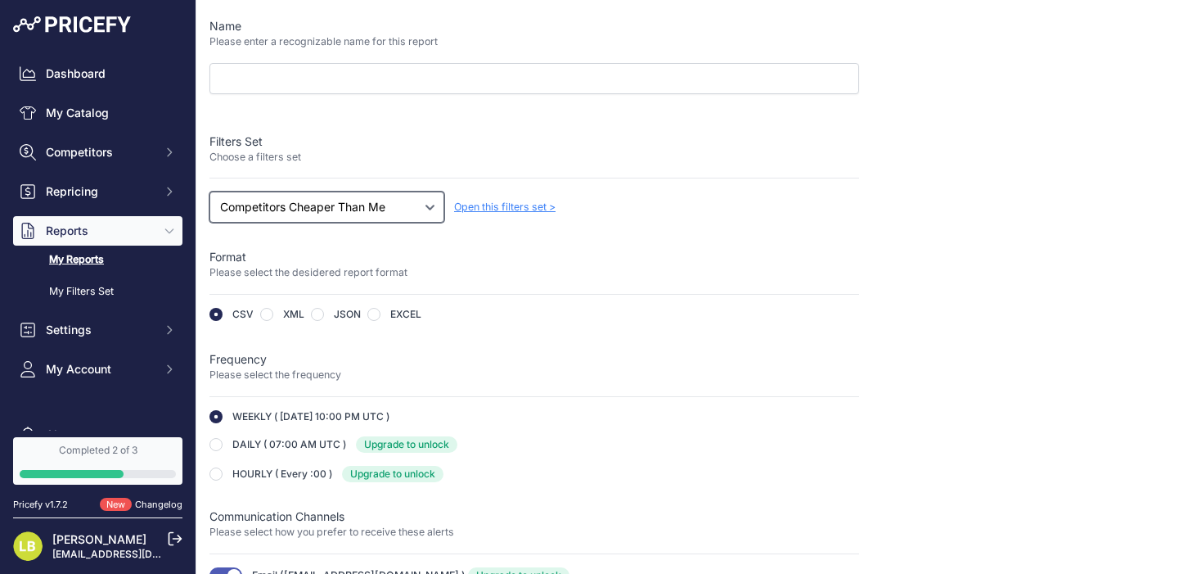
click at [394, 205] on select "Select a filters set Competitors Cheaper Than Me Competitors Products Out Of St…" at bounding box center [326, 206] width 235 height 31
select select
click at [209, 191] on select "Select a filters set Competitors Cheaper Than Me Competitors Products Out Of St…" at bounding box center [326, 206] width 235 height 31
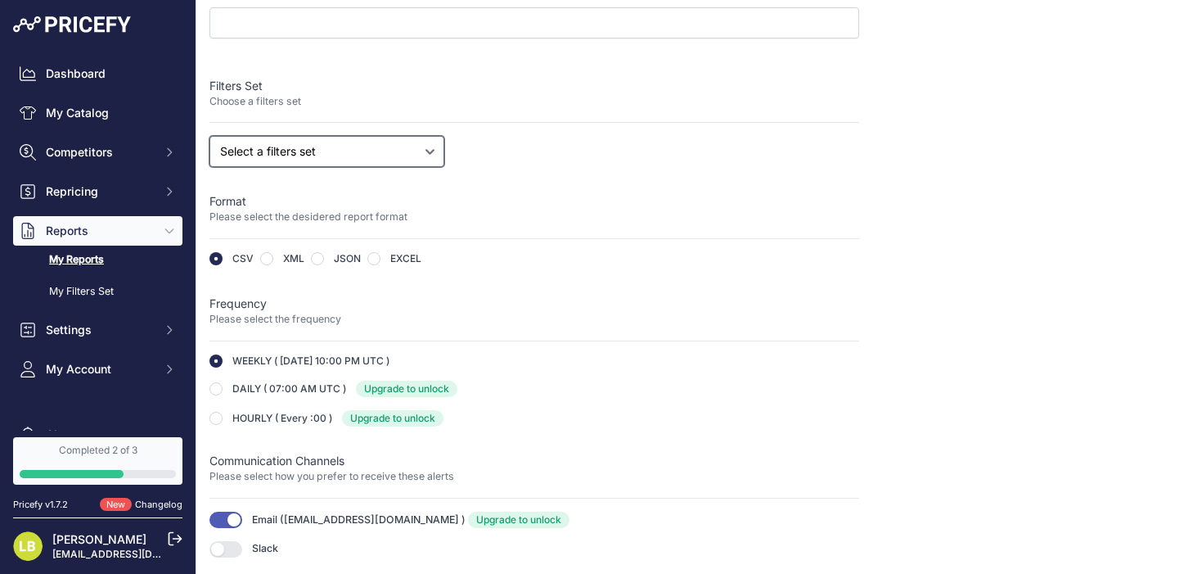
scroll to position [234, 0]
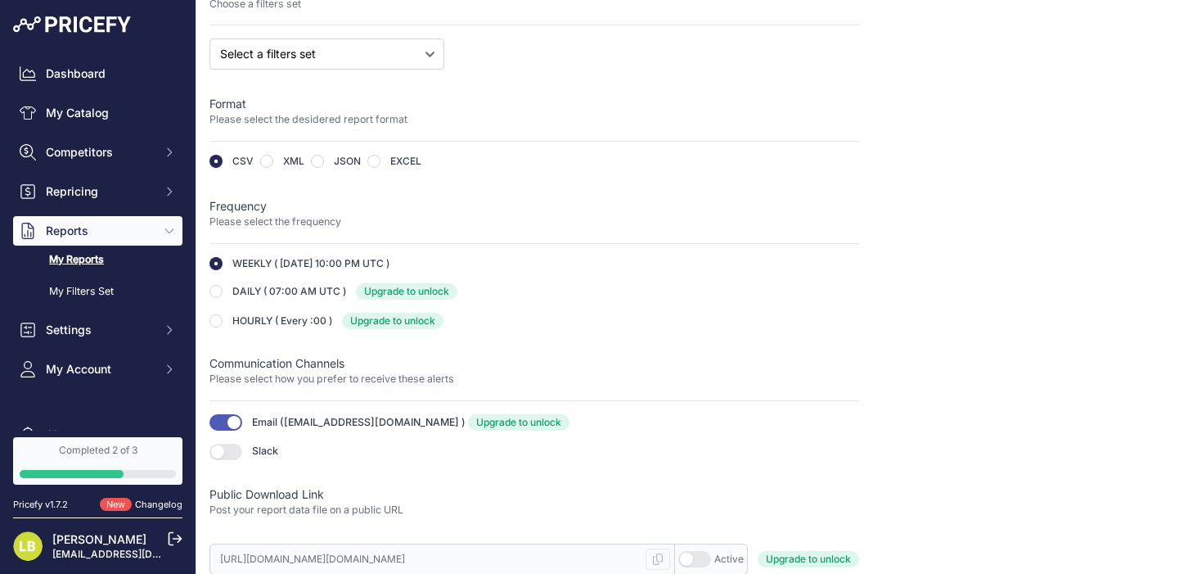
click at [713, 559] on div "Active" at bounding box center [710, 559] width 65 height 16
click at [705, 558] on button "button" at bounding box center [694, 559] width 33 height 16
click at [693, 552] on button "button" at bounding box center [694, 559] width 33 height 16
click at [809, 561] on span "Upgrade to unlock" at bounding box center [808, 559] width 101 height 16
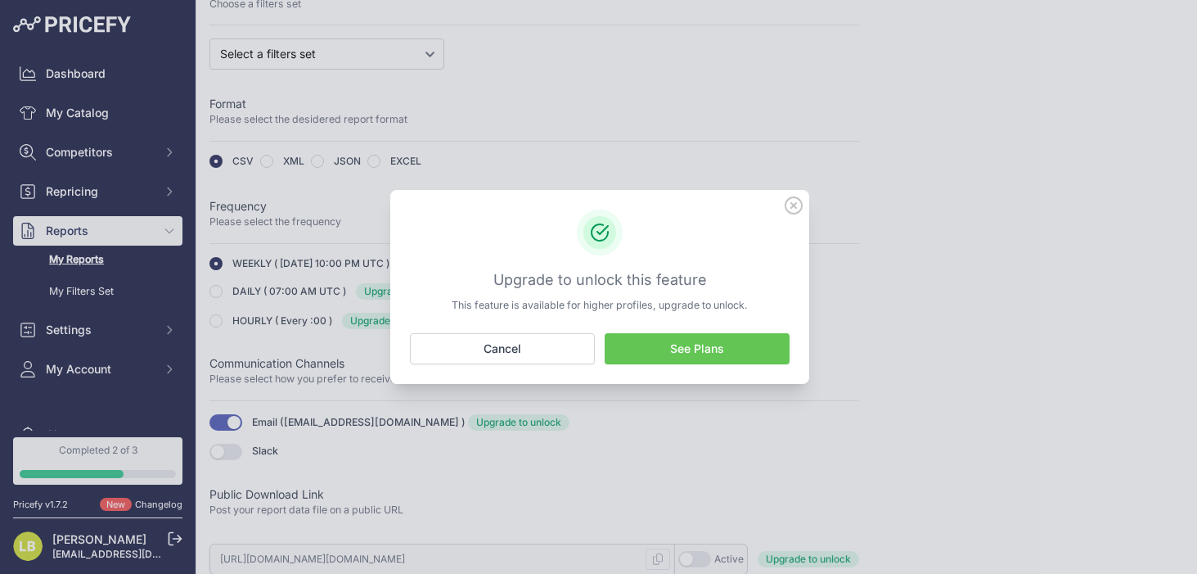
click at [790, 198] on icon at bounding box center [794, 205] width 16 height 16
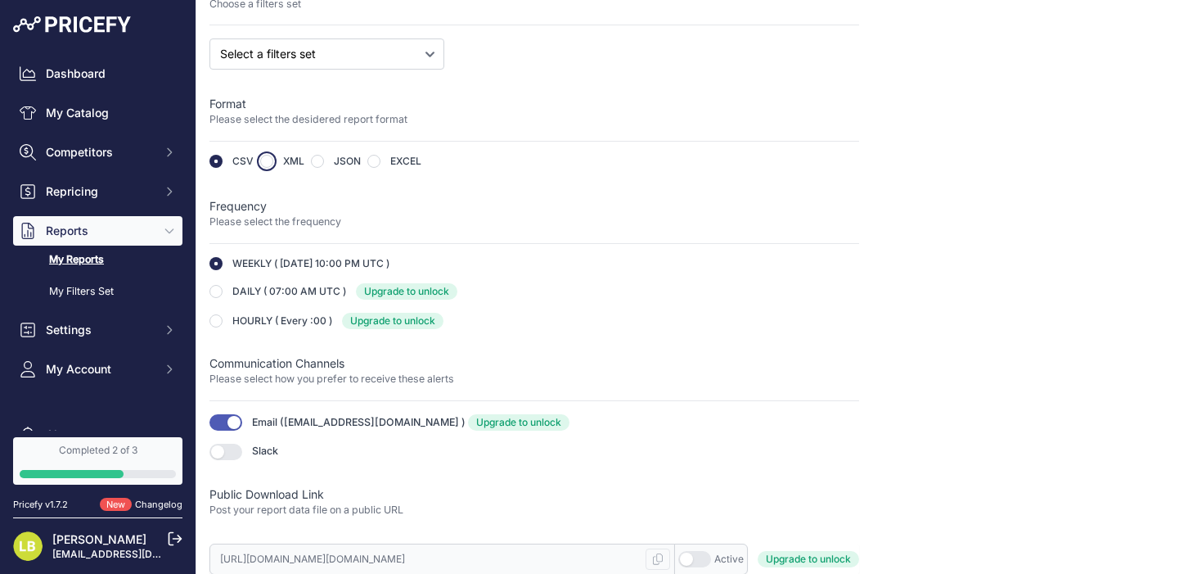
click at [270, 160] on input "radio" at bounding box center [266, 161] width 13 height 13
radio input "true"
type input "https://s3.us-west-2.amazonaws.com/download.pricefy.io/reports/d64a2733-9394-4b…"
click at [220, 163] on input "radio" at bounding box center [215, 161] width 13 height 13
radio input "true"
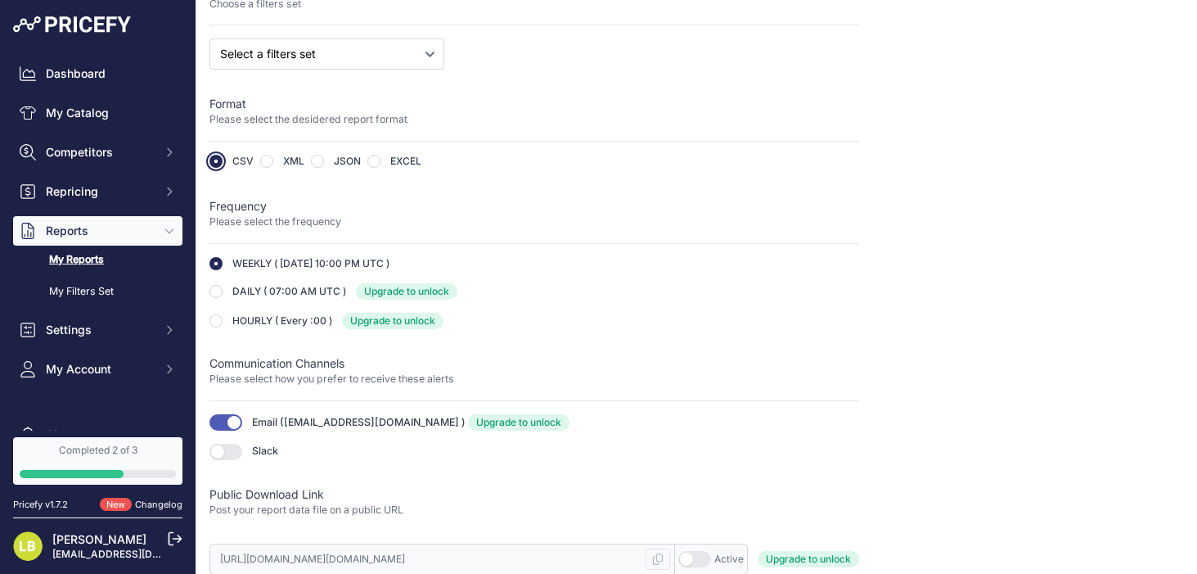
type input "https://s3.us-west-2.amazonaws.com/download.pricefy.io/reports/d64a2733-9394-4b…"
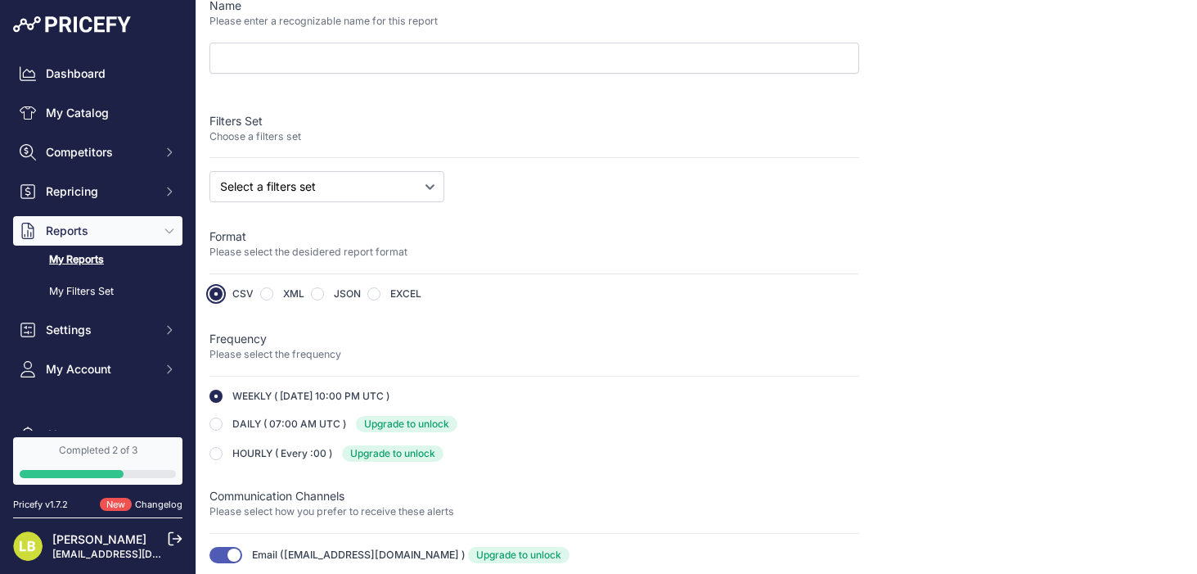
scroll to position [0, 0]
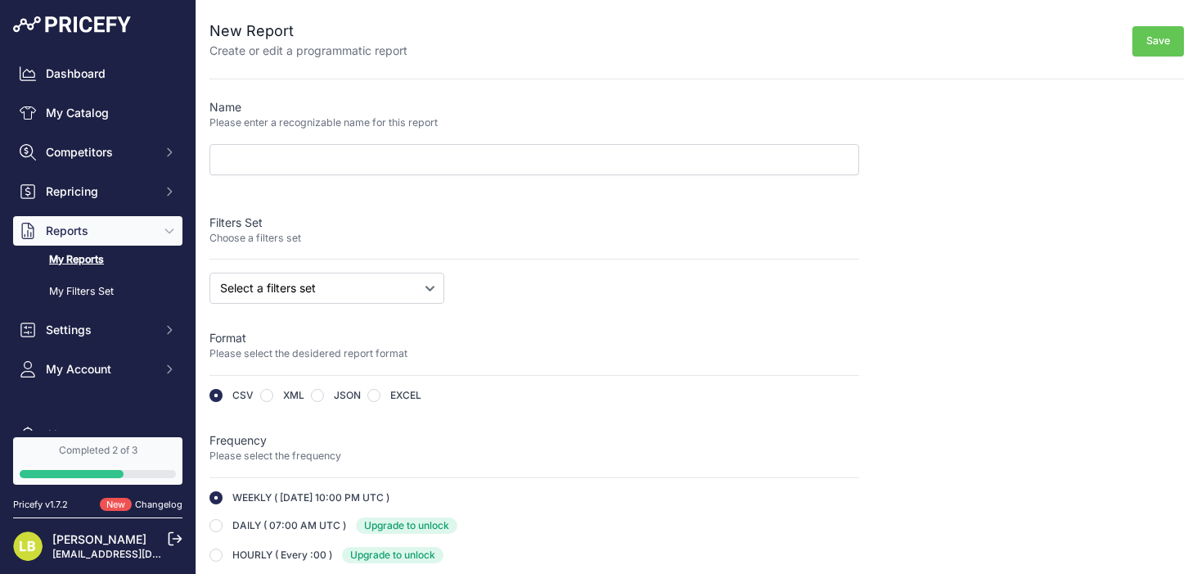
click at [103, 263] on link "My Reports" at bounding box center [97, 259] width 169 height 29
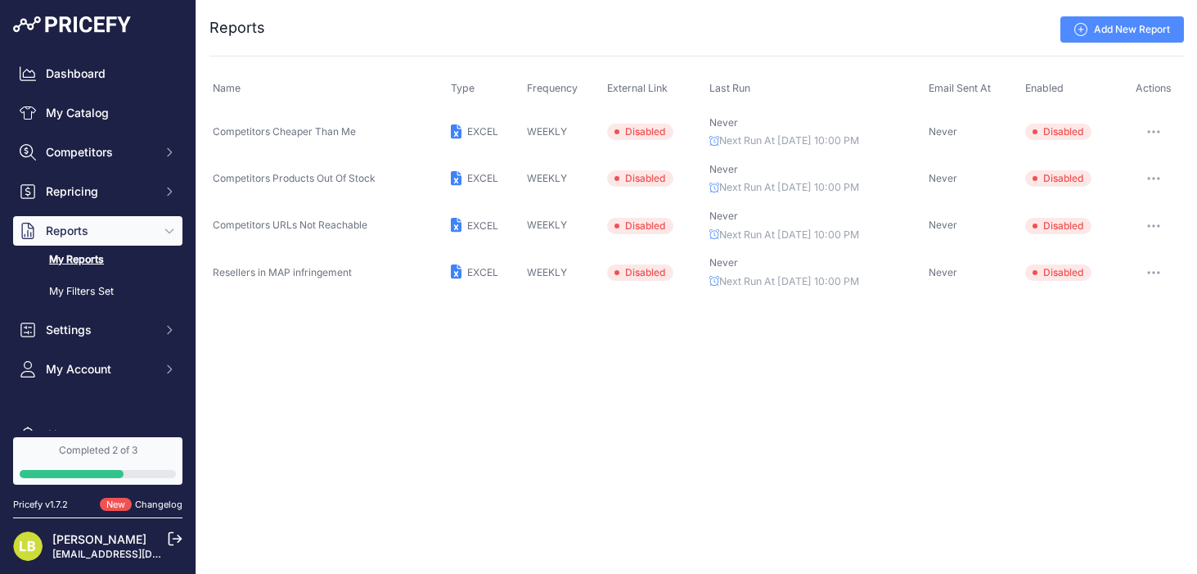
click at [1147, 128] on button "button" at bounding box center [1153, 131] width 33 height 23
click at [856, 380] on div "Close You are not connected to the internet. ..." at bounding box center [696, 287] width 1001 height 574
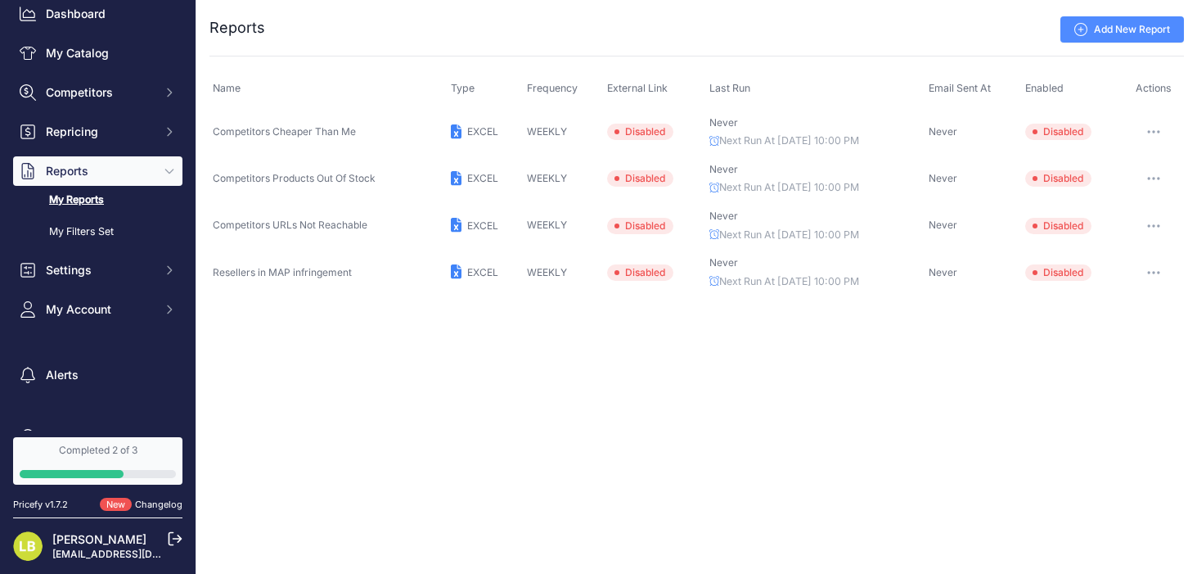
scroll to position [79, 0]
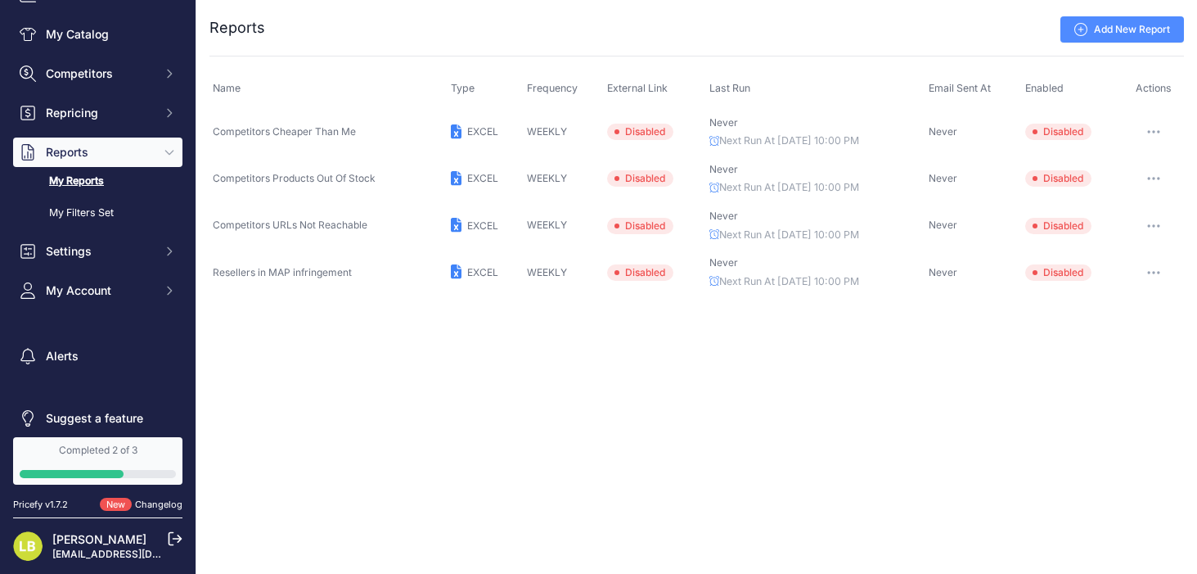
click at [121, 537] on p "[PERSON_NAME]" at bounding box center [101, 539] width 98 height 16
click at [76, 543] on link "[PERSON_NAME]" at bounding box center [99, 539] width 94 height 14
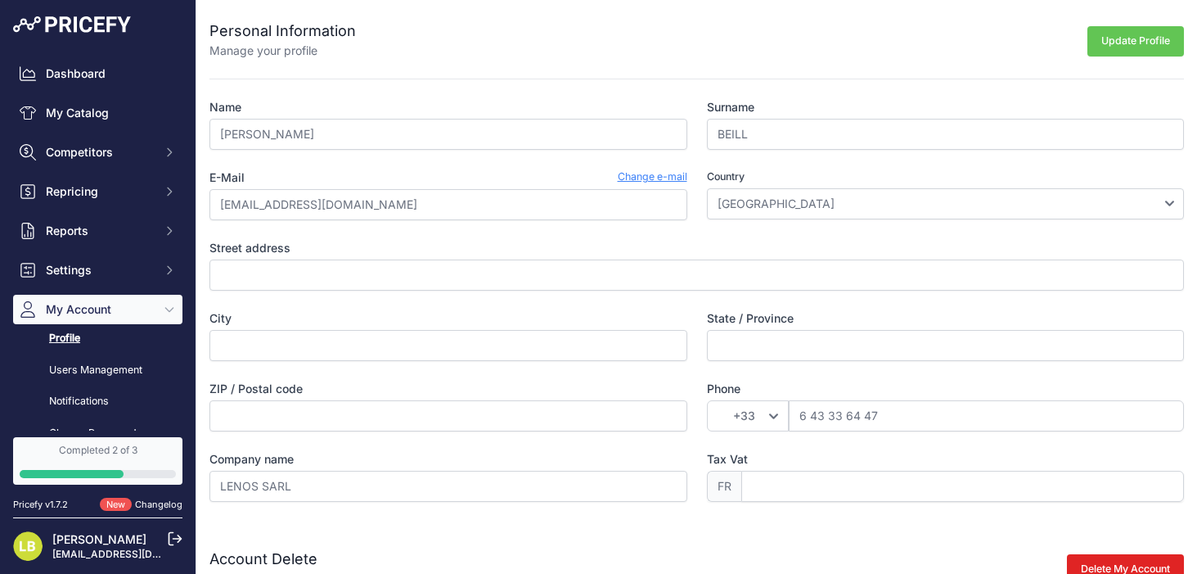
scroll to position [72, 0]
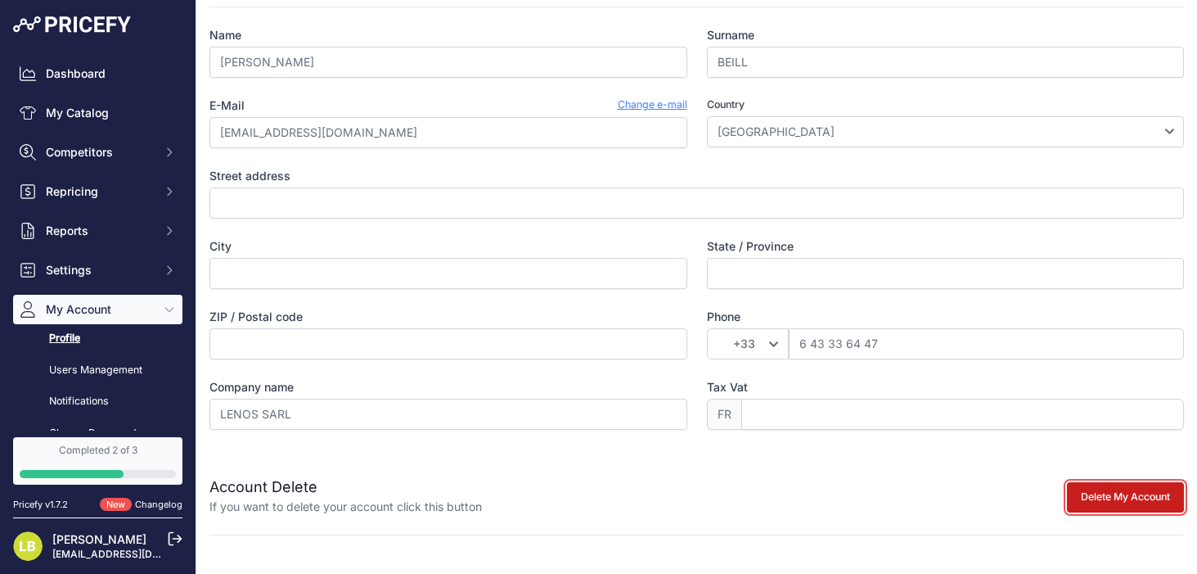
click at [1100, 492] on button "Delete My Account" at bounding box center [1125, 497] width 117 height 30
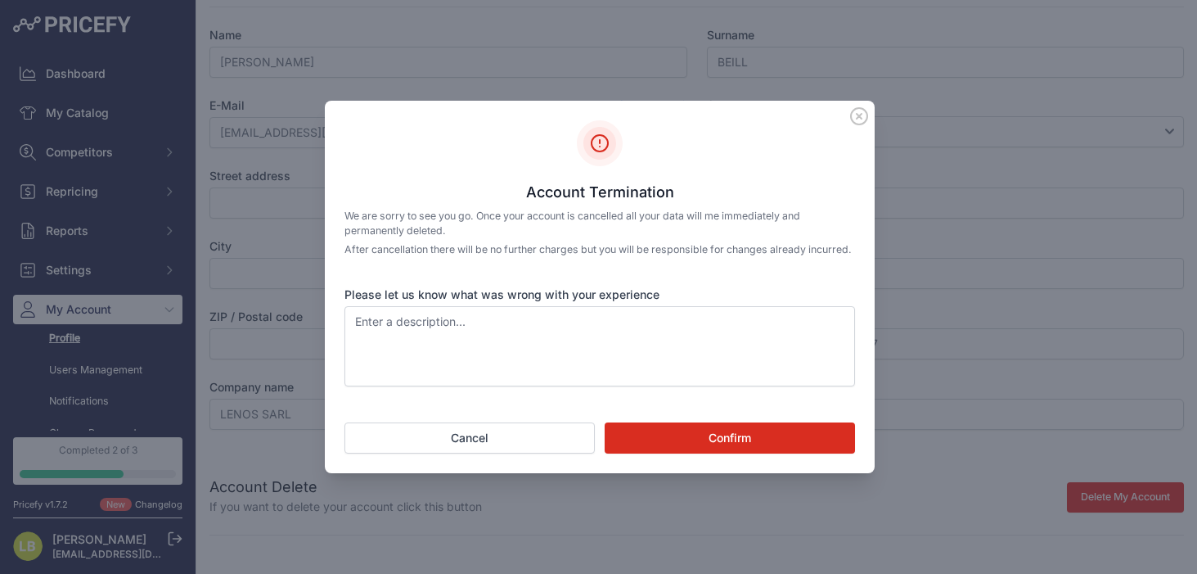
click at [766, 441] on button "Confirm" at bounding box center [730, 437] width 250 height 31
click at [479, 328] on textarea "Please let us know what was wrong with your experience" at bounding box center [599, 346] width 511 height 80
type textarea "it was for a test"
click at [636, 426] on div "Account Termination We are sorry to see you go. Once your account is cancelled …" at bounding box center [600, 287] width 550 height 373
click at [636, 435] on button "Confirm" at bounding box center [730, 437] width 250 height 31
